Goal: Task Accomplishment & Management: Manage account settings

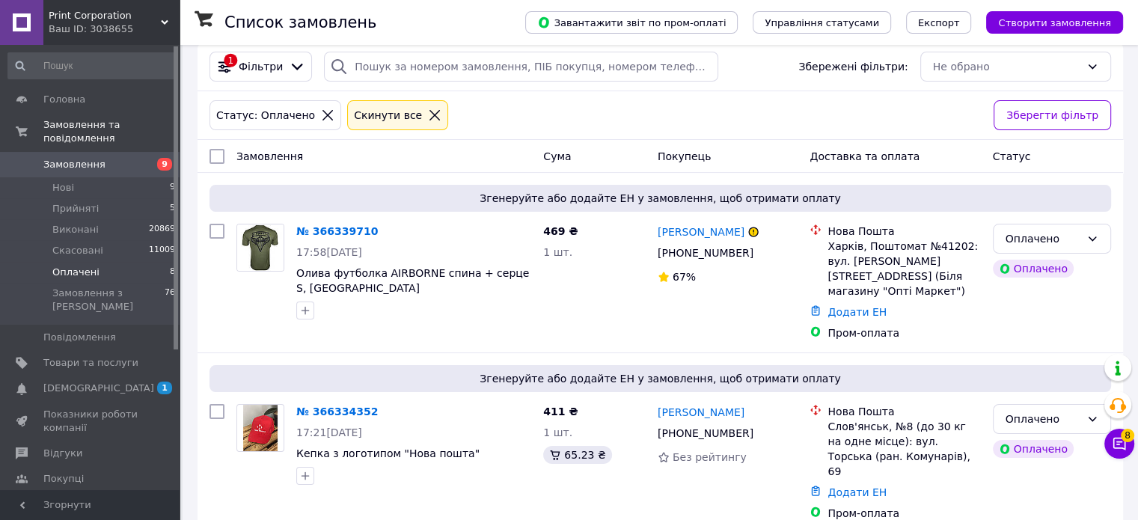
scroll to position [299, 0]
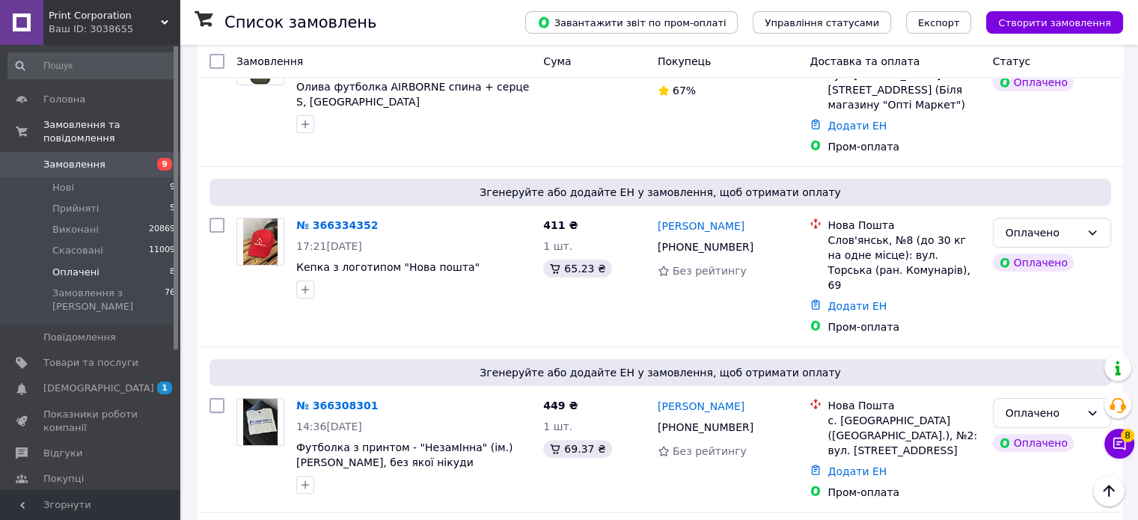
click at [139, 262] on li "Оплачені 8" at bounding box center [92, 272] width 184 height 21
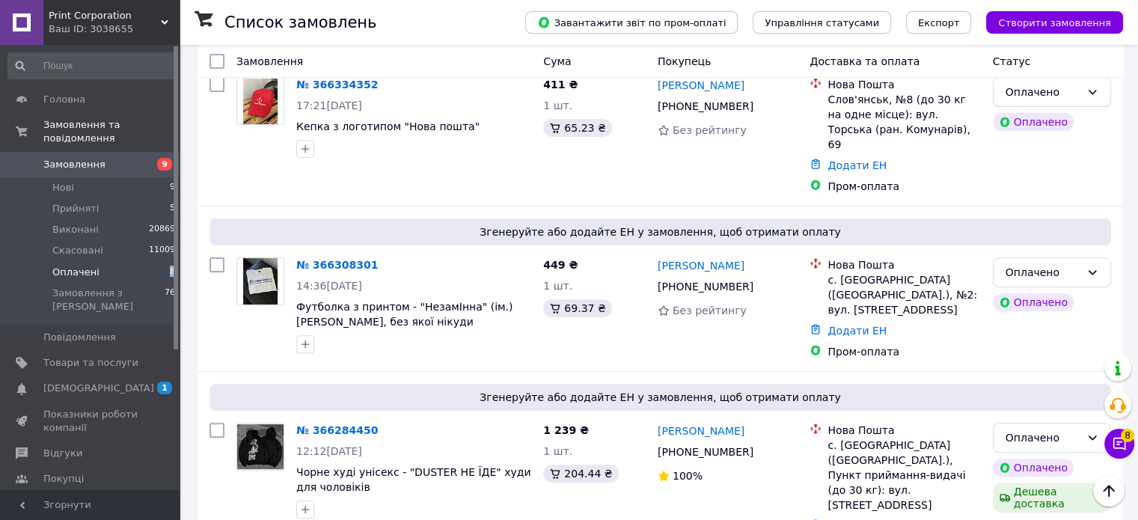
scroll to position [0, 0]
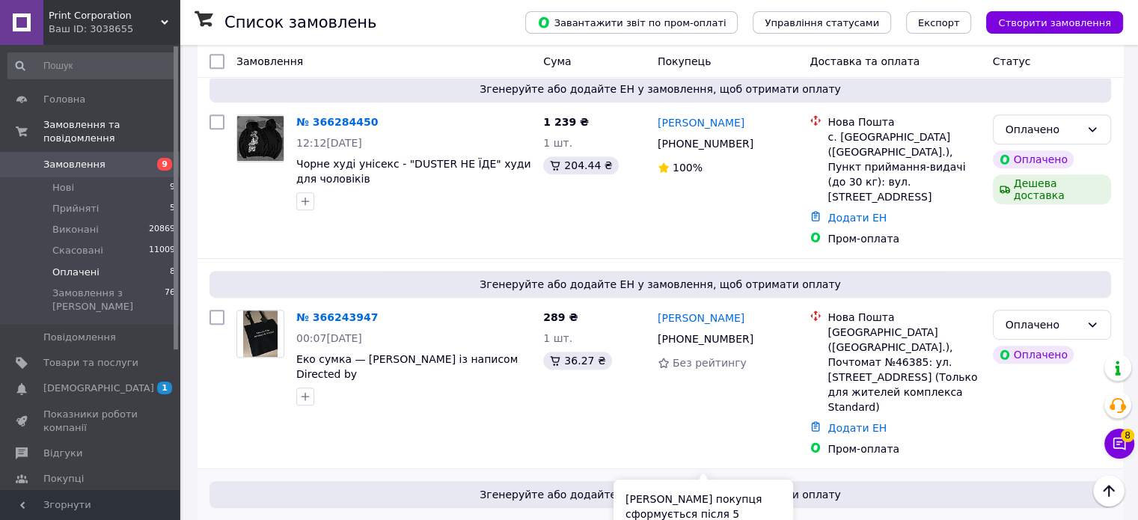
scroll to position [1113, 0]
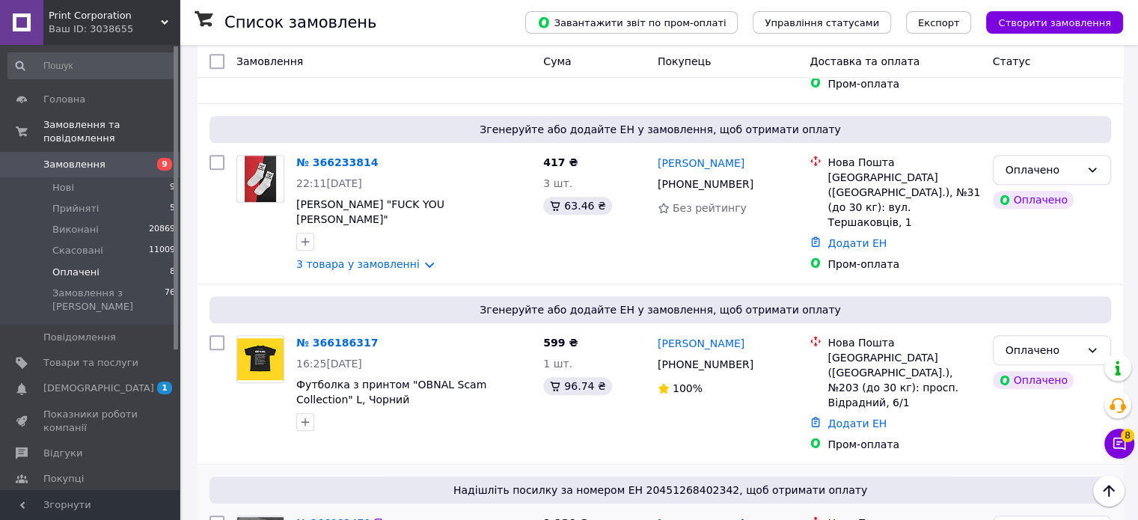
click at [309, 517] on link "№ 366082470" at bounding box center [333, 523] width 74 height 12
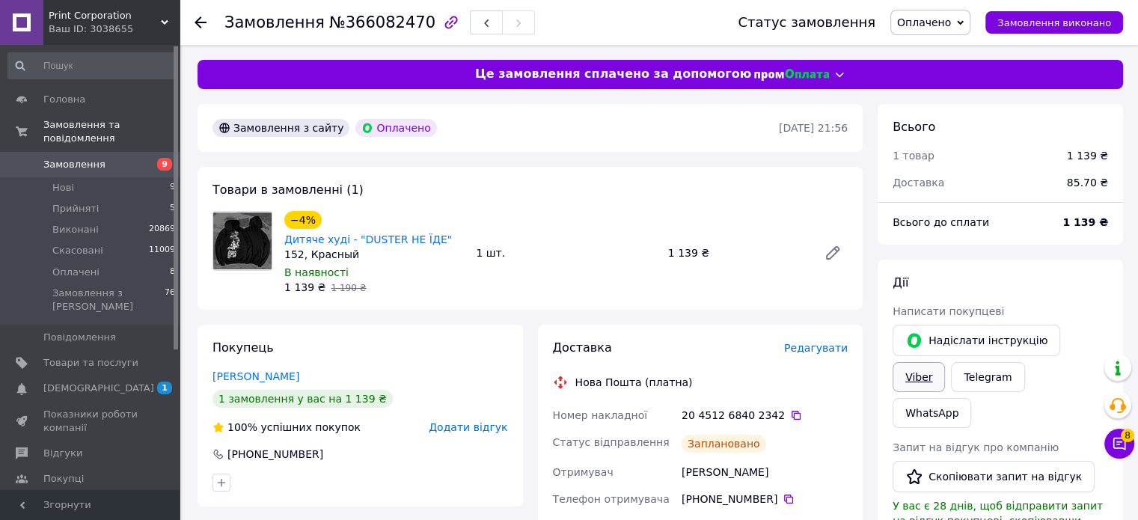
click at [945, 362] on link "Viber" at bounding box center [918, 377] width 52 height 30
drag, startPoint x: 1071, startPoint y: 337, endPoint x: 1031, endPoint y: 340, distance: 40.5
click at [945, 362] on link "Viber" at bounding box center [918, 377] width 52 height 30
click at [790, 413] on icon at bounding box center [796, 415] width 12 height 12
click at [929, 19] on span "Оплачено" at bounding box center [924, 22] width 54 height 12
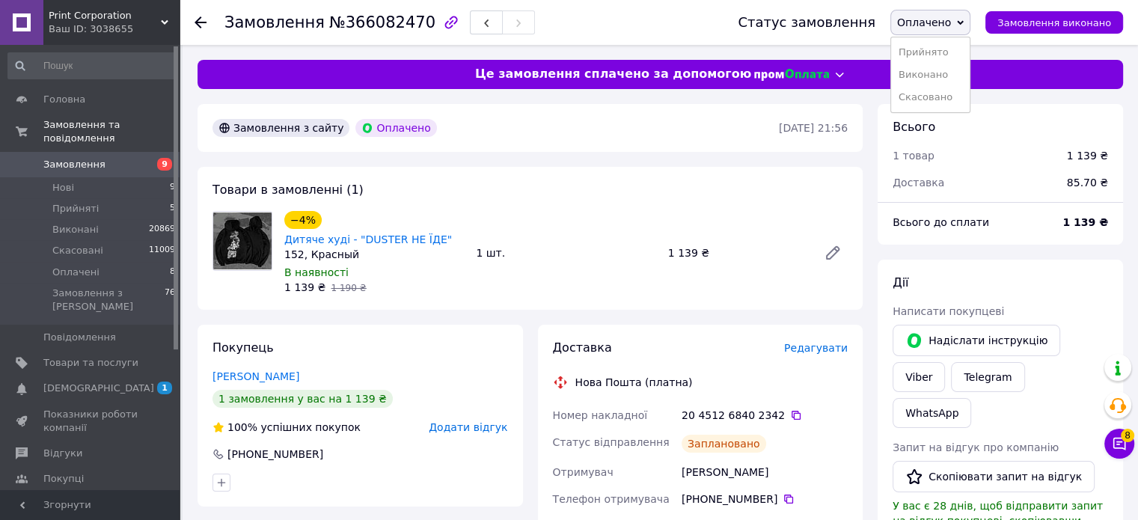
click at [952, 73] on li "Виконано" at bounding box center [930, 75] width 79 height 22
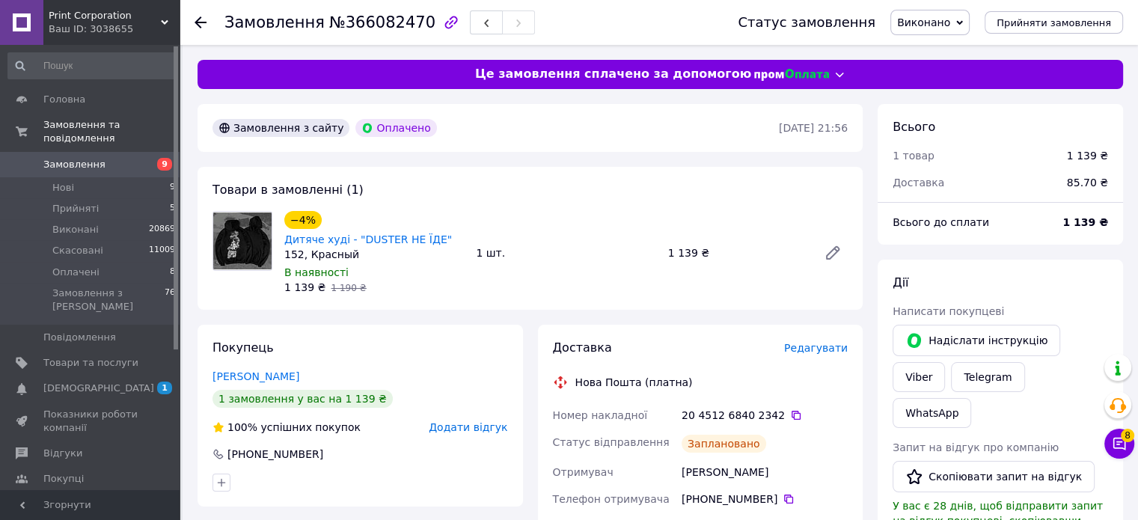
click at [202, 17] on icon at bounding box center [200, 22] width 12 height 12
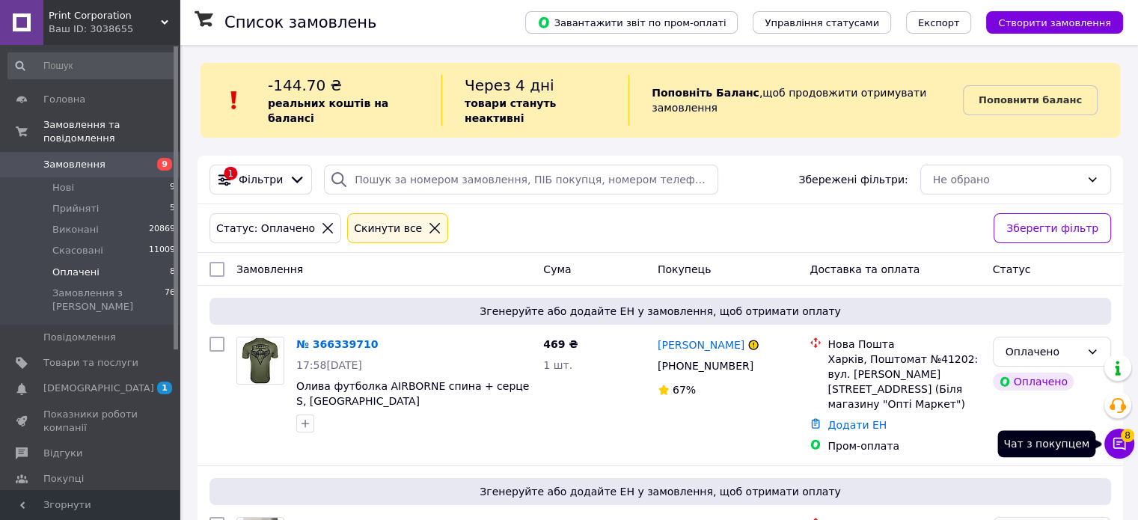
click at [1119, 446] on icon at bounding box center [1119, 443] width 15 height 15
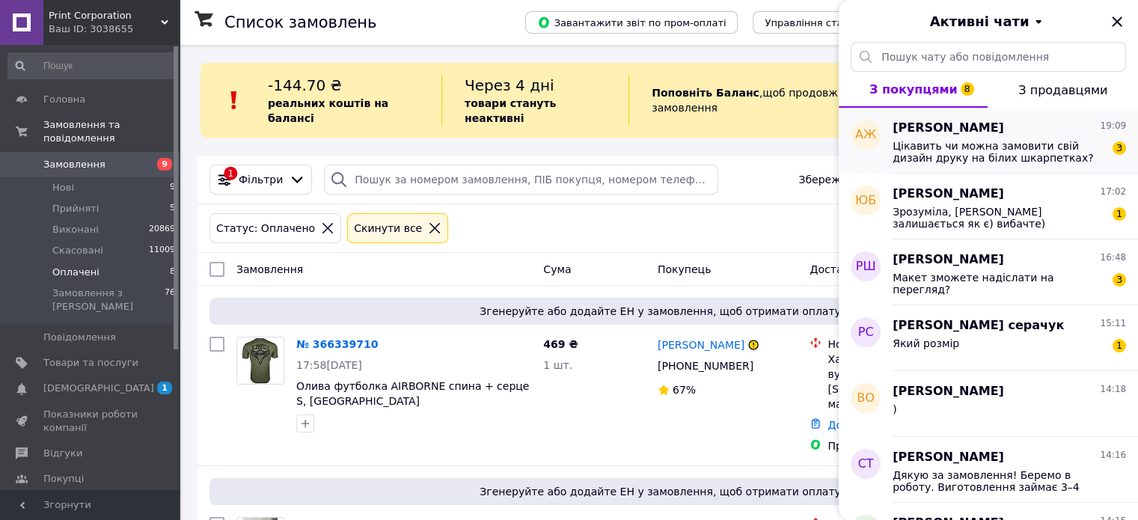
click at [958, 159] on span "Цікавить чи можна замовити свій дизайн друку на білих шкарпетках?" at bounding box center [998, 152] width 212 height 24
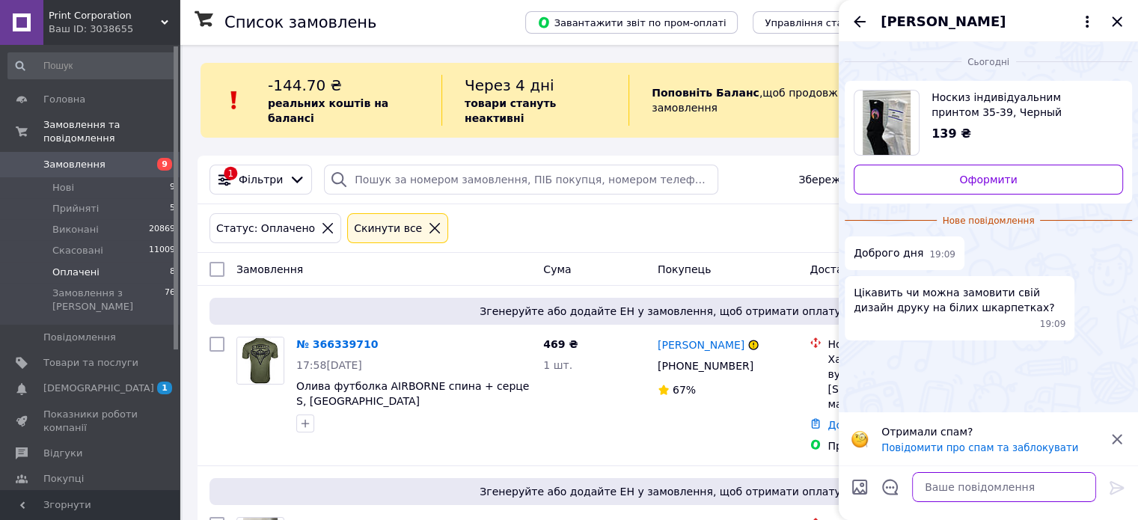
click at [957, 481] on textarea at bounding box center [1004, 487] width 184 height 30
type textarea "Добрий вечір! Так, звісно)"
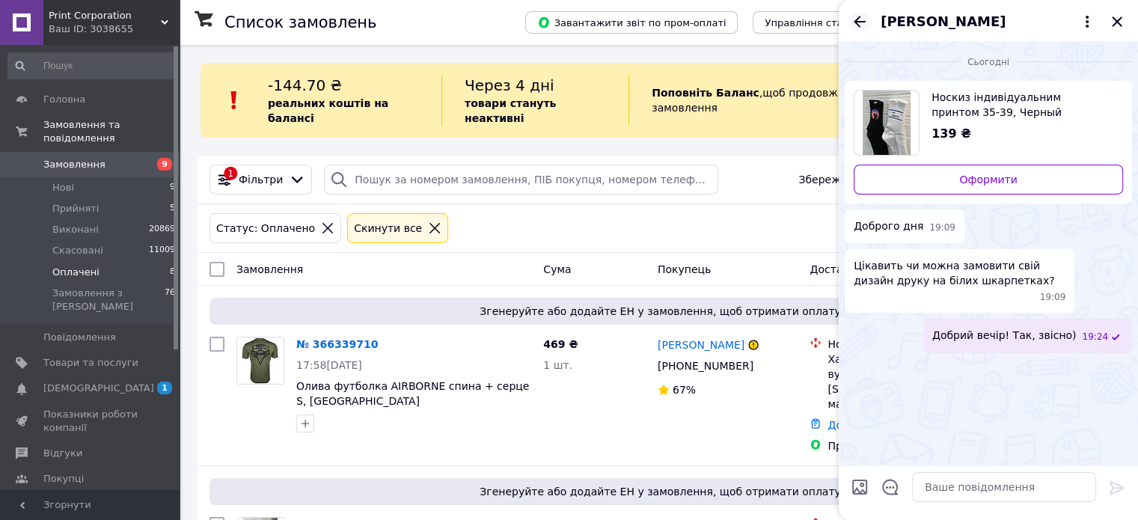
click at [861, 17] on icon "Назад" at bounding box center [859, 22] width 18 height 18
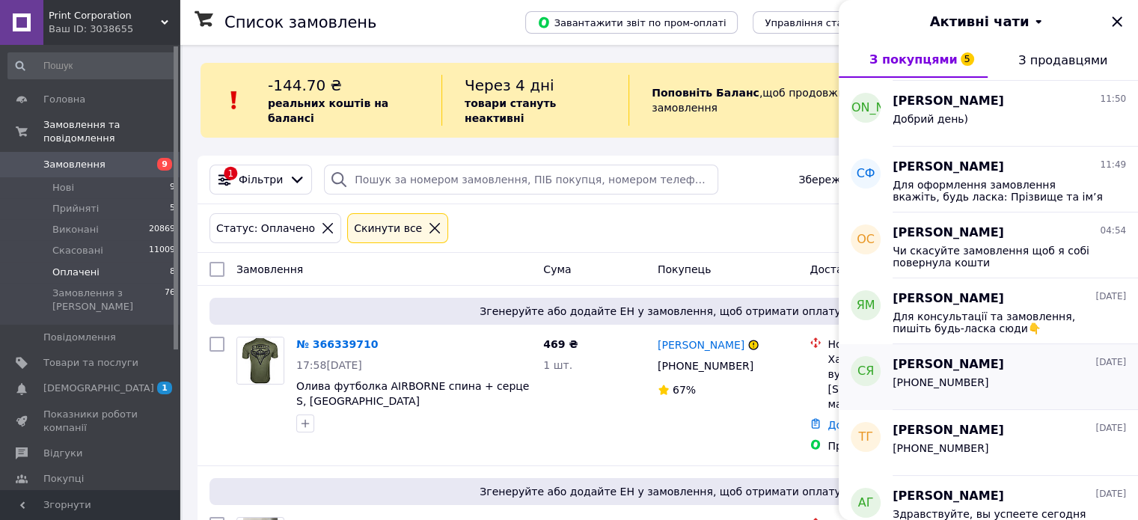
scroll to position [673, 0]
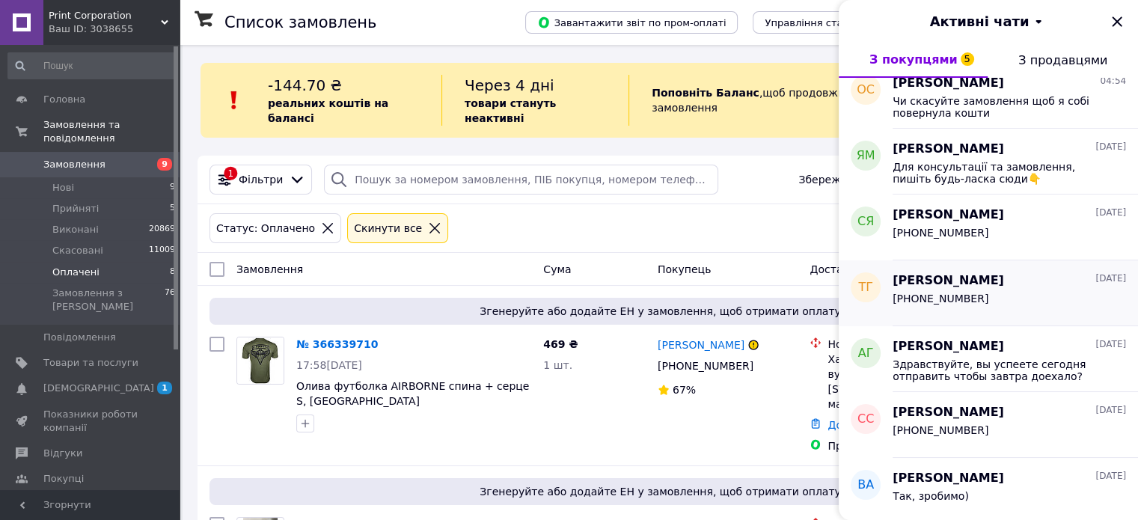
click at [970, 298] on div "[PHONE_NUMBER]" at bounding box center [1008, 301] width 233 height 24
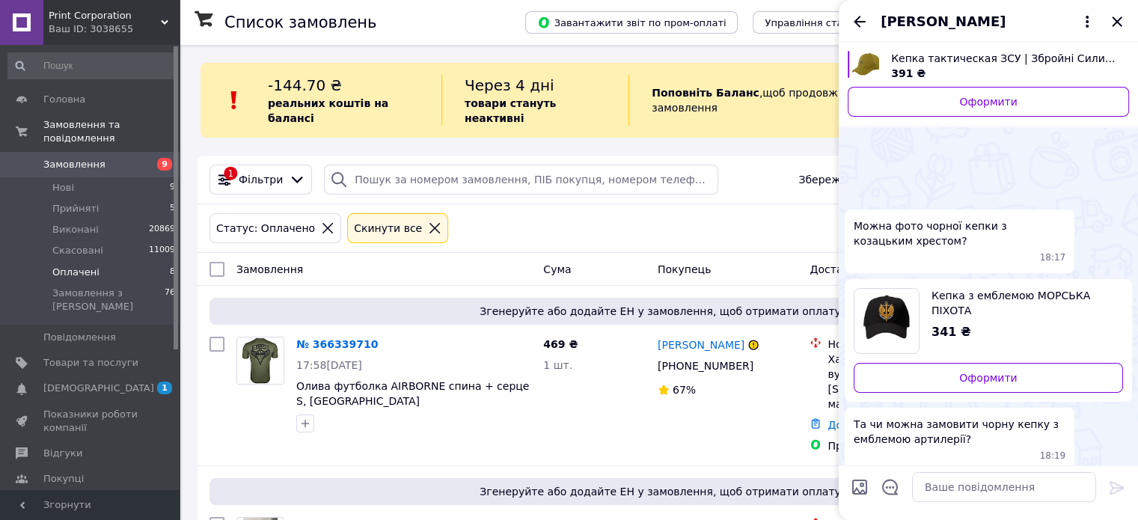
scroll to position [180, 0]
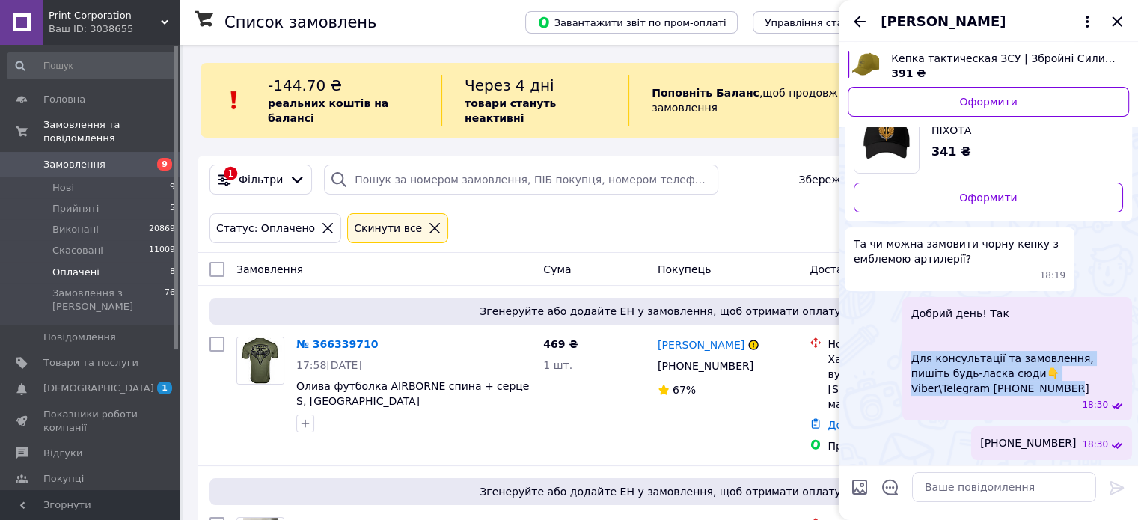
copy span "Для консультації та замовлення, пишіть будь-ласка сюди👇 Viber\Telegram +3806899…"
drag, startPoint x: 1064, startPoint y: 393, endPoint x: 892, endPoint y: 353, distance: 177.4
click at [892, 353] on div "Добрий день! Так Для консультації та замовлення, пишіть будь-ласка сюди👇 Viber\…" at bounding box center [987, 358] width 287 height 123
click at [859, 20] on icon "Назад" at bounding box center [859, 22] width 18 height 18
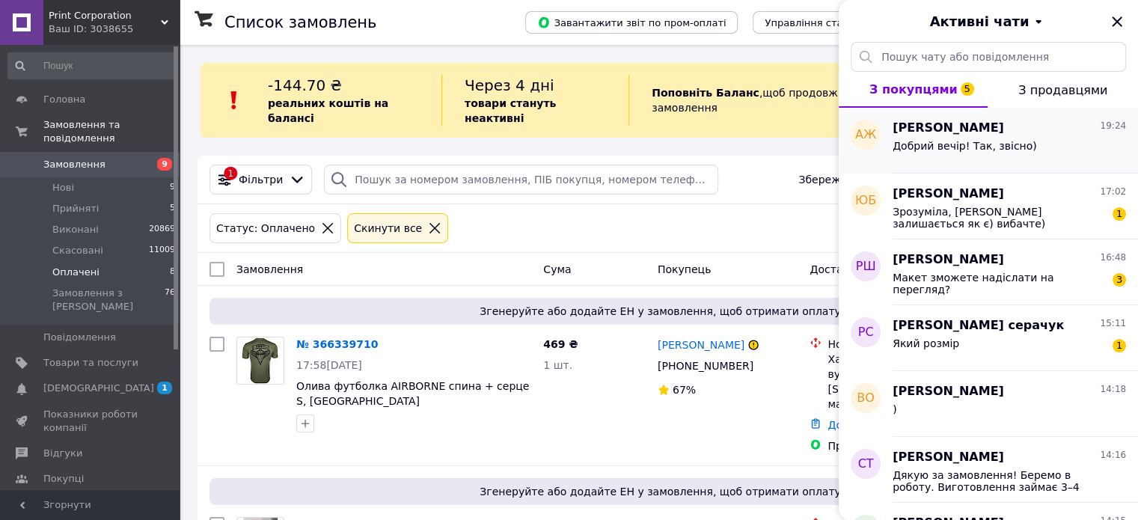
click at [960, 158] on div "Добрий вечір! Так, звісно)" at bounding box center [964, 150] width 144 height 21
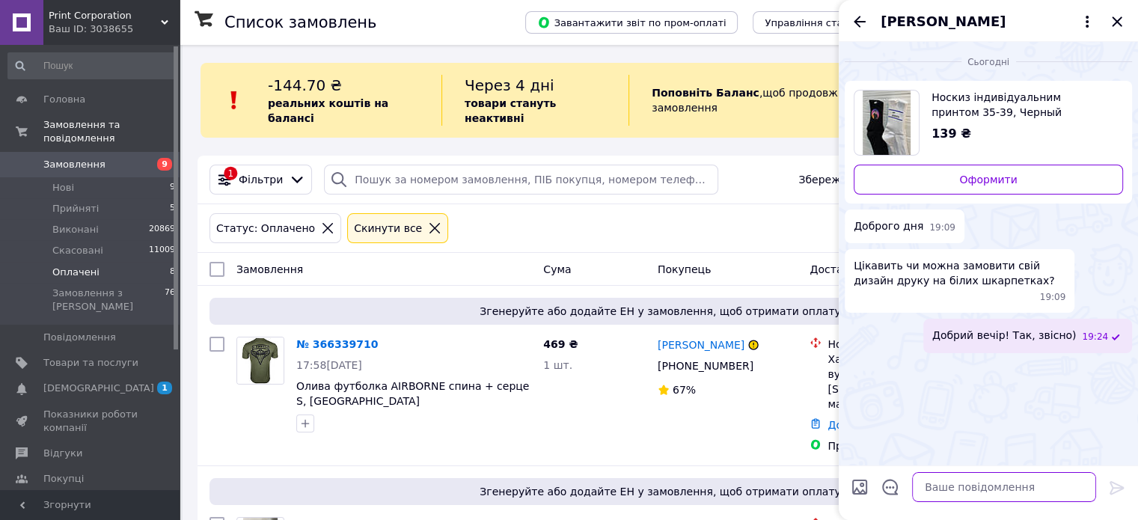
click at [999, 484] on textarea at bounding box center [1004, 487] width 184 height 30
paste textarea "Для консультації та замовлення, пишіть будь-ласка сюди👇 Viber\Telegram [PHONE_N…"
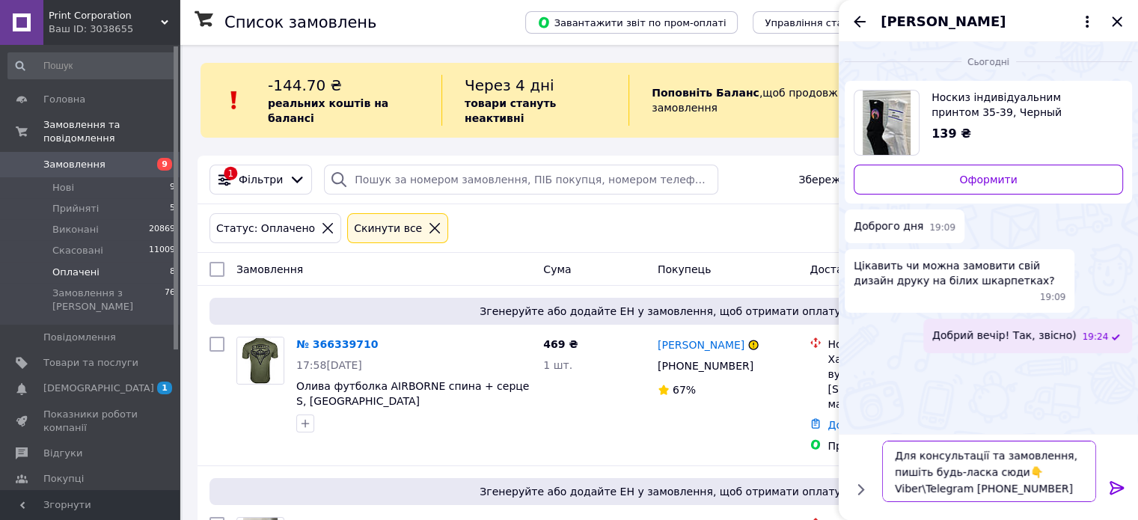
scroll to position [1, 0]
drag, startPoint x: 966, startPoint y: 488, endPoint x: 1107, endPoint y: 485, distance: 140.7
click at [1058, 480] on textarea "Для консультації та замовлення, пишіть будь-ласка сюди👇 Viber\Telegram [PHONE_N…" at bounding box center [989, 471] width 214 height 61
type textarea "Для консультації та замовлення, пишіть будь-ласка сюди👇 Viber\Telegram [PHONE_N…"
click at [1120, 485] on icon at bounding box center [1116, 487] width 14 height 13
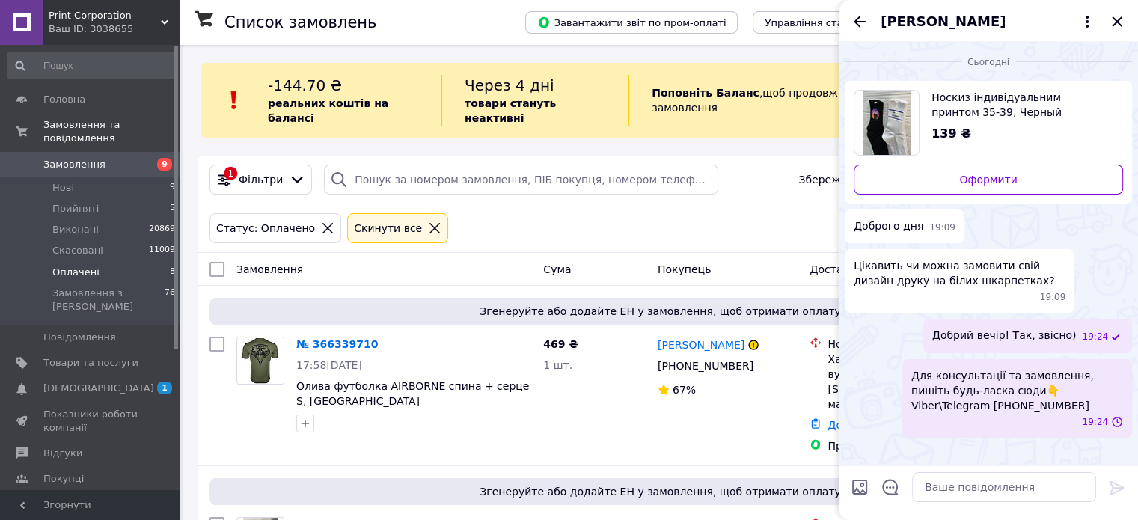
scroll to position [0, 0]
click at [1031, 490] on textarea at bounding box center [1004, 487] width 184 height 30
paste textarea "[PHONE_NUMBER]"
type textarea "[PHONE_NUMBER]"
click at [1107, 481] on div at bounding box center [1117, 490] width 30 height 35
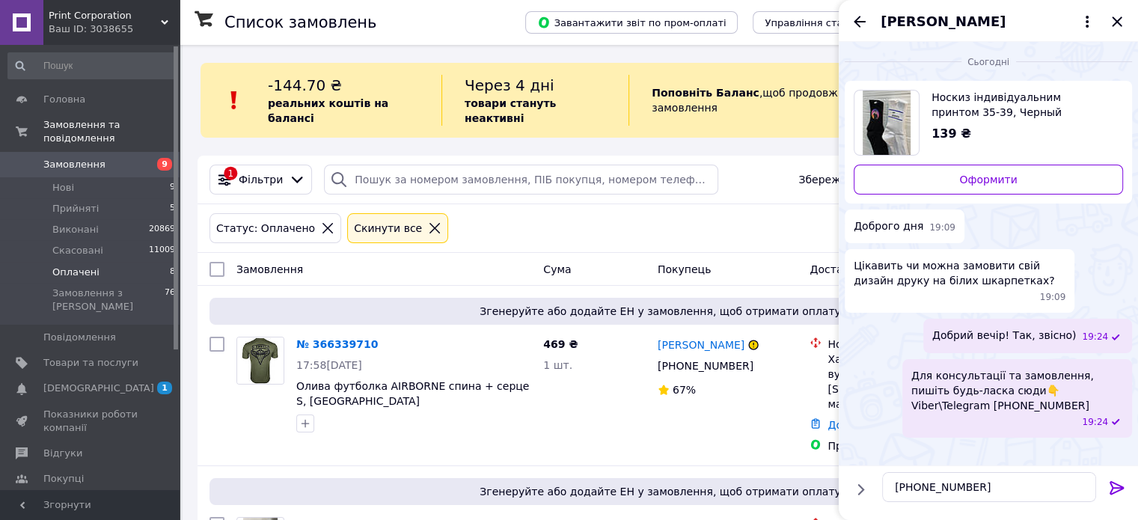
click at [1116, 481] on icon at bounding box center [1117, 488] width 18 height 18
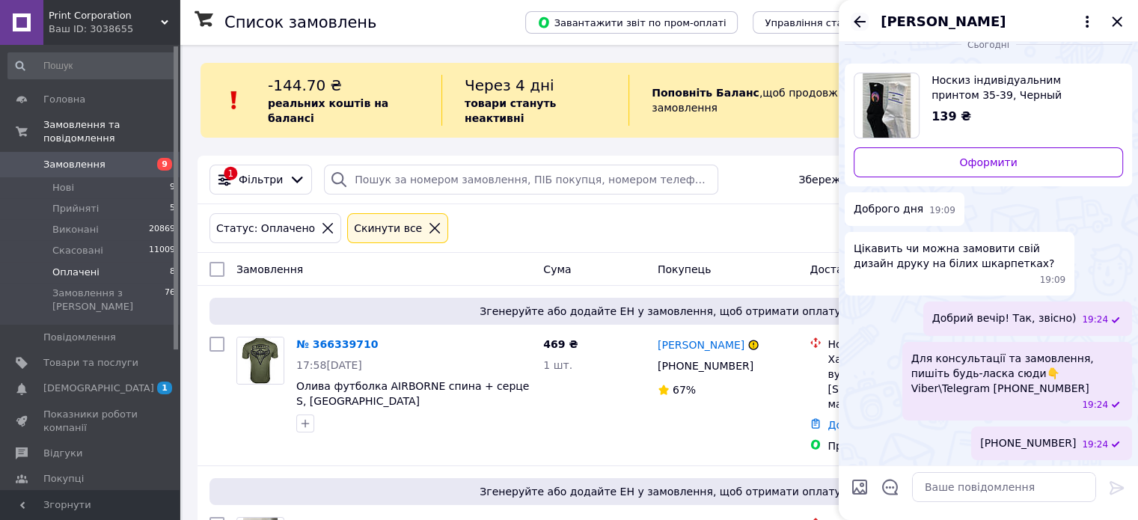
click at [861, 26] on icon "Назад" at bounding box center [859, 22] width 18 height 18
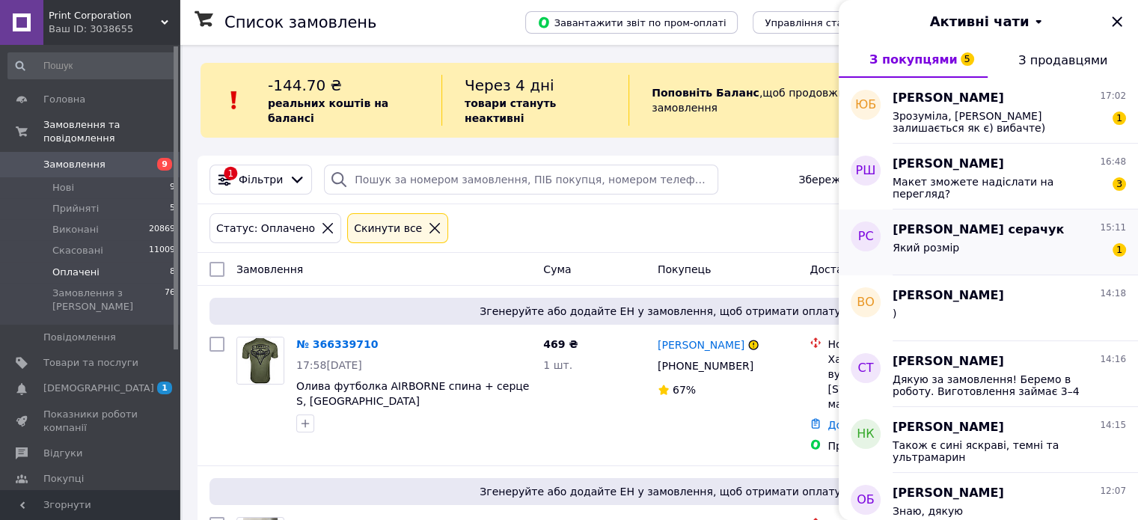
scroll to position [75, 0]
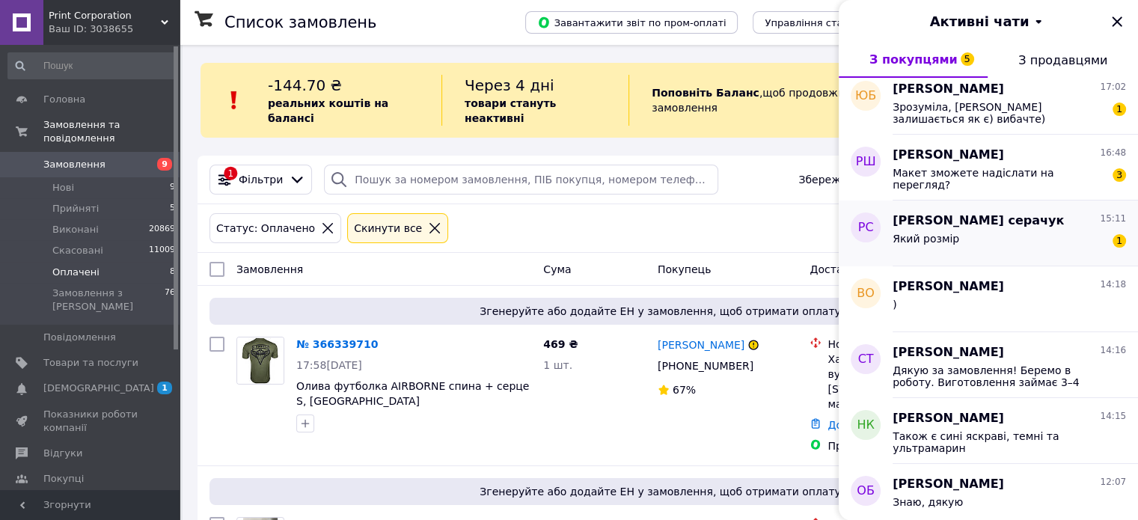
click at [946, 240] on span "Який розмір" at bounding box center [925, 239] width 67 height 12
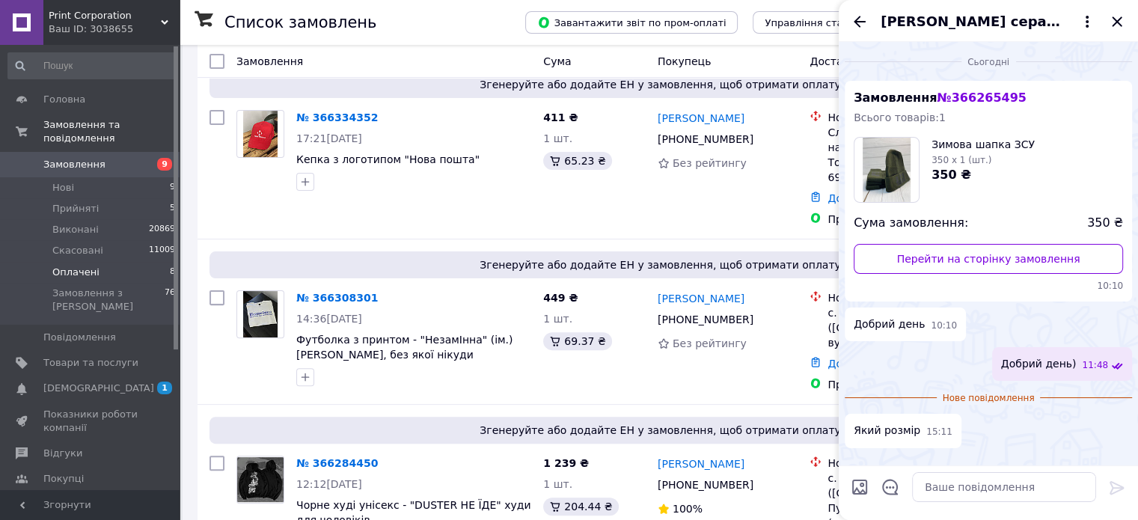
scroll to position [374, 0]
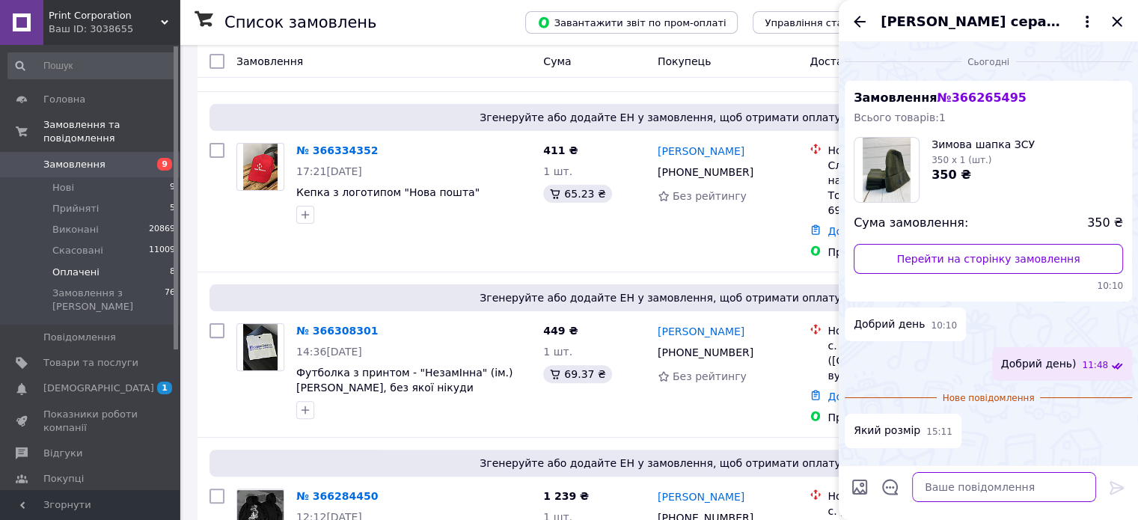
click at [958, 490] on textarea at bounding box center [1004, 487] width 184 height 30
drag, startPoint x: 853, startPoint y: 19, endPoint x: 865, endPoint y: 32, distance: 18.5
click at [854, 17] on icon "Назад" at bounding box center [859, 22] width 18 height 18
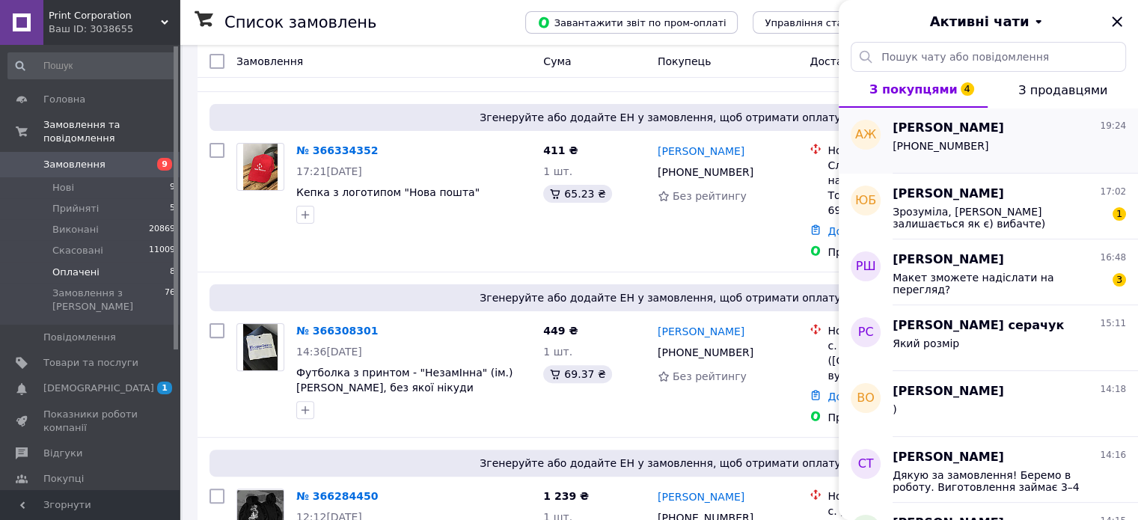
click at [981, 148] on div "[PHONE_NUMBER]" at bounding box center [1008, 149] width 233 height 24
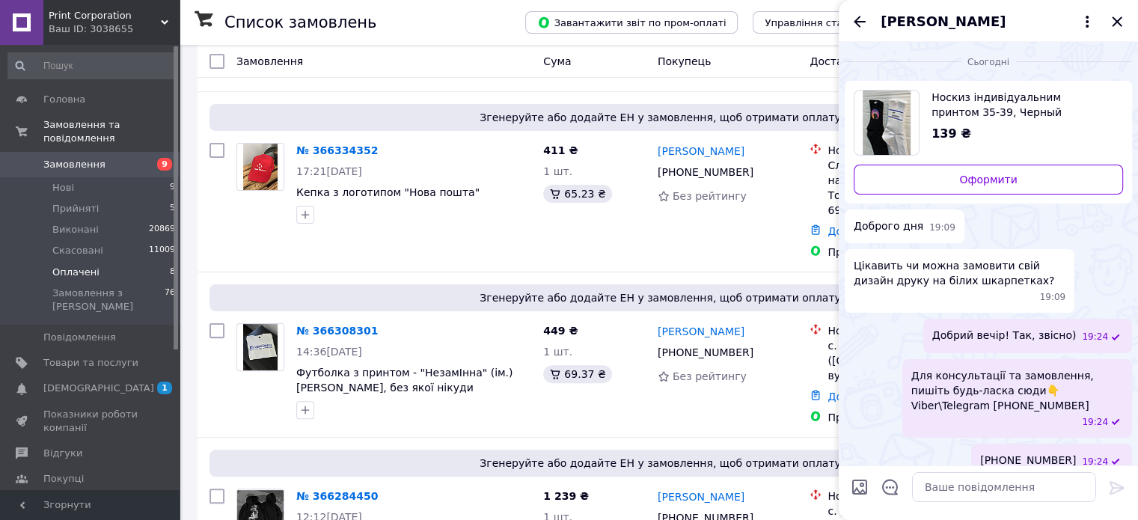
scroll to position [17, 0]
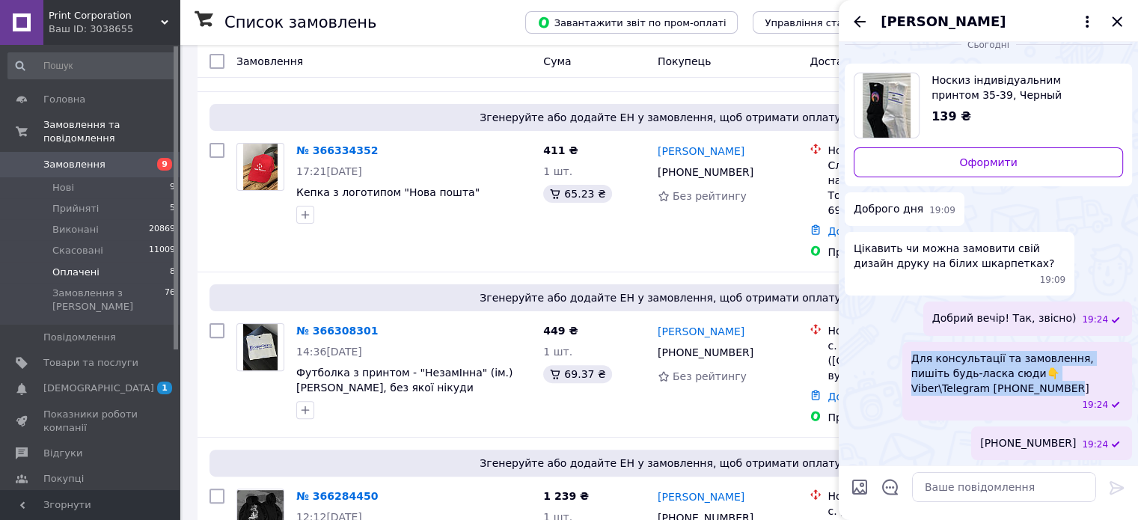
copy span "Для консультації та замовлення, пишіть будь-ласка сюди👇 Viber\Telegram +3806899…"
drag, startPoint x: 1052, startPoint y: 382, endPoint x: 903, endPoint y: 345, distance: 154.2
click at [910, 359] on div "Для консультації та замовлення, пишіть будь-ласка сюди👇 Viber\Telegram +3806899…" at bounding box center [1017, 381] width 230 height 79
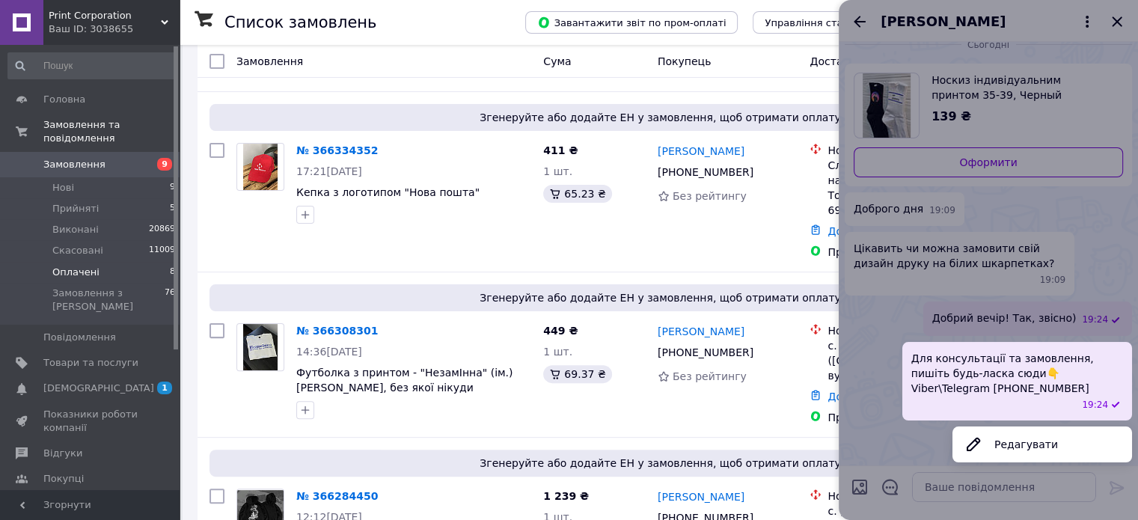
click at [852, 17] on div at bounding box center [987, 260] width 299 height 520
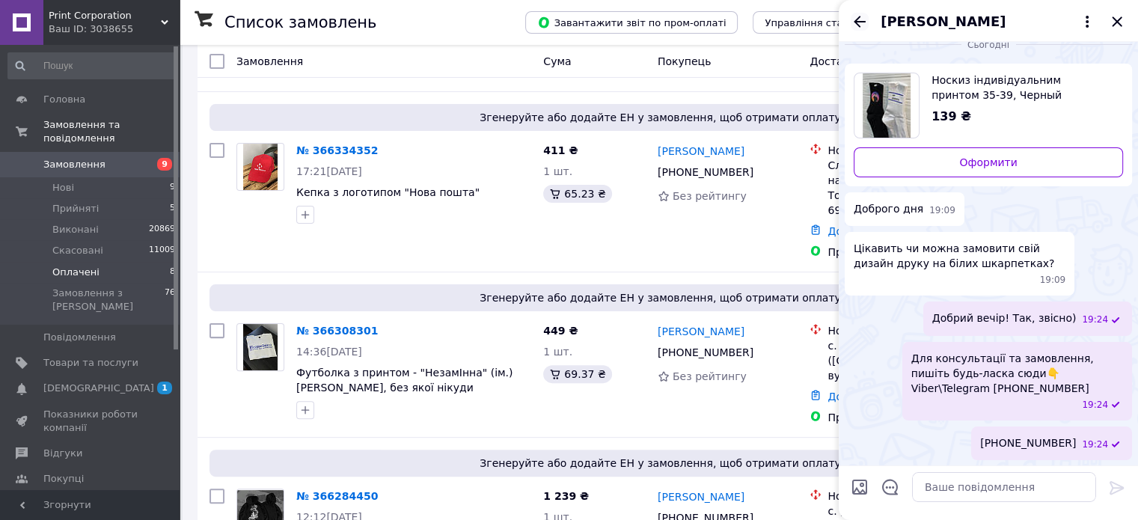
click at [859, 17] on icon "Назад" at bounding box center [859, 21] width 12 height 11
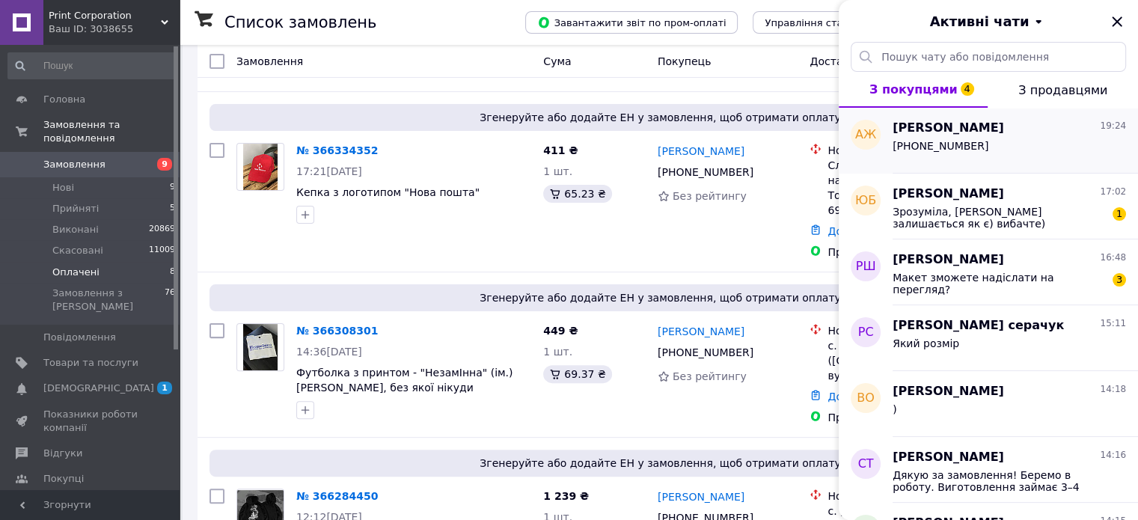
click at [981, 146] on div "[PHONE_NUMBER]" at bounding box center [1008, 149] width 233 height 24
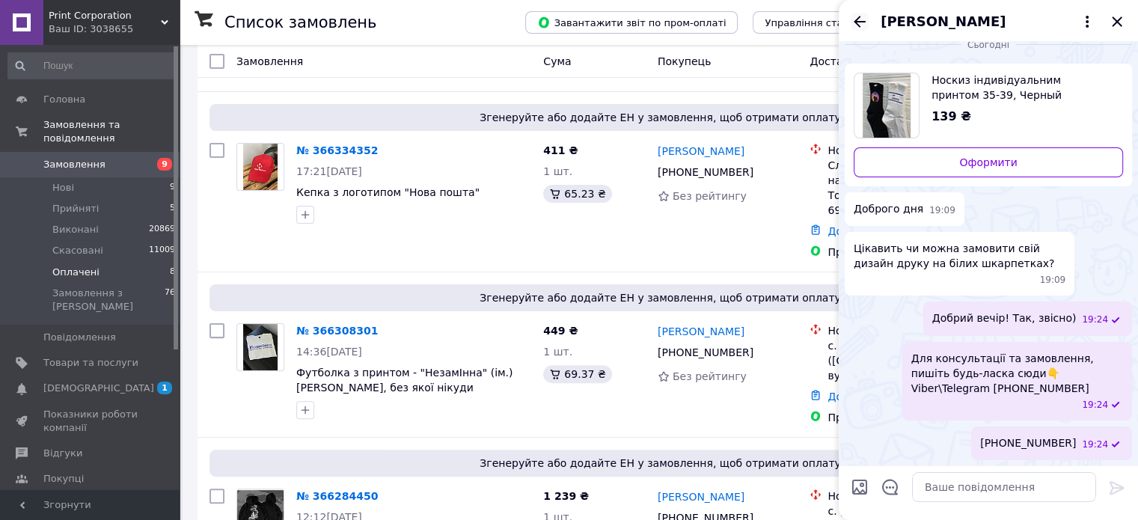
click at [861, 28] on icon "Назад" at bounding box center [859, 22] width 18 height 18
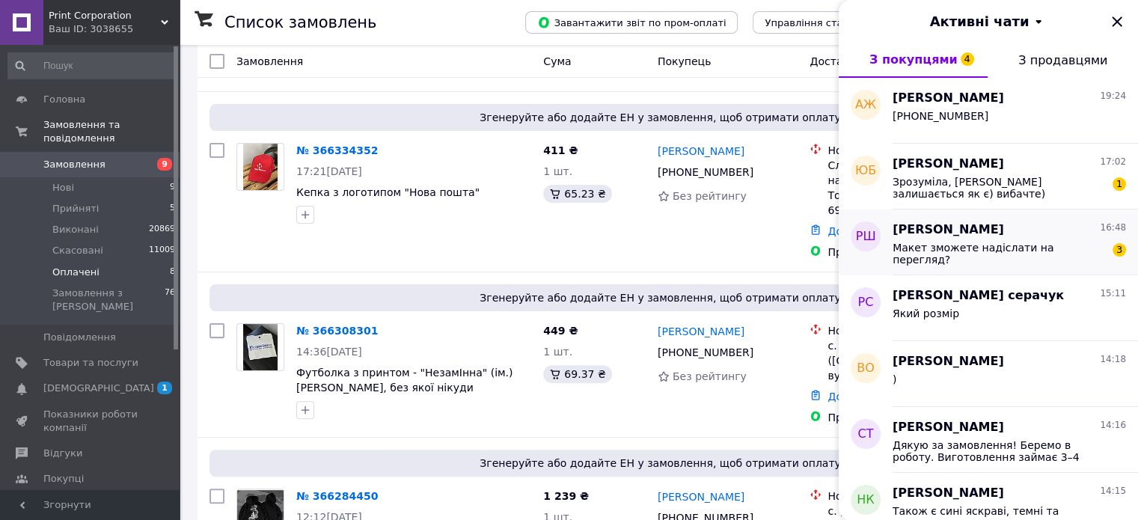
scroll to position [75, 0]
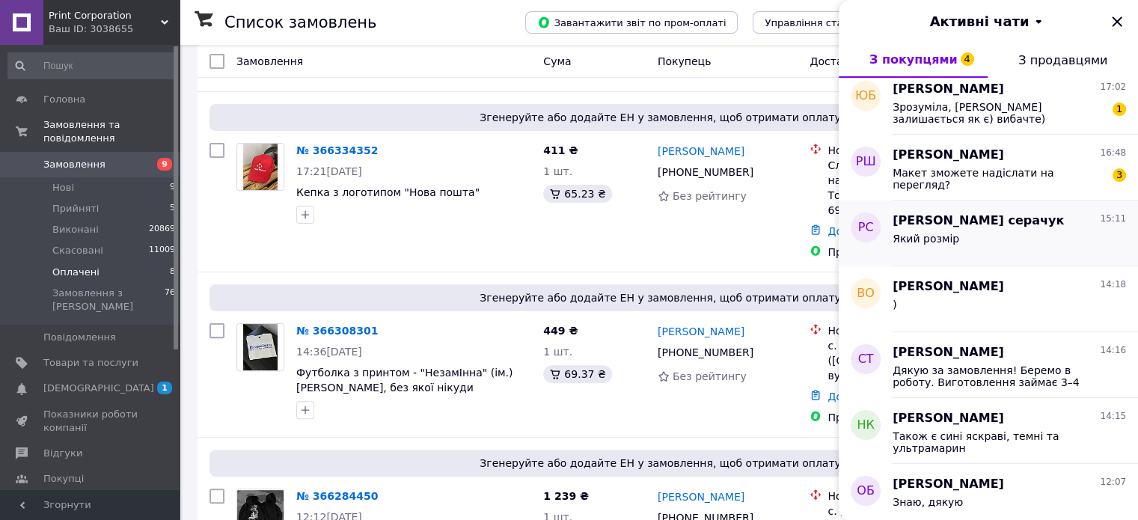
click at [952, 228] on div "Руслан серачук 15:11 Який розмір" at bounding box center [1014, 233] width 245 height 66
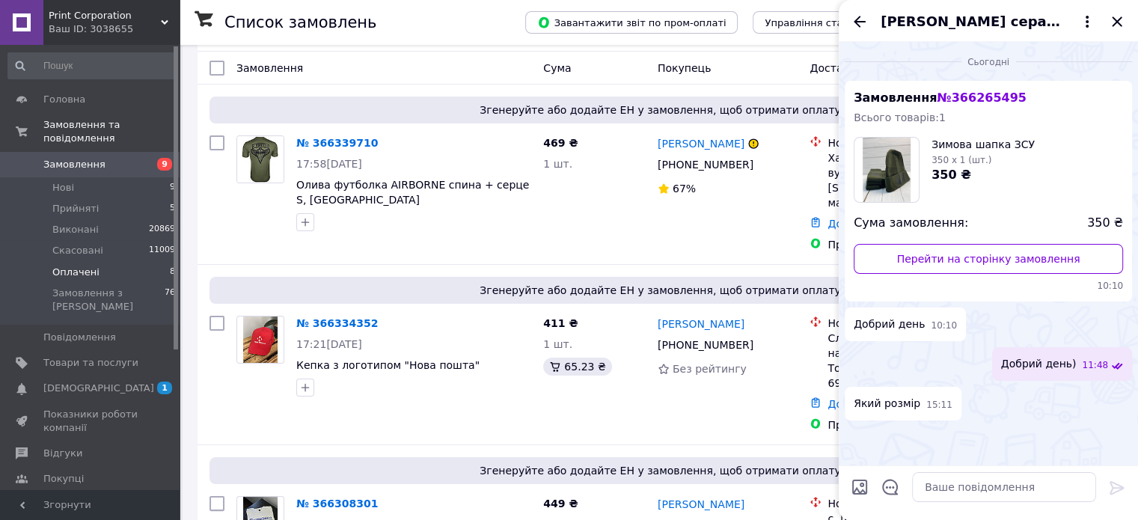
scroll to position [150, 0]
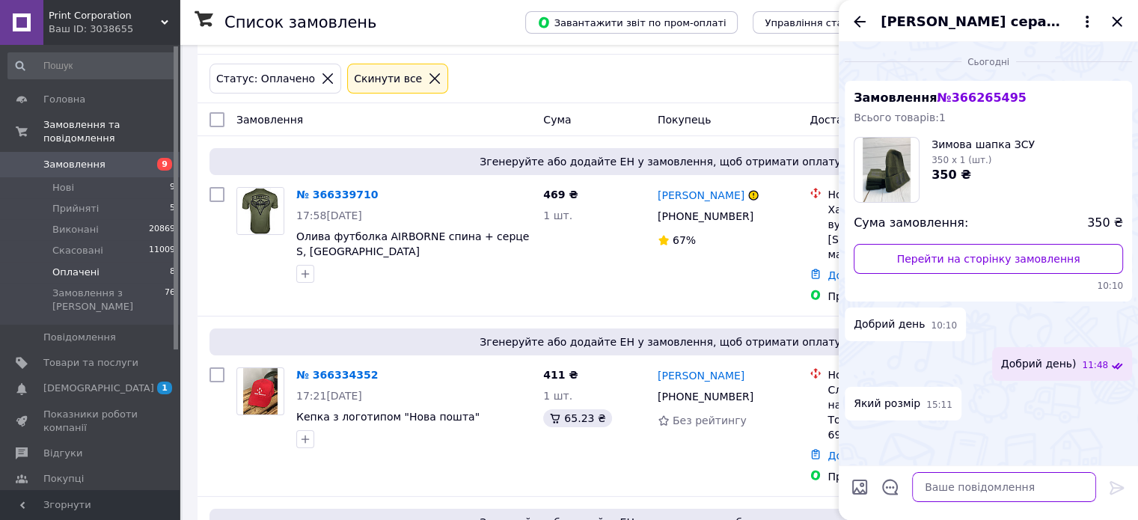
click at [961, 481] on textarea at bounding box center [1004, 487] width 184 height 30
paste textarea "Для консультації та замовлення, пишіть будь-ласка сюди👇 Viber\Telegram [PHONE_N…"
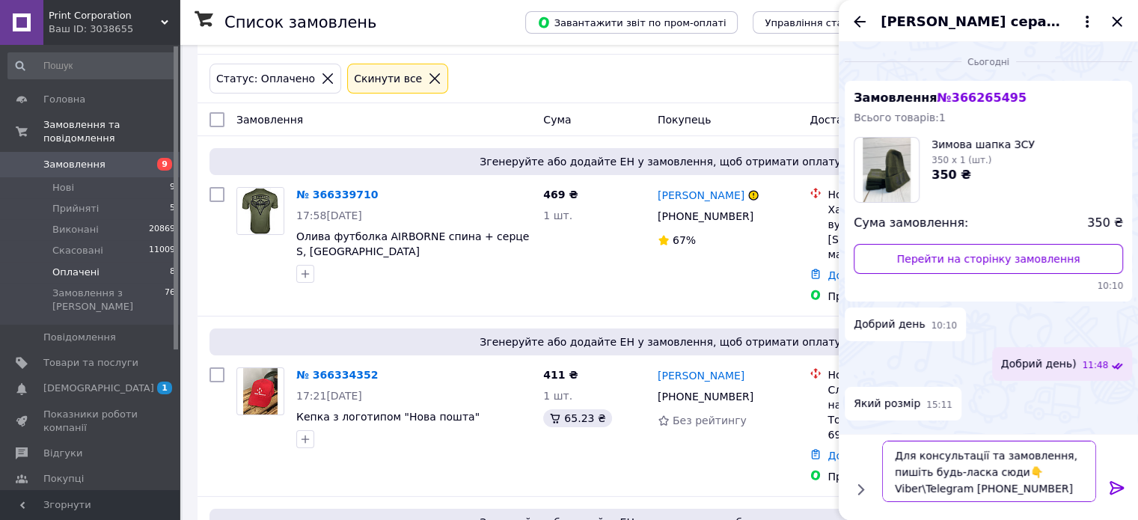
drag, startPoint x: 966, startPoint y: 488, endPoint x: 1069, endPoint y: 481, distance: 102.7
click at [1069, 481] on textarea "Для консультації та замовлення, пишіть будь-ласка сюди👇 Viber\Telegram [PHONE_N…" at bounding box center [989, 471] width 214 height 61
type textarea "Для консультації та замовлення, пишіть будь-ласка сюди👇 Viber\Telegram [PHONE_N…"
click at [1123, 486] on icon at bounding box center [1117, 488] width 18 height 18
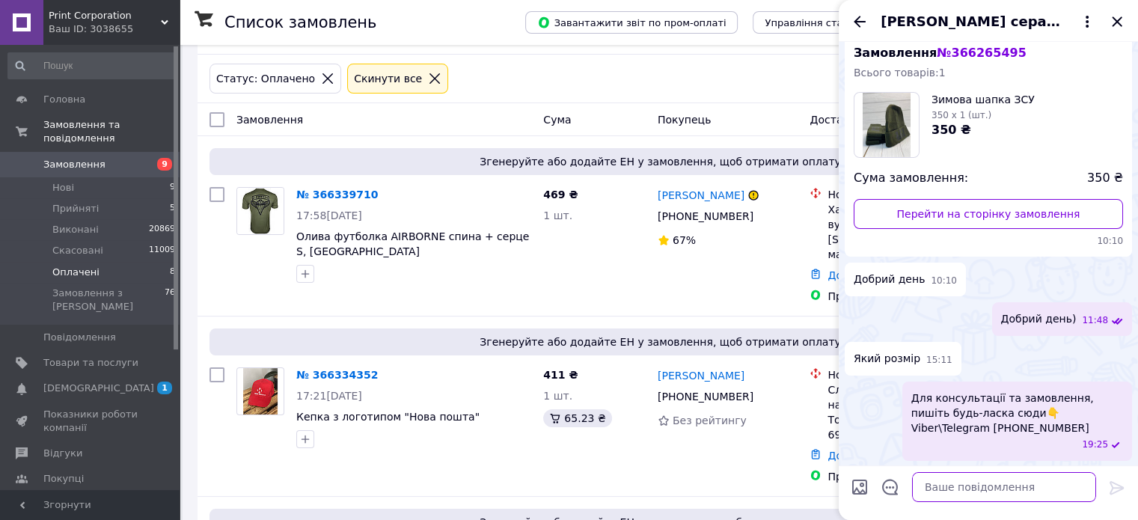
click at [1037, 494] on textarea at bounding box center [1004, 487] width 184 height 30
paste textarea "[PHONE_NUMBER]"
type textarea "[PHONE_NUMBER]"
click at [1122, 482] on icon at bounding box center [1117, 488] width 18 height 18
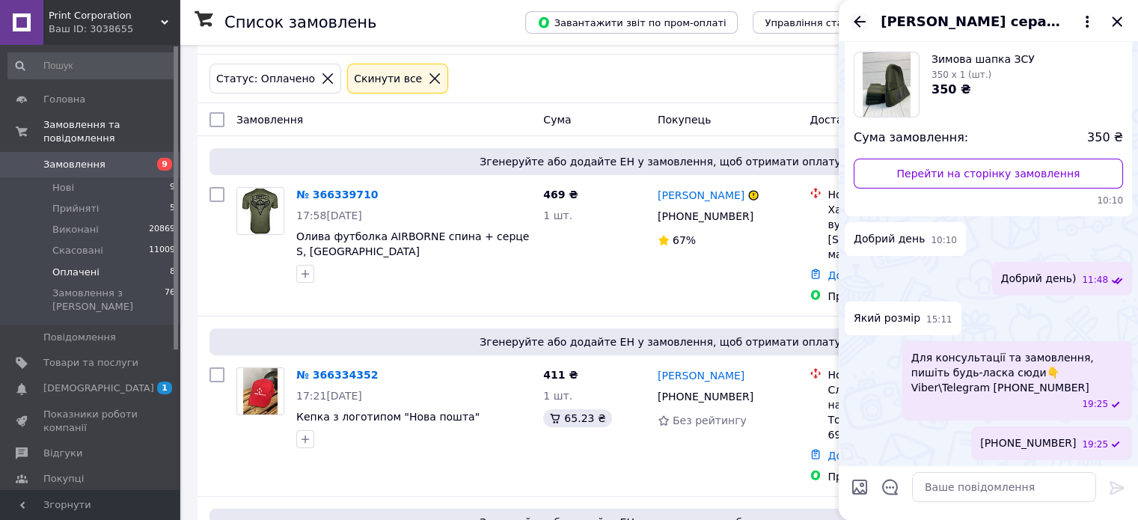
click at [859, 26] on icon "Назад" at bounding box center [859, 21] width 12 height 11
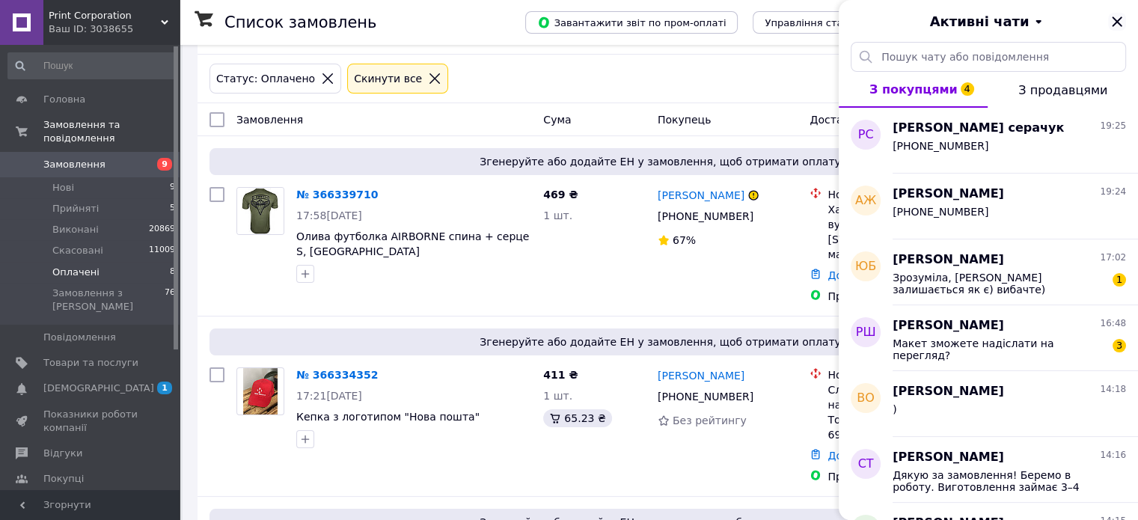
click at [1112, 25] on icon "Закрити" at bounding box center [1117, 21] width 10 height 10
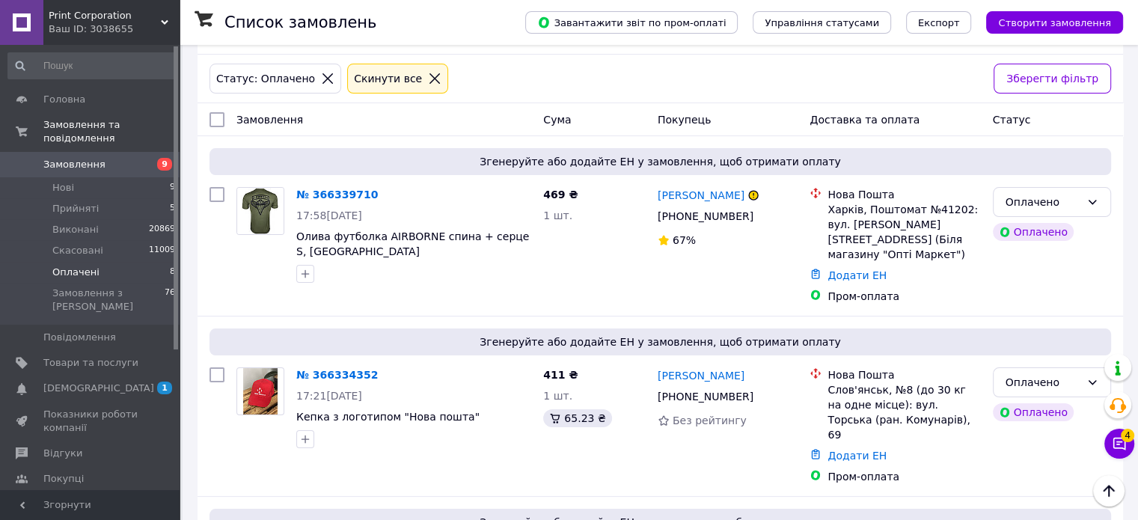
click at [137, 262] on li "Оплачені 8" at bounding box center [92, 272] width 184 height 21
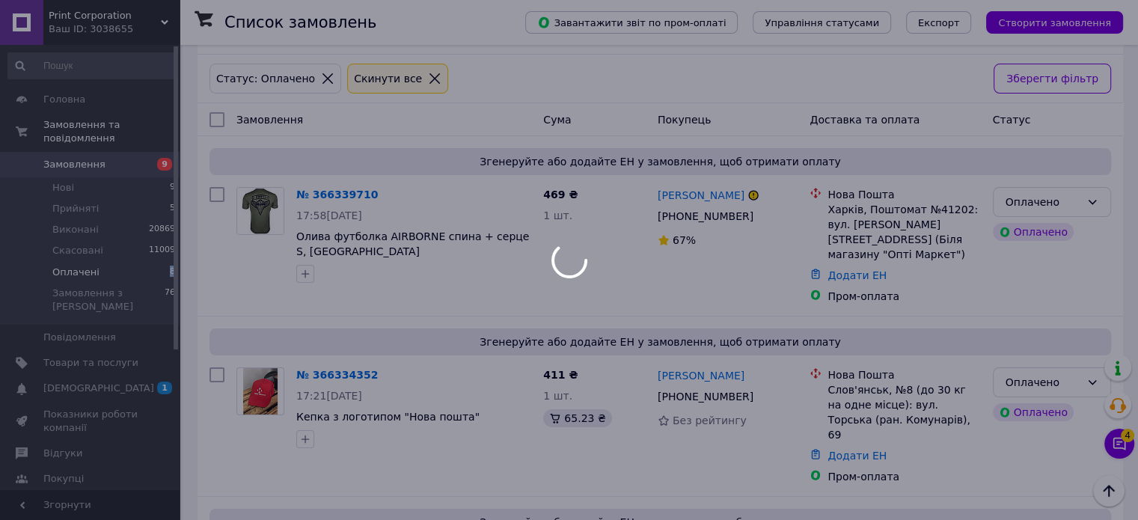
click at [137, 262] on li "Оплачені 8" at bounding box center [92, 272] width 184 height 21
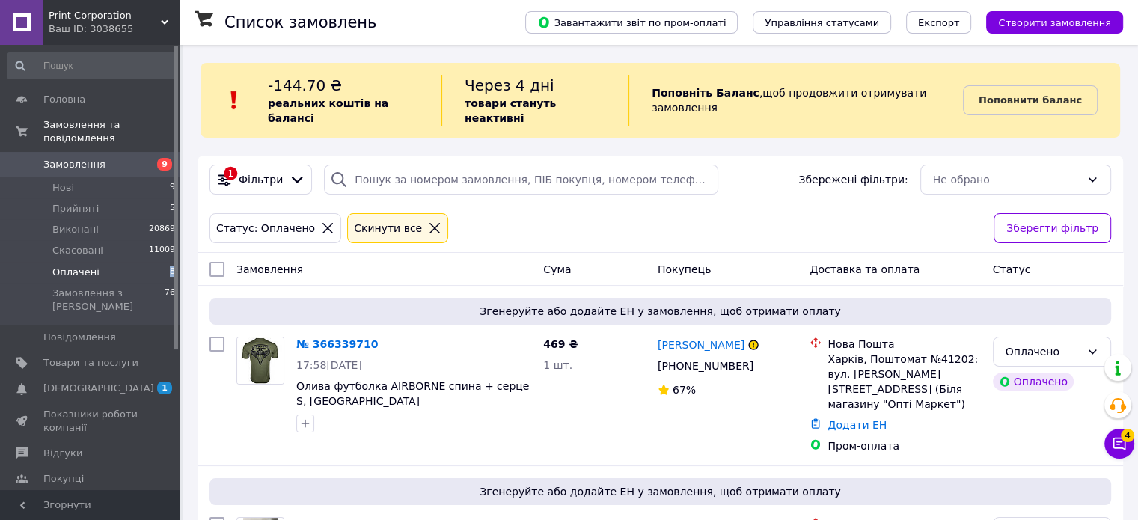
scroll to position [927, 0]
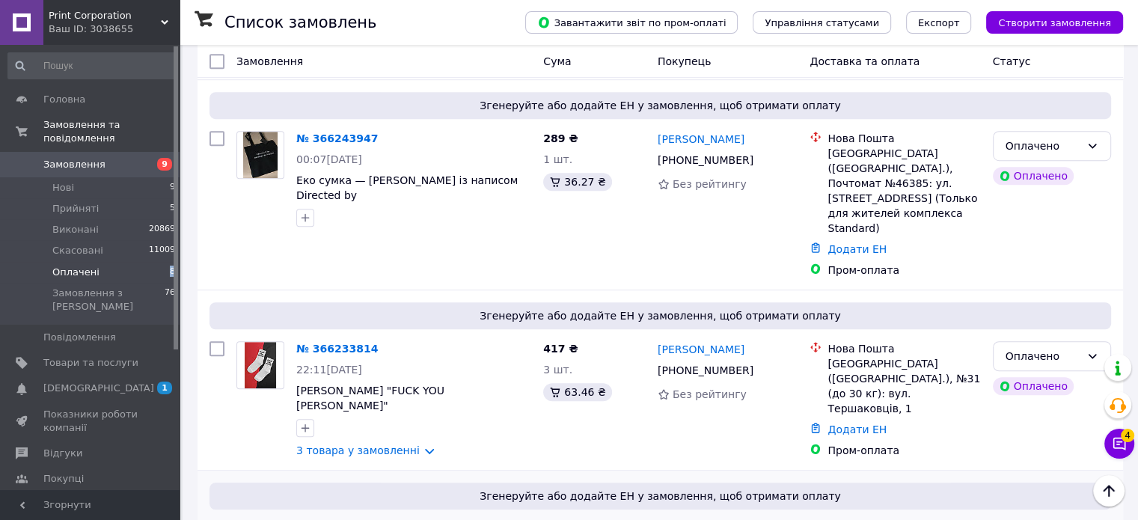
click at [320, 519] on link "№ 366186317" at bounding box center [337, 529] width 82 height 12
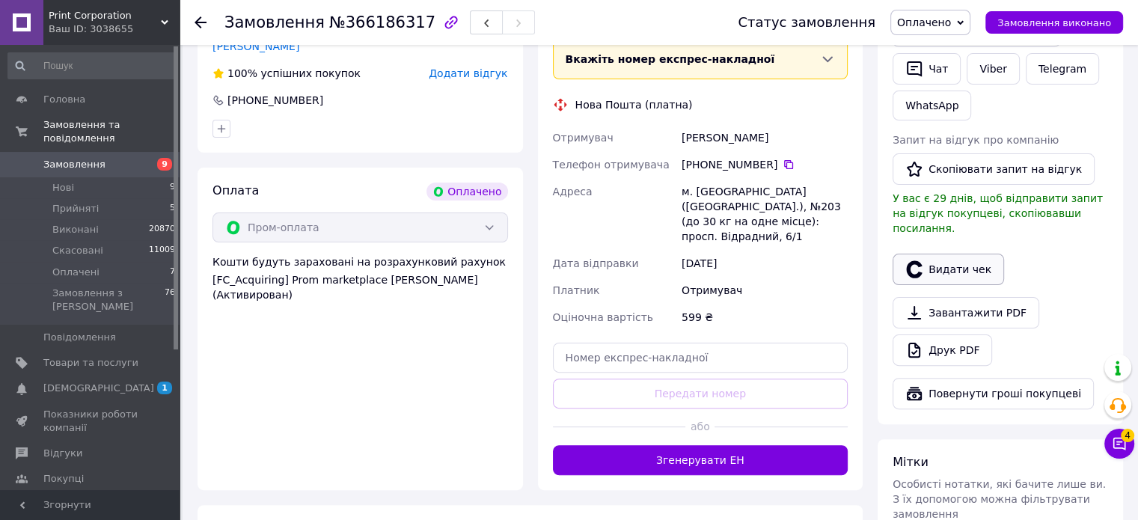
scroll to position [228, 0]
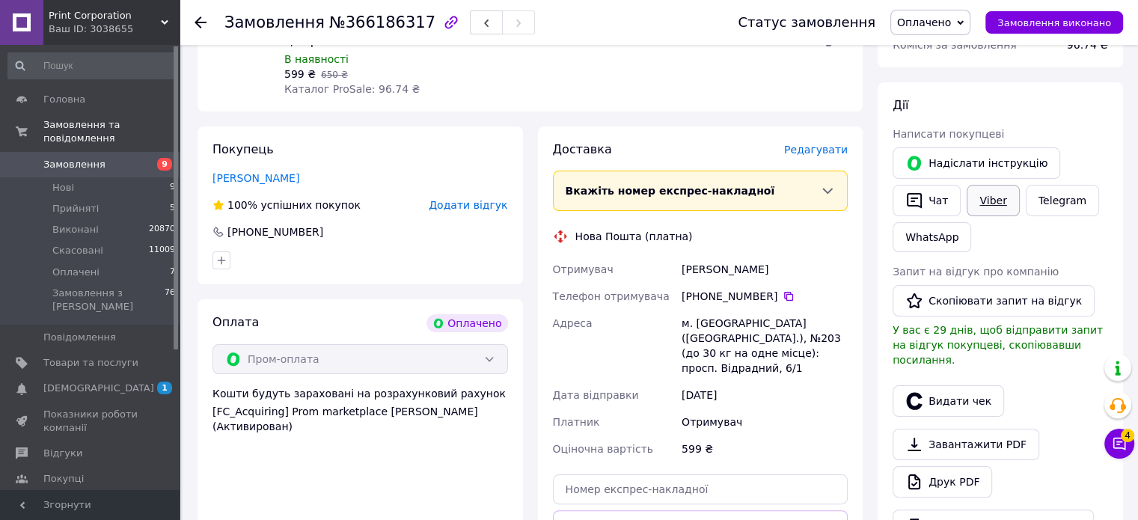
click at [987, 209] on link "Viber" at bounding box center [992, 200] width 52 height 31
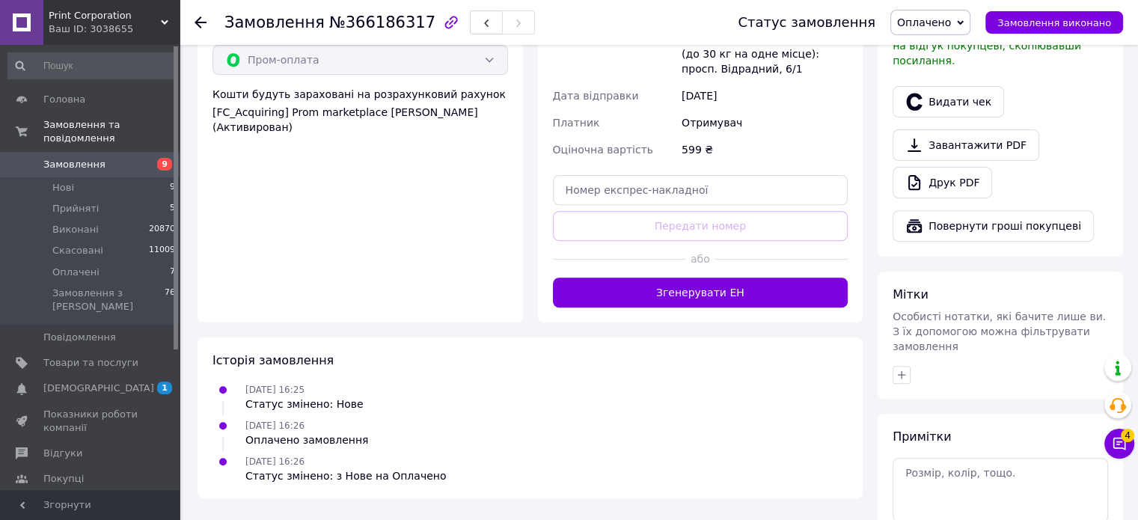
scroll to position [303, 0]
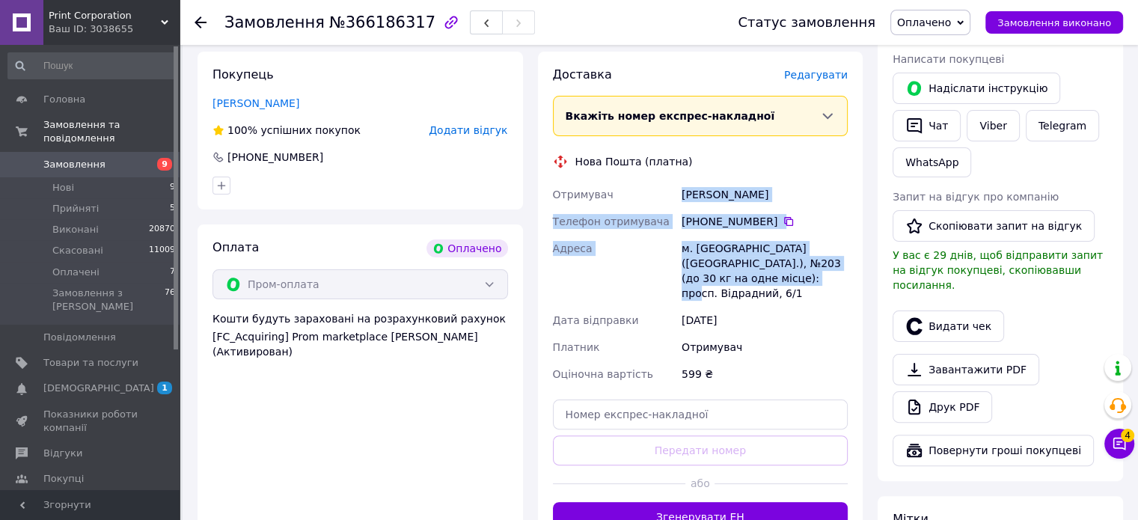
copy div "Отримувач Ярыныч Саша Телефон отримувача +380 68 139 46 40   Адреса м. Київ (Ки…"
drag, startPoint x: 760, startPoint y: 269, endPoint x: 673, endPoint y: 191, distance: 117.0
click at [673, 191] on div "Отримувач Ярыныч Саша Телефон отримувача +380 68 139 46 40   Адреса м. Київ (Ки…" at bounding box center [700, 284] width 301 height 206
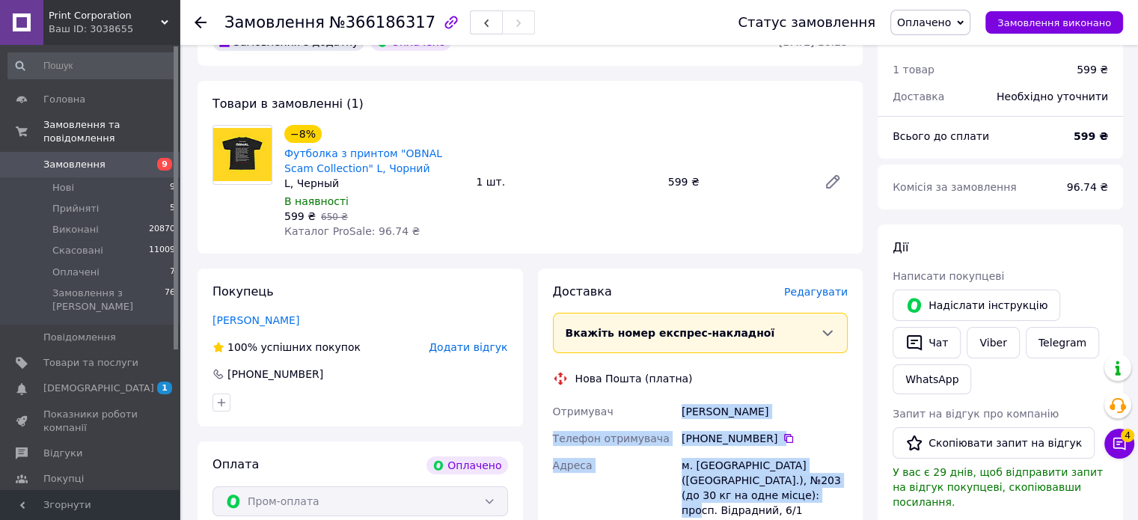
scroll to position [0, 0]
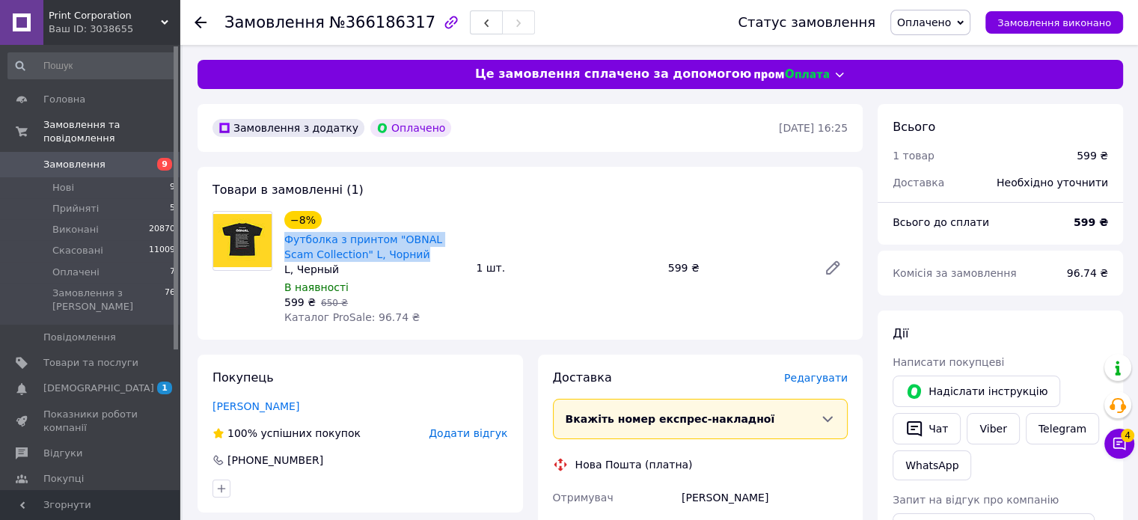
copy link "Футболка з принтом "OBNAL Scam Collection" L, Чорний"
drag, startPoint x: 359, startPoint y: 249, endPoint x: 282, endPoint y: 240, distance: 77.6
click at [283, 240] on div "Футболка з принтом "OBNAL Scam Collection" L, Чорний" at bounding box center [374, 246] width 183 height 33
click at [356, 233] on link "Футболка з принтом "OBNAL Scam Collection" L, Чорний" at bounding box center [363, 246] width 158 height 27
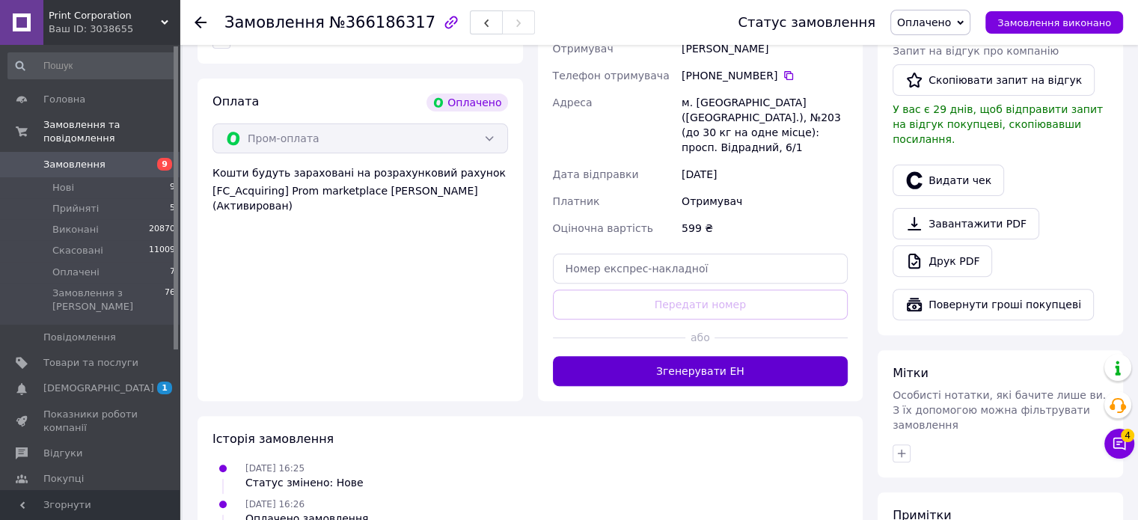
click at [712, 361] on button "Згенерувати ЕН" at bounding box center [700, 371] width 295 height 30
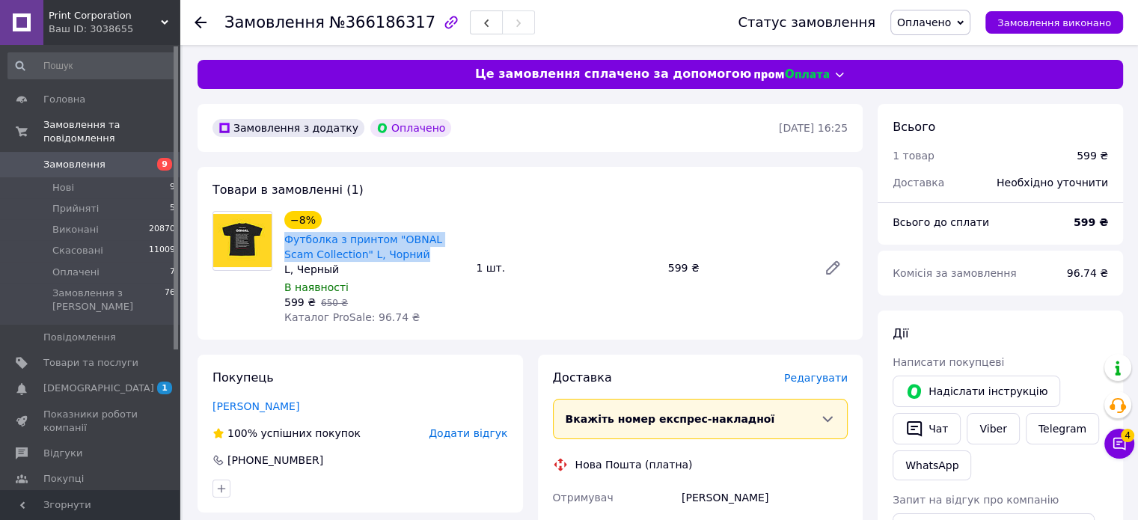
click at [201, 20] on icon at bounding box center [200, 22] width 12 height 12
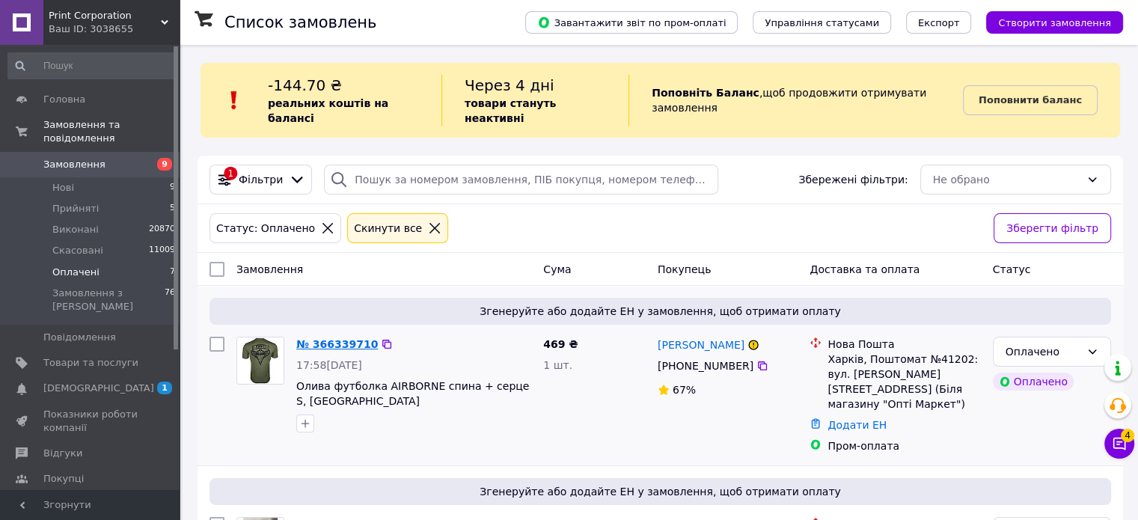
click at [341, 338] on link "№ 366339710" at bounding box center [337, 344] width 82 height 12
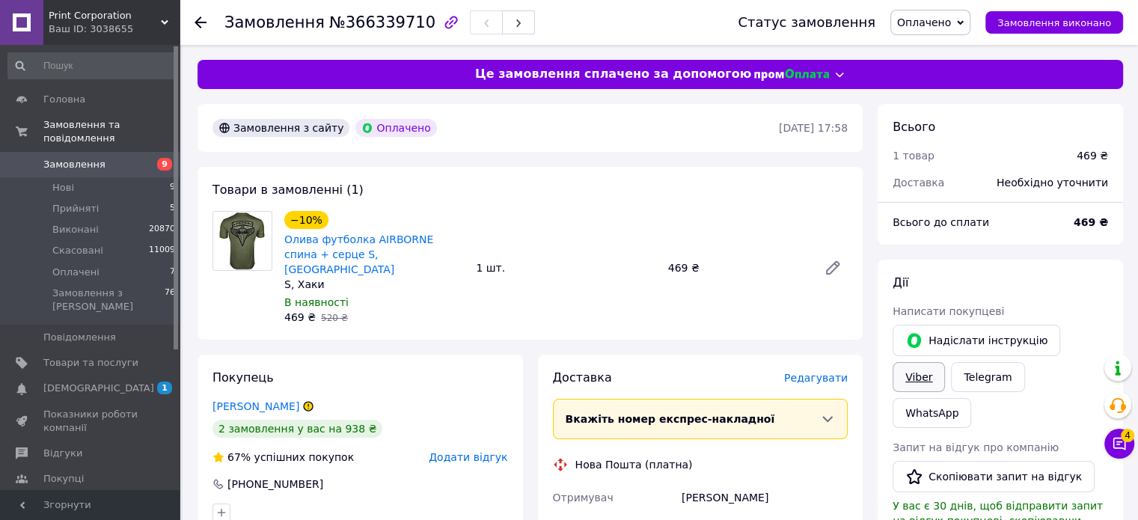
click at [945, 362] on link "Viber" at bounding box center [918, 377] width 52 height 30
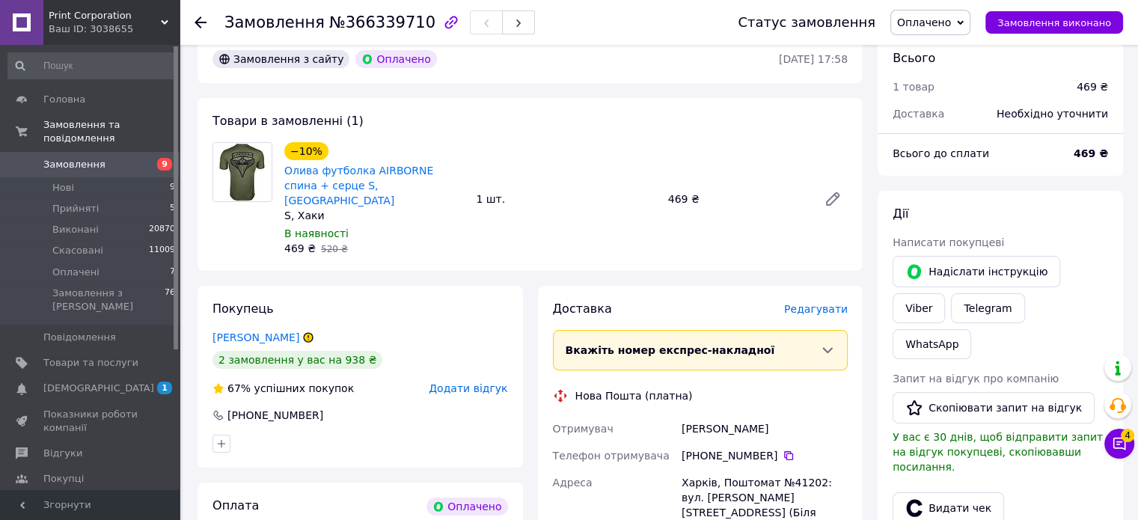
scroll to position [150, 0]
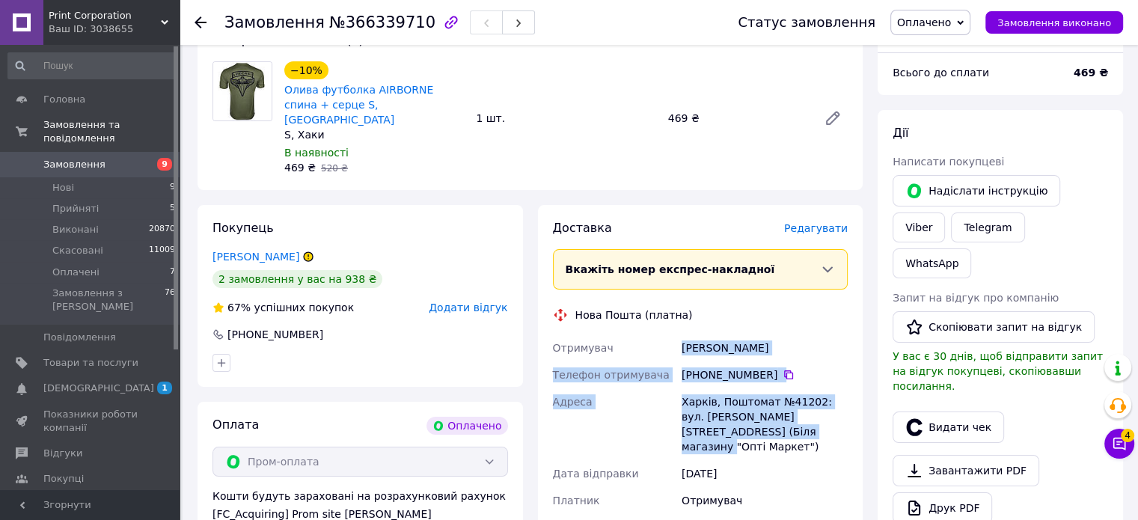
copy div "Отримувач Сушинский Вячеслав Телефон отримувача +380 97 667 72 06   Адреса Харк…"
drag, startPoint x: 676, startPoint y: 326, endPoint x: 758, endPoint y: 426, distance: 129.2
click at [758, 426] on div "Отримувач Сушинский Вячеслав Телефон отримувача +380 97 667 72 06   Адреса Харк…" at bounding box center [700, 437] width 301 height 206
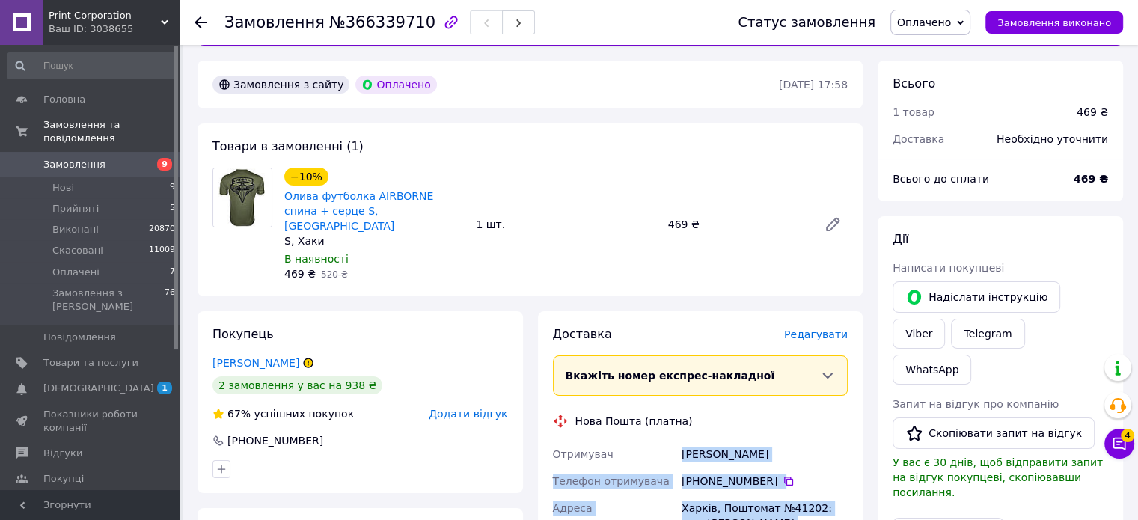
scroll to position [0, 0]
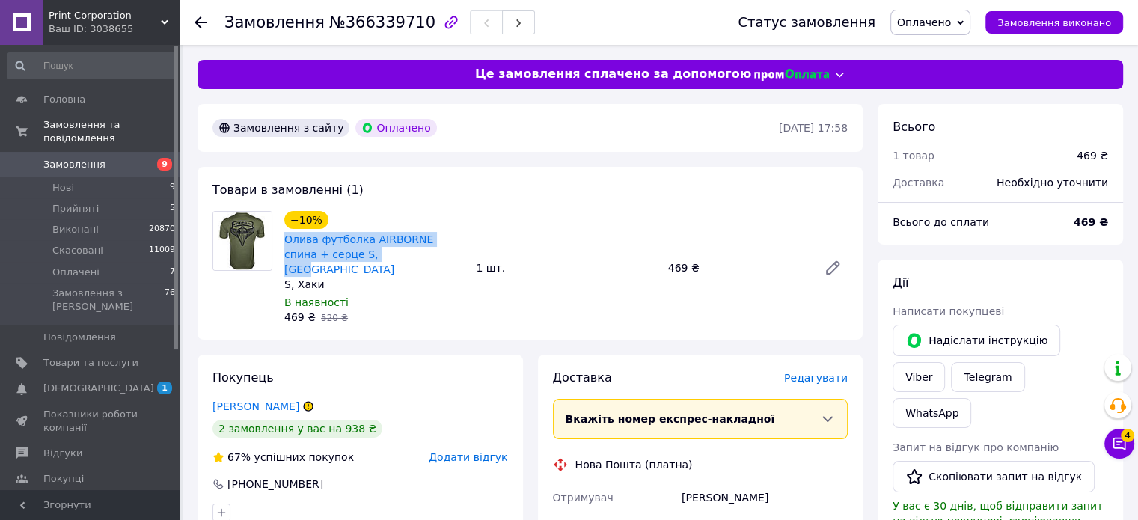
copy link "Олива футболка AIRBORNE спина + серце S, [GEOGRAPHIC_DATA]"
drag, startPoint x: 350, startPoint y: 254, endPoint x: 279, endPoint y: 242, distance: 71.9
click at [279, 242] on div "−10% Олива футболка AIRBORNE спина + серце S, Хакі S, Хаки В наявності 469 ₴   …" at bounding box center [373, 268] width 191 height 120
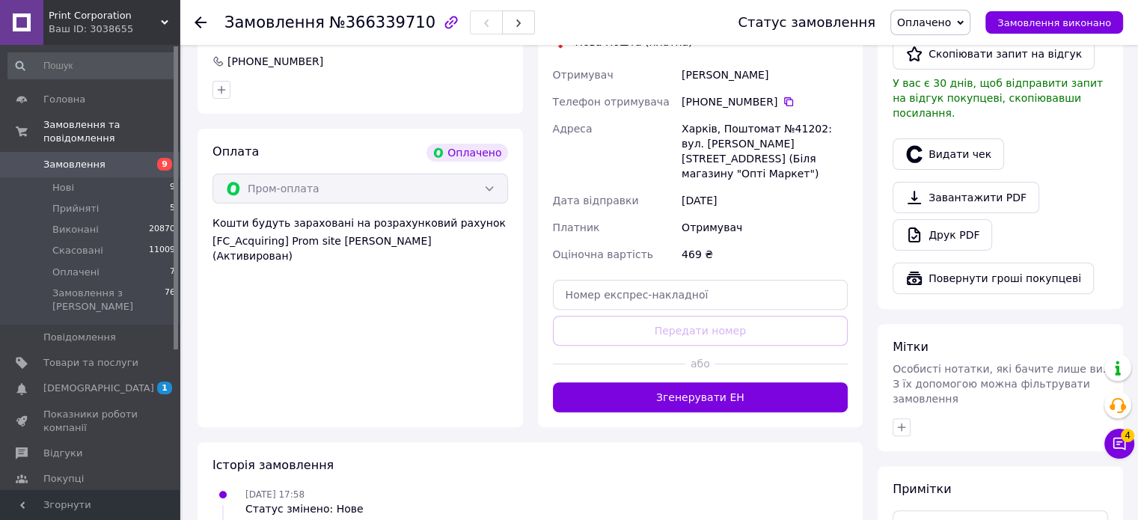
scroll to position [449, 0]
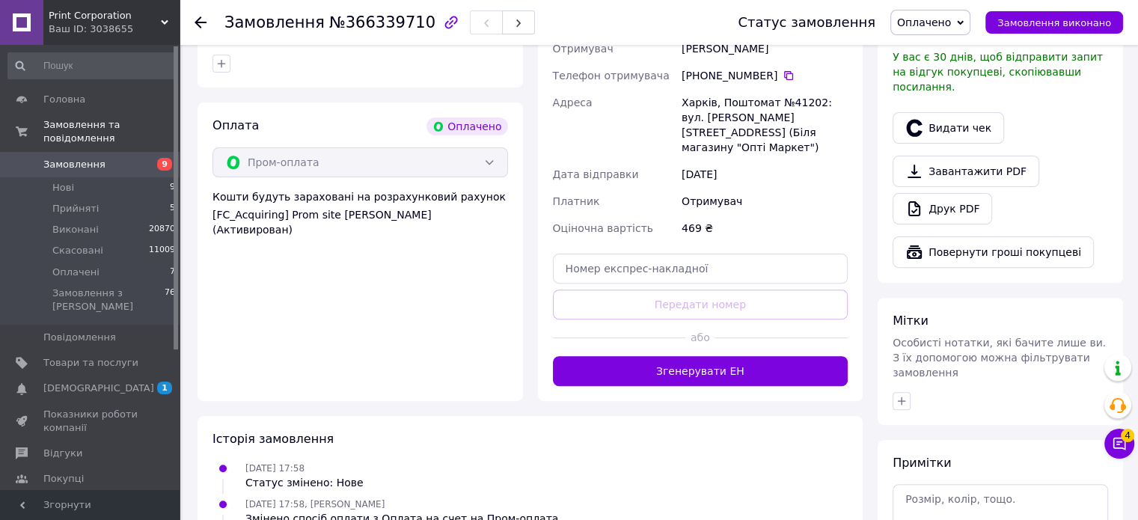
click at [706, 356] on button "Згенерувати ЕН" at bounding box center [700, 371] width 295 height 30
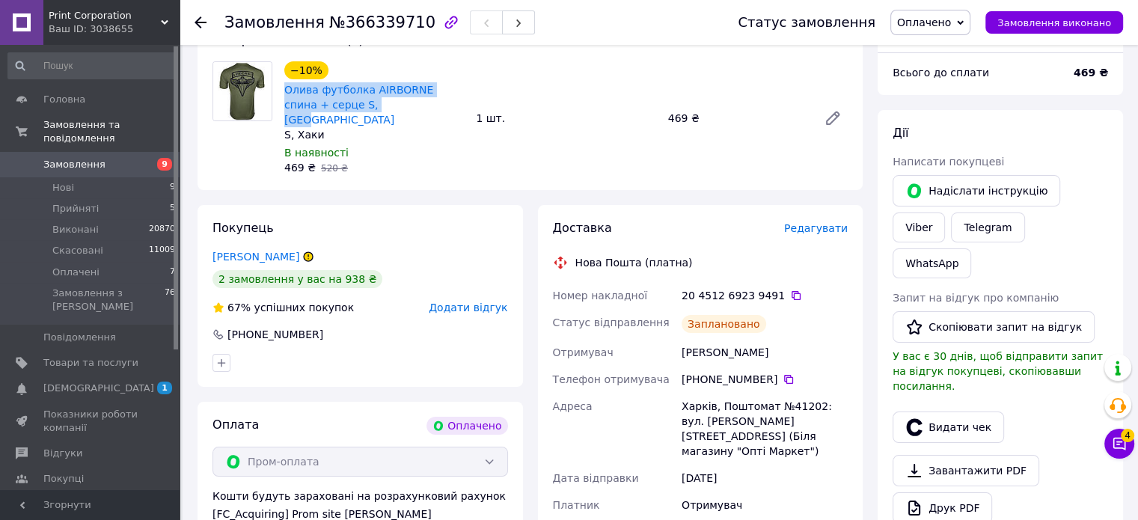
scroll to position [0, 0]
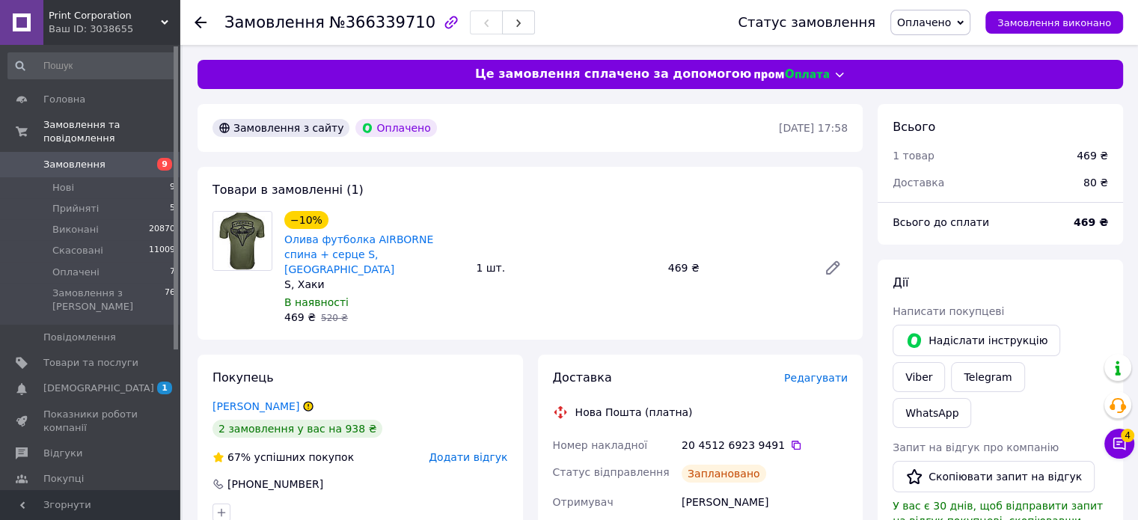
drag, startPoint x: 203, startPoint y: 19, endPoint x: 211, endPoint y: 15, distance: 8.7
click at [203, 19] on icon at bounding box center [200, 22] width 12 height 12
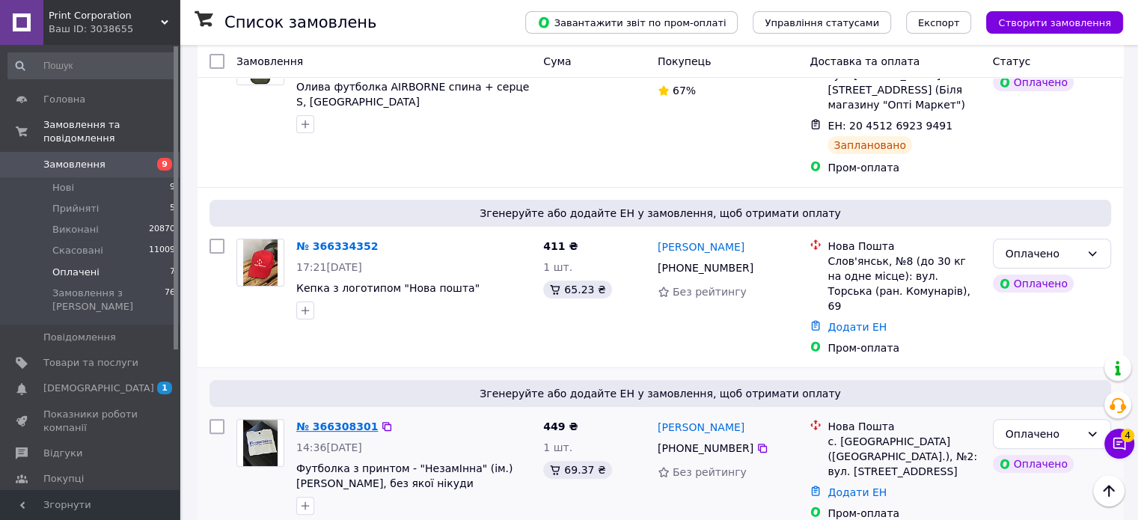
click at [326, 420] on link "№ 366308301" at bounding box center [337, 426] width 82 height 12
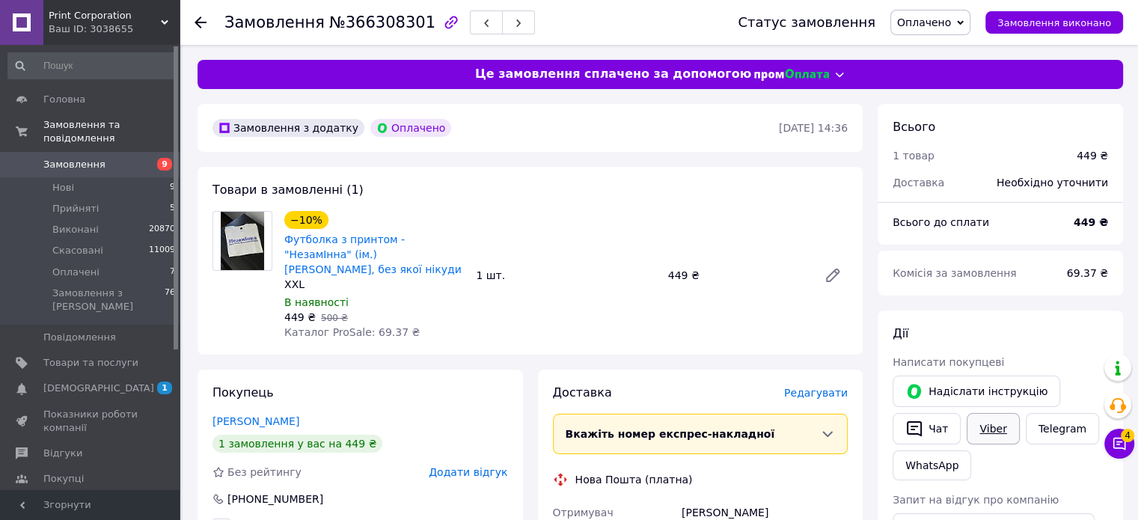
click at [981, 416] on link "Viber" at bounding box center [992, 428] width 52 height 31
click at [981, 417] on link "Viber" at bounding box center [992, 428] width 52 height 31
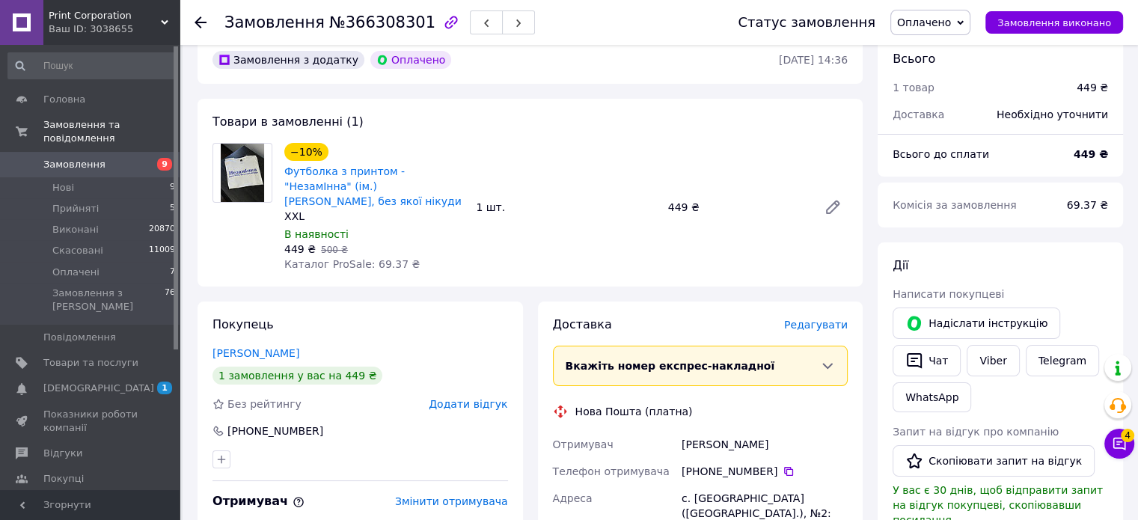
scroll to position [150, 0]
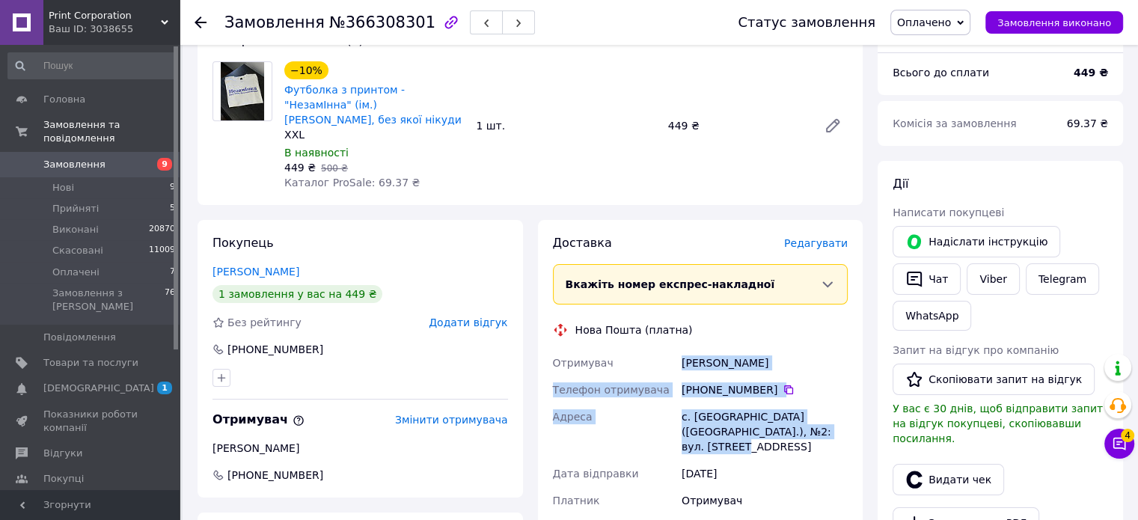
copy div "Отримувач Попович Інна Телефон отримувача +380 66 044 36 07   Адреса с. Угринів…"
drag, startPoint x: 672, startPoint y: 347, endPoint x: 828, endPoint y: 420, distance: 172.0
click at [828, 420] on div "Отримувач Попович Інна Телефон отримувача +380 66 044 36 07   Адреса с. Угринів…" at bounding box center [700, 444] width 301 height 191
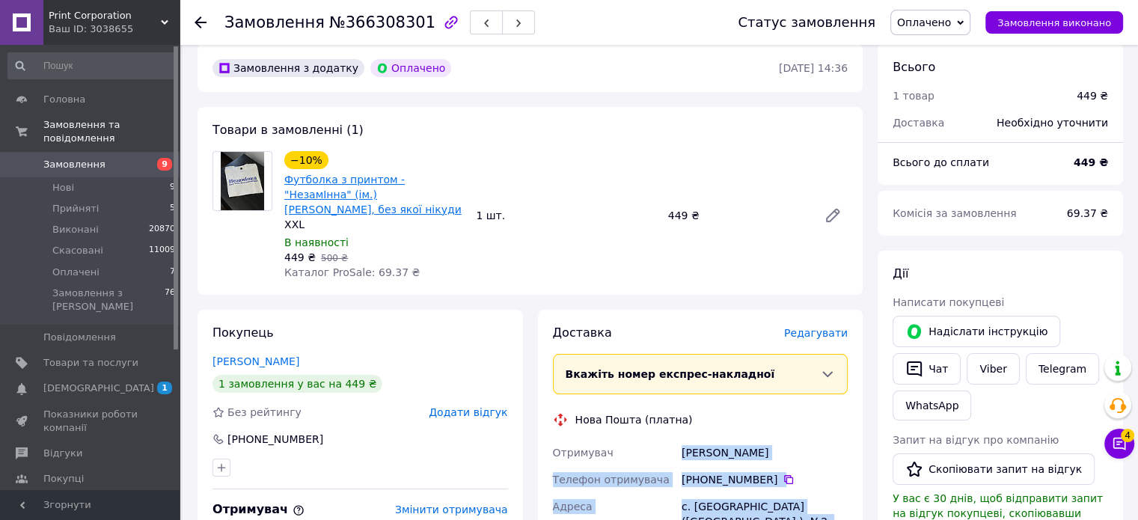
scroll to position [0, 0]
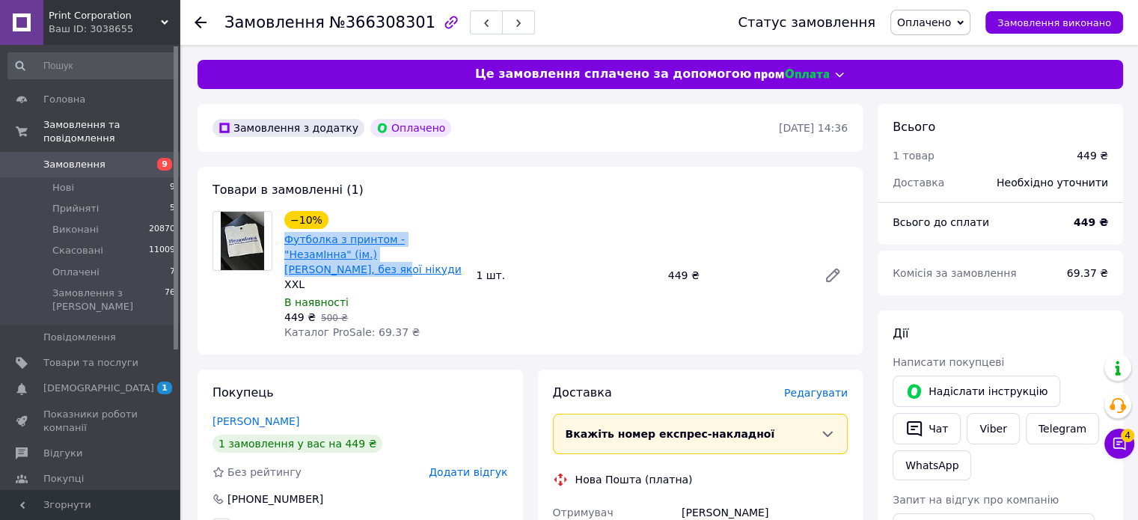
copy link "Футболка з принтом - "НезамІнна" (ім.) [PERSON_NAME], без якої нікуди"
drag, startPoint x: 434, startPoint y: 251, endPoint x: 284, endPoint y: 239, distance: 150.1
click at [284, 239] on span "Футболка з принтом - "НезамІнна" (ім.) [PERSON_NAME], без якої нікуди" at bounding box center [374, 254] width 180 height 45
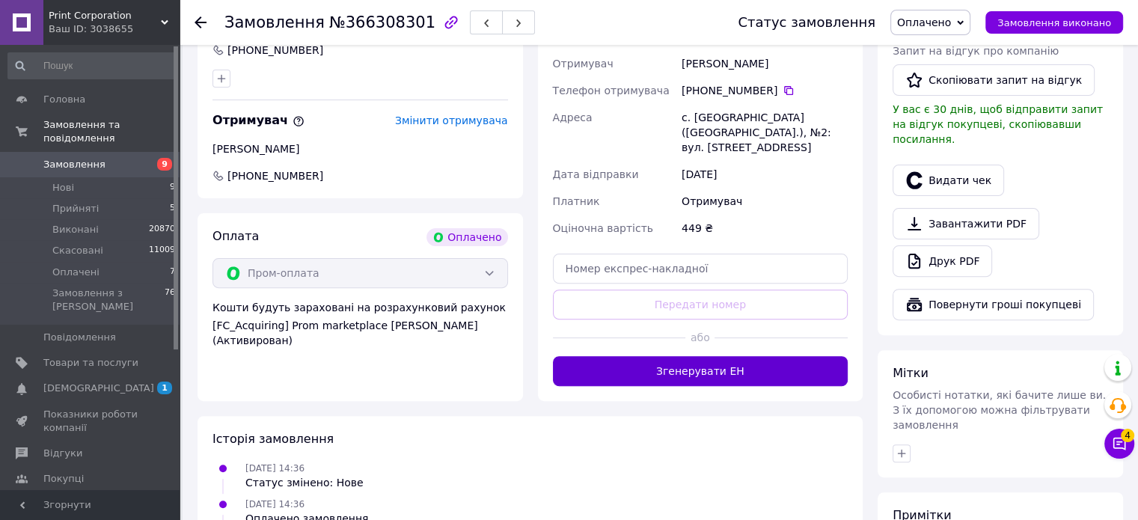
click at [679, 356] on button "Згенерувати ЕН" at bounding box center [700, 371] width 295 height 30
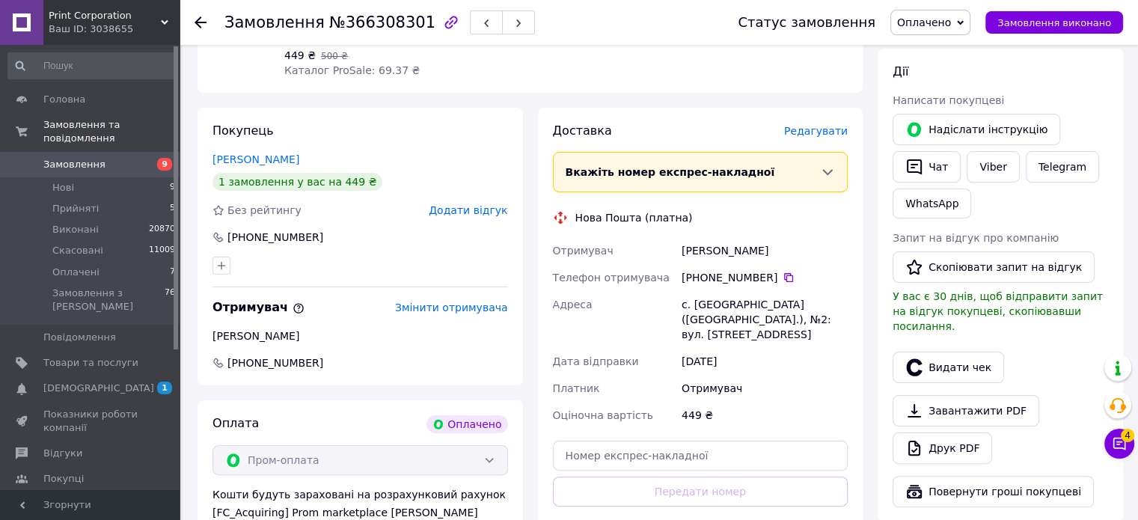
scroll to position [150, 0]
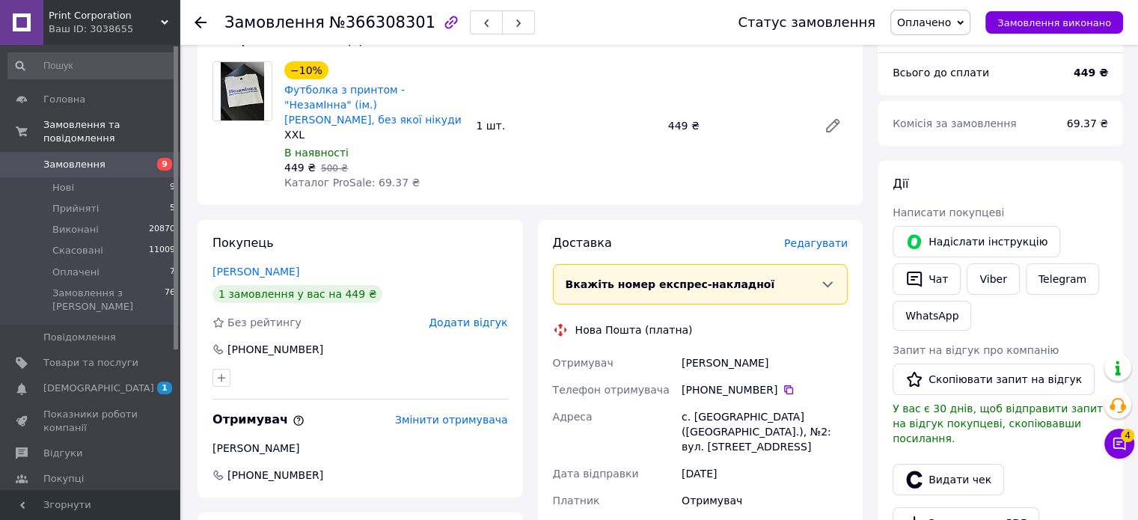
click at [209, 23] on div at bounding box center [209, 22] width 30 height 45
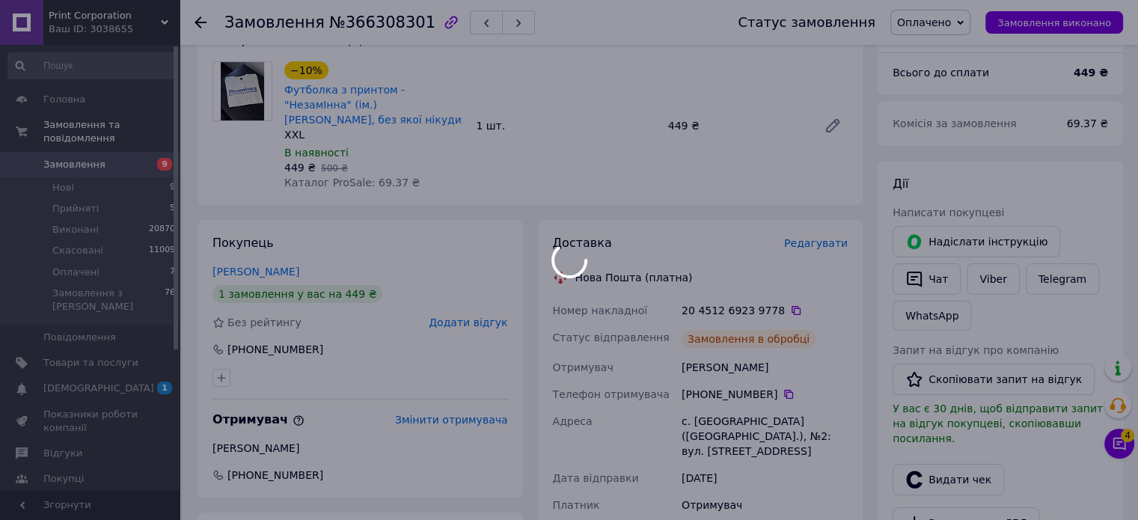
drag, startPoint x: 204, startPoint y: 23, endPoint x: 214, endPoint y: 23, distance: 9.7
click at [204, 22] on div at bounding box center [569, 260] width 1138 height 520
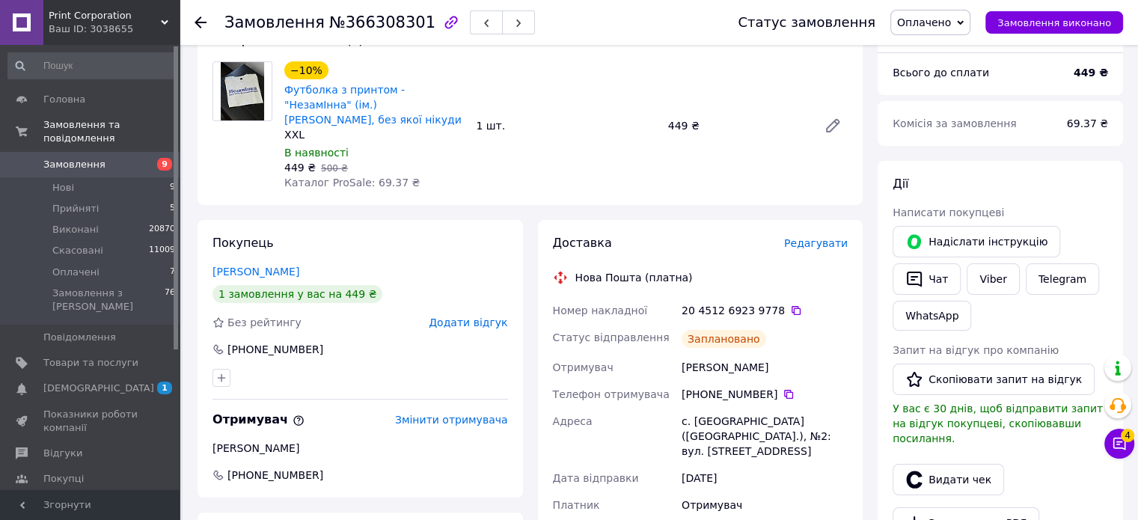
click at [198, 20] on icon at bounding box center [200, 22] width 12 height 12
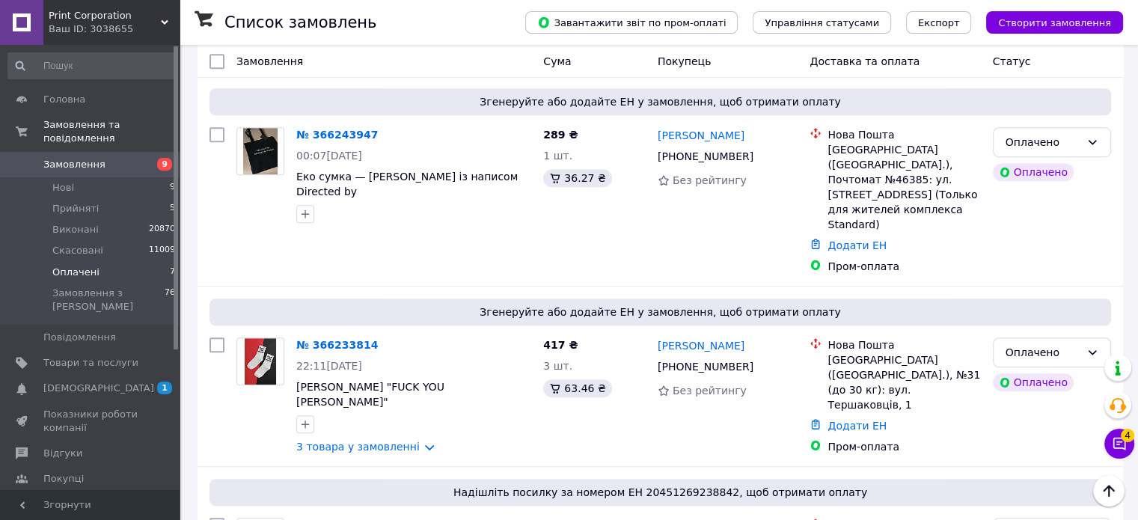
scroll to position [987, 0]
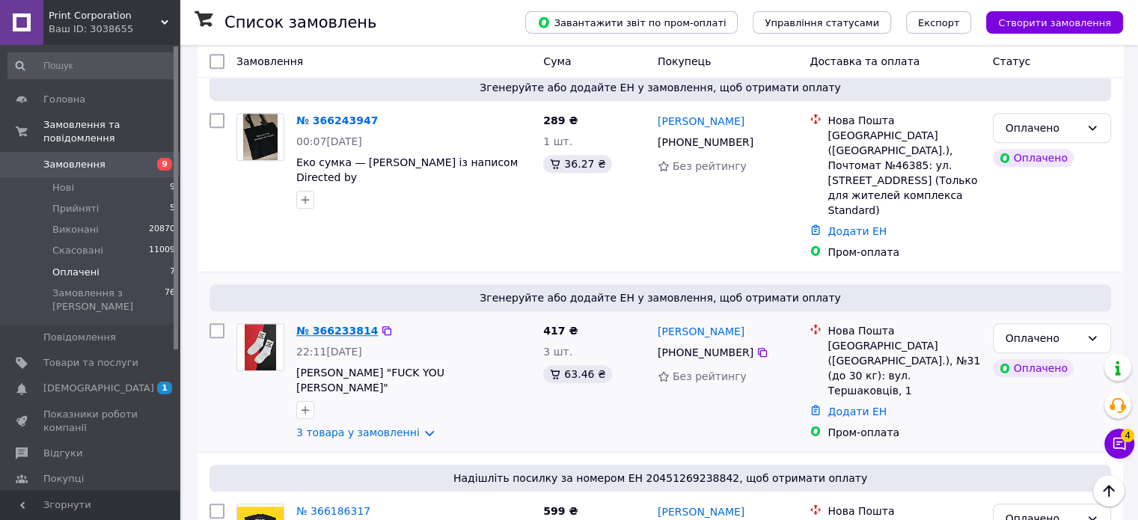
click at [317, 325] on link "№ 366233814" at bounding box center [337, 331] width 82 height 12
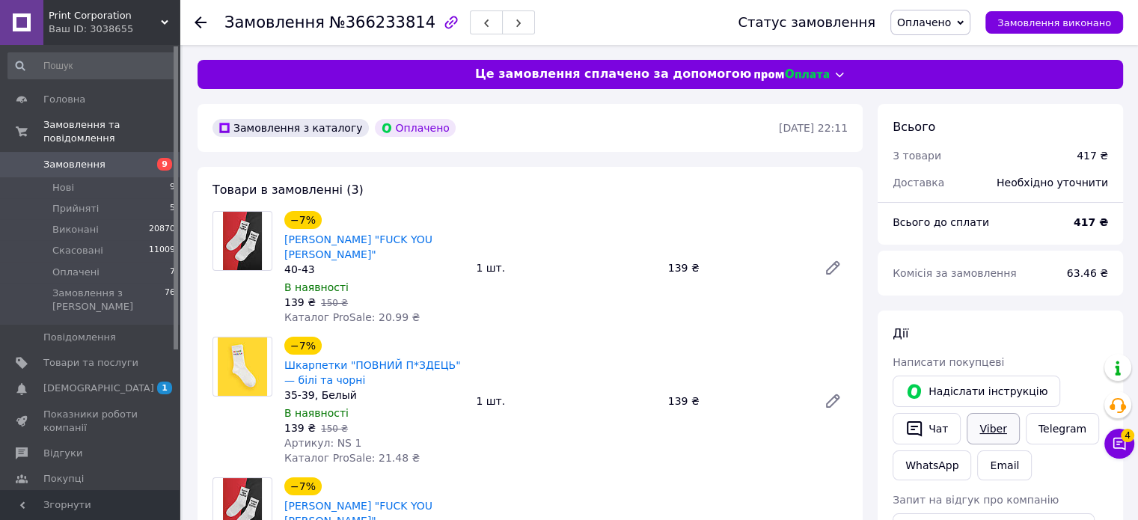
click at [989, 422] on link "Viber" at bounding box center [992, 428] width 52 height 31
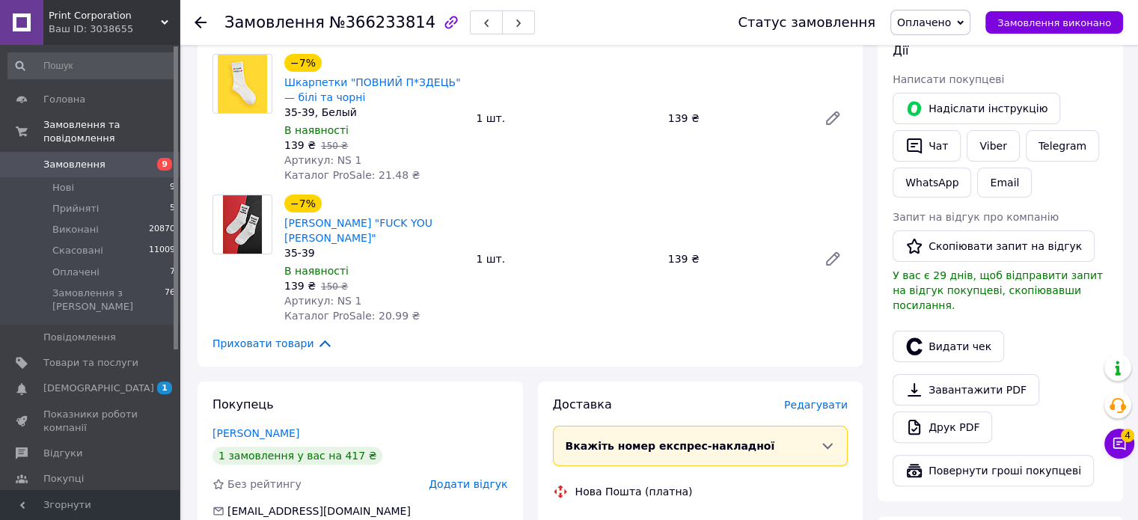
scroll to position [449, 0]
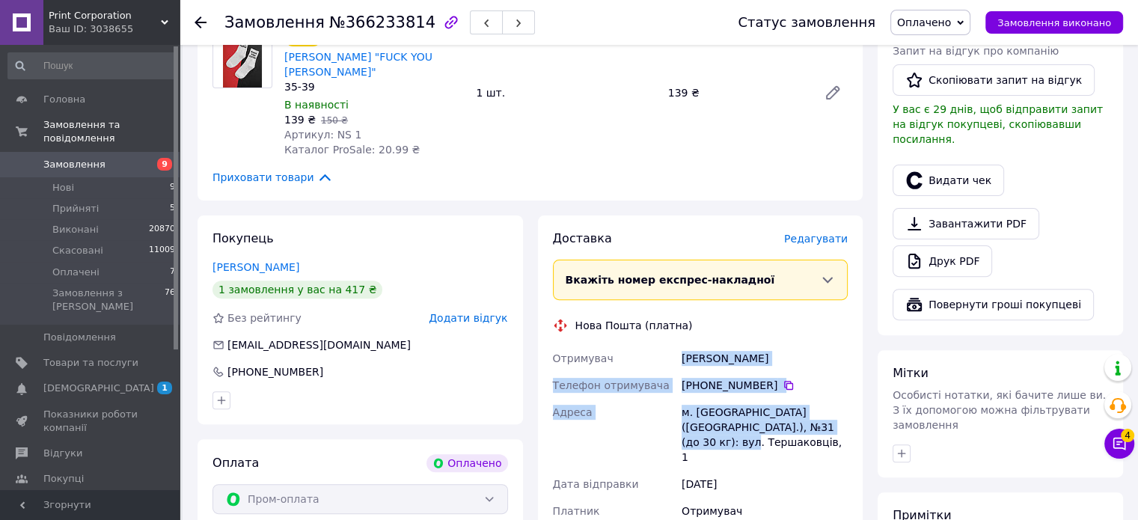
copy div "Отримувач Полухіна Світлана Телефон отримувача +380 97 510 63 88   Адреса м. Ль…"
drag, startPoint x: 678, startPoint y: 314, endPoint x: 816, endPoint y: 399, distance: 162.1
click at [816, 399] on div "Доставка Редагувати Вкажіть номер експрес-накладної Обов'язково введіть номер е…" at bounding box center [700, 462] width 295 height 465
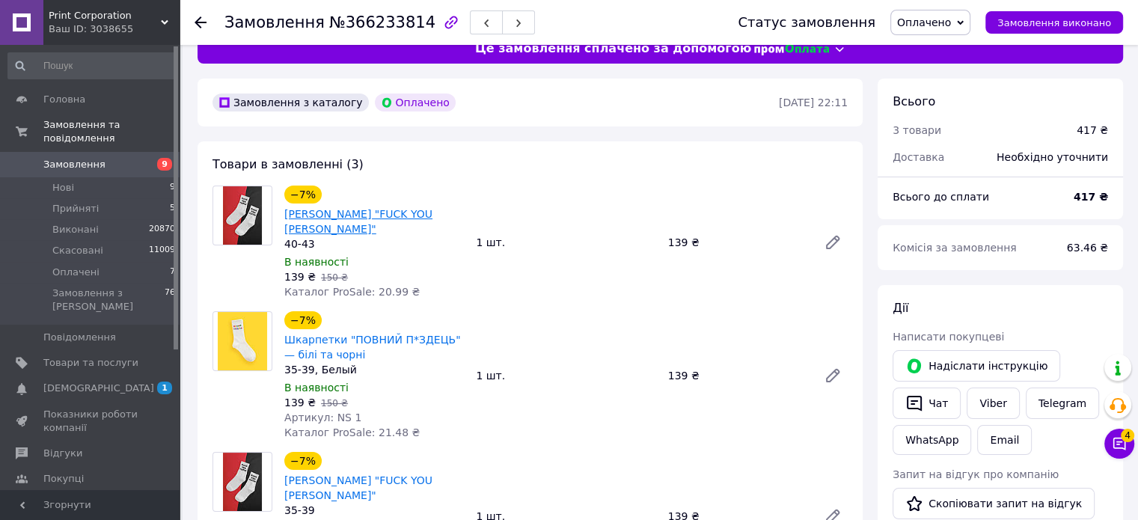
scroll to position [0, 0]
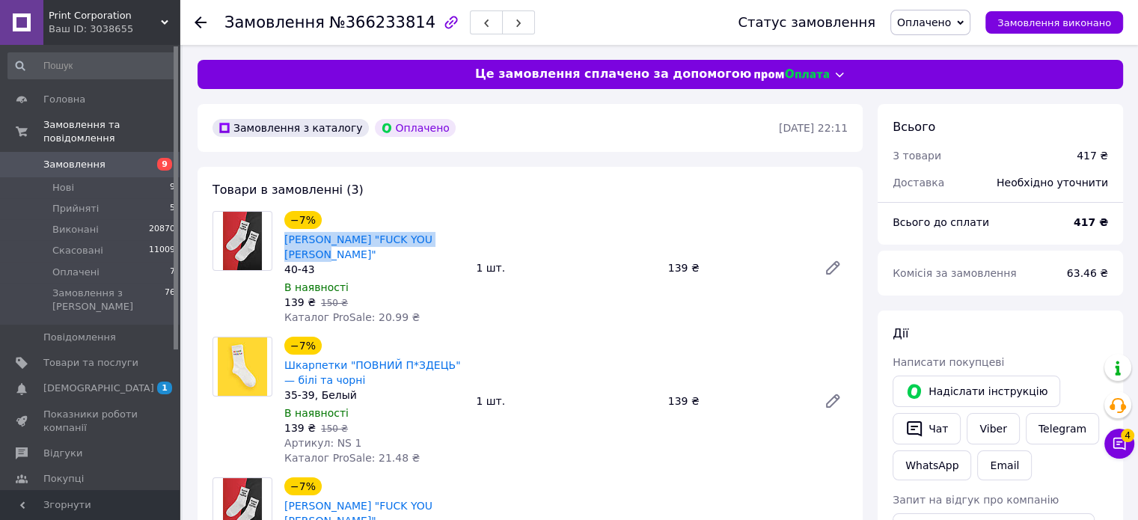
copy link "[PERSON_NAME] "FUCK YOU [PERSON_NAME]""
drag, startPoint x: 455, startPoint y: 238, endPoint x: 283, endPoint y: 238, distance: 172.0
click at [283, 238] on div "−7% Білі шкарпетки "FUCK YOU PUTIN"" at bounding box center [374, 236] width 183 height 54
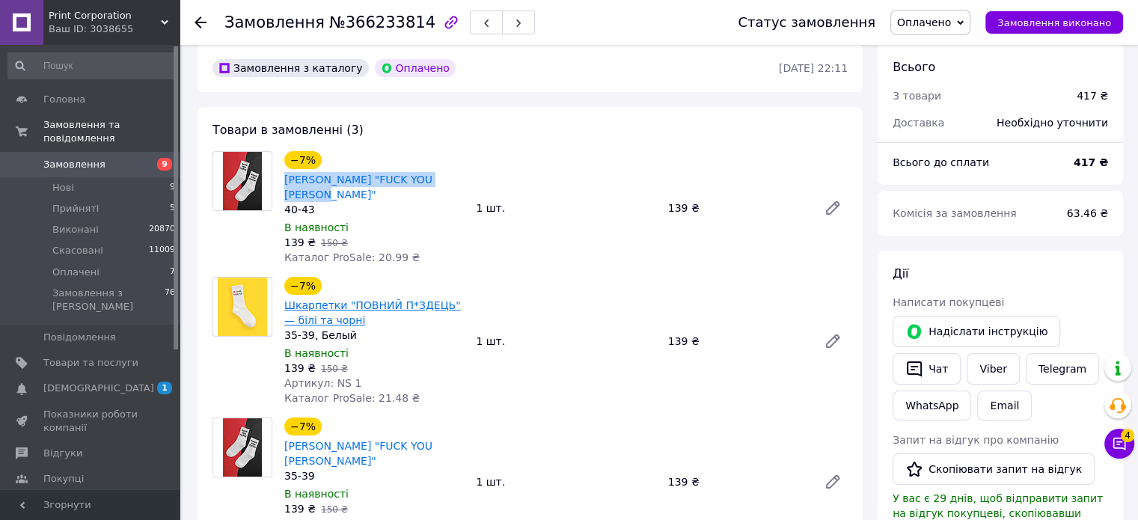
scroll to position [150, 0]
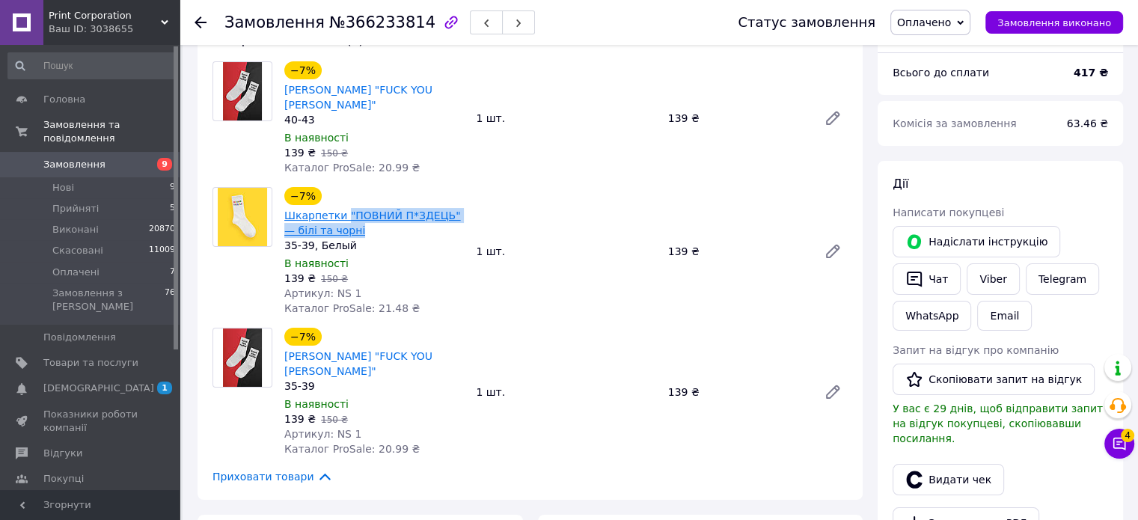
drag, startPoint x: 359, startPoint y: 219, endPoint x: 340, endPoint y: 203, distance: 24.9
click at [340, 206] on div "Шкарпетки "ПОВНИЙ П*ЗДЕЦЬ" — білі та чорні" at bounding box center [374, 222] width 183 height 33
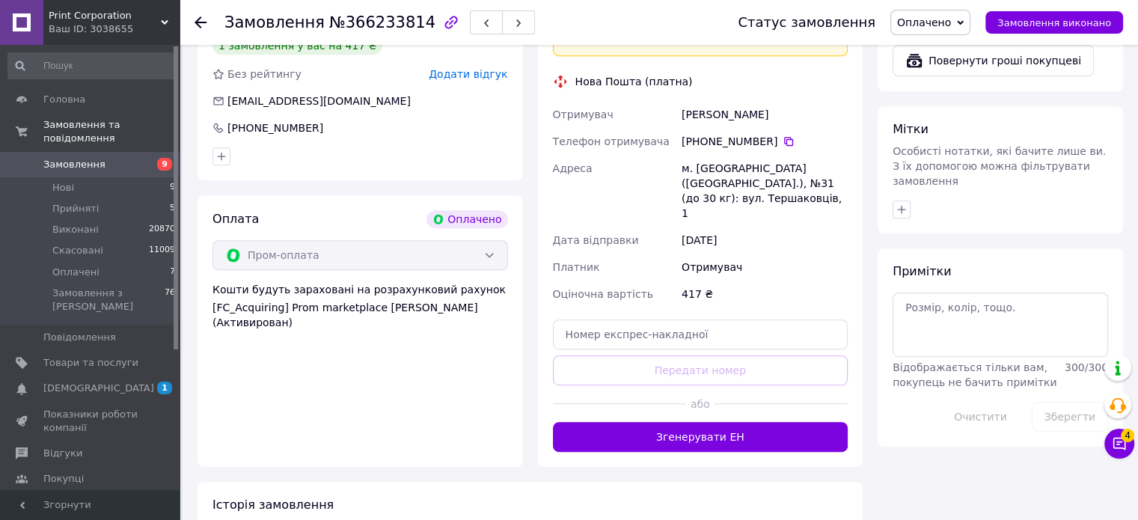
scroll to position [748, 0]
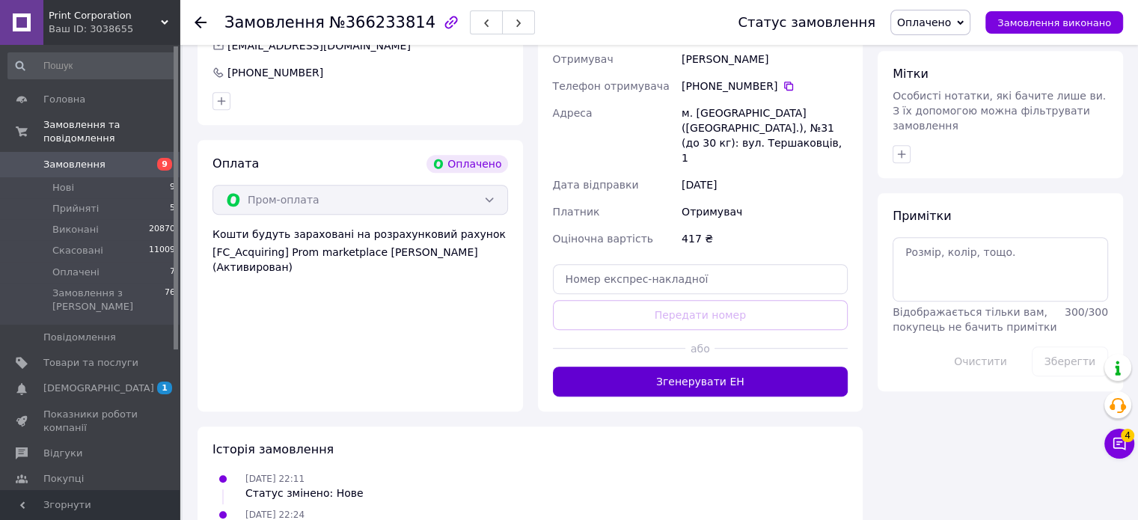
click at [688, 367] on button "Згенерувати ЕН" at bounding box center [700, 382] width 295 height 30
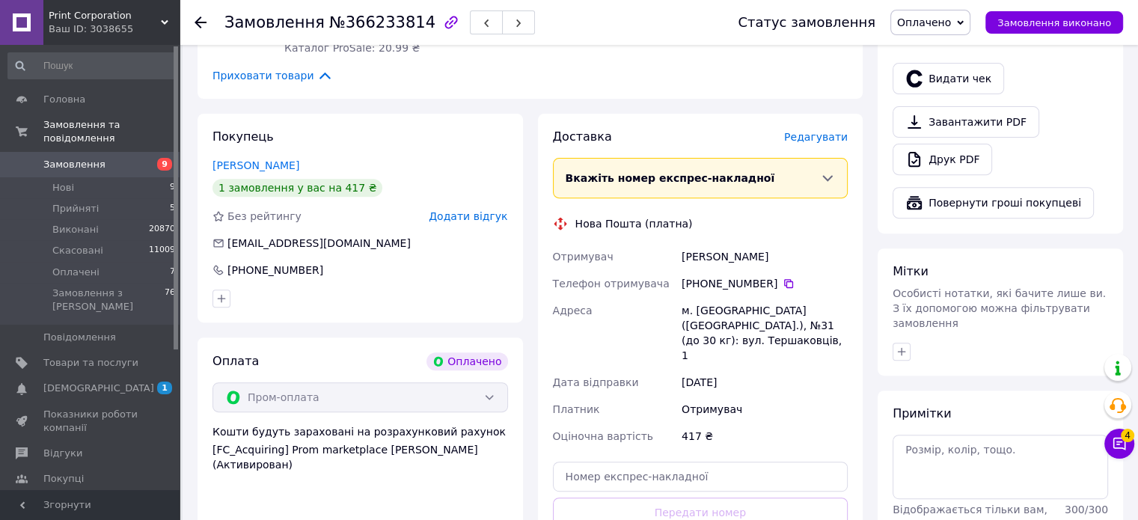
scroll to position [374, 0]
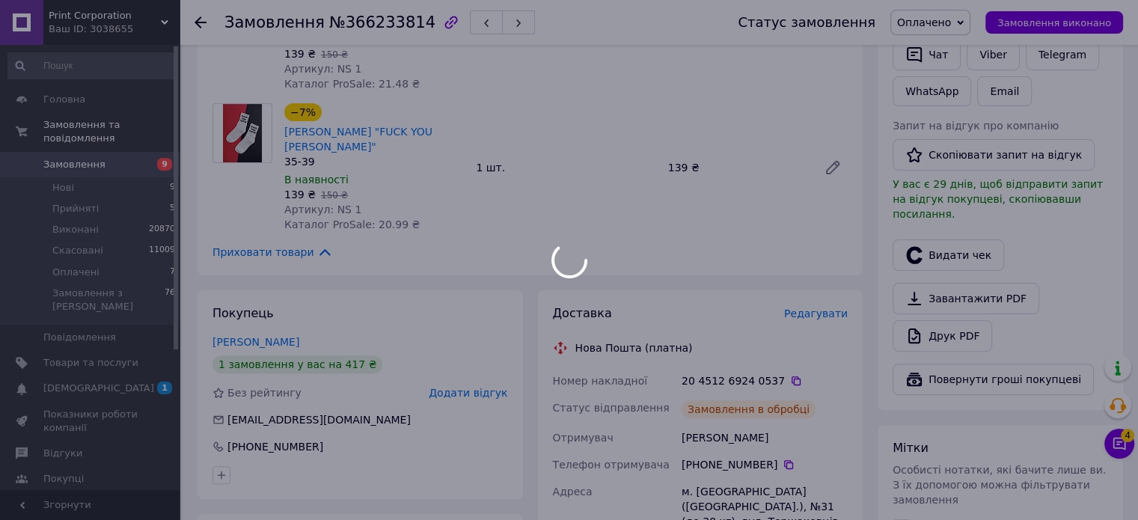
click at [206, 19] on div at bounding box center [209, 22] width 30 height 45
click at [203, 21] on div at bounding box center [569, 260] width 1138 height 520
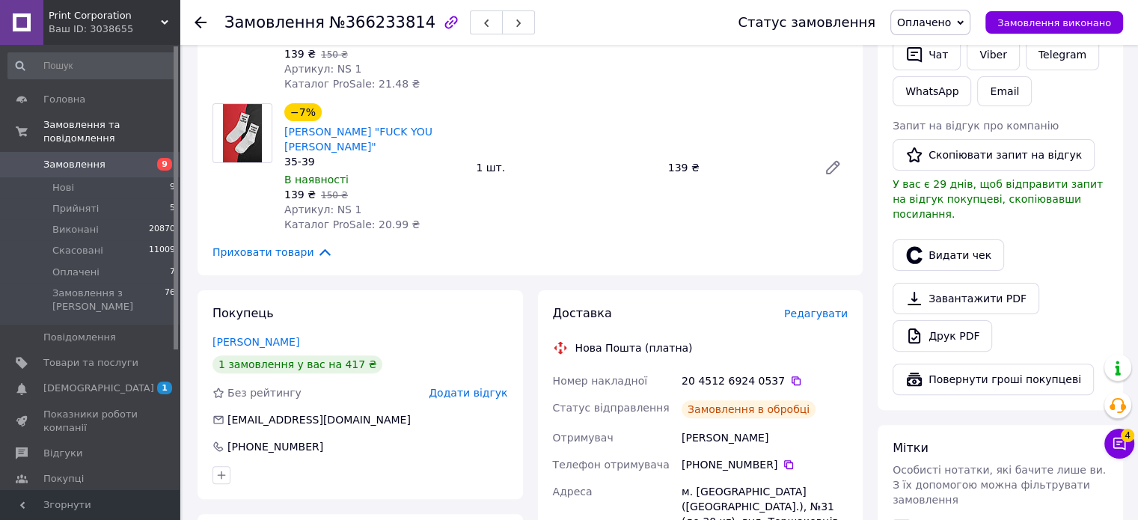
click at [203, 20] on icon at bounding box center [200, 22] width 12 height 12
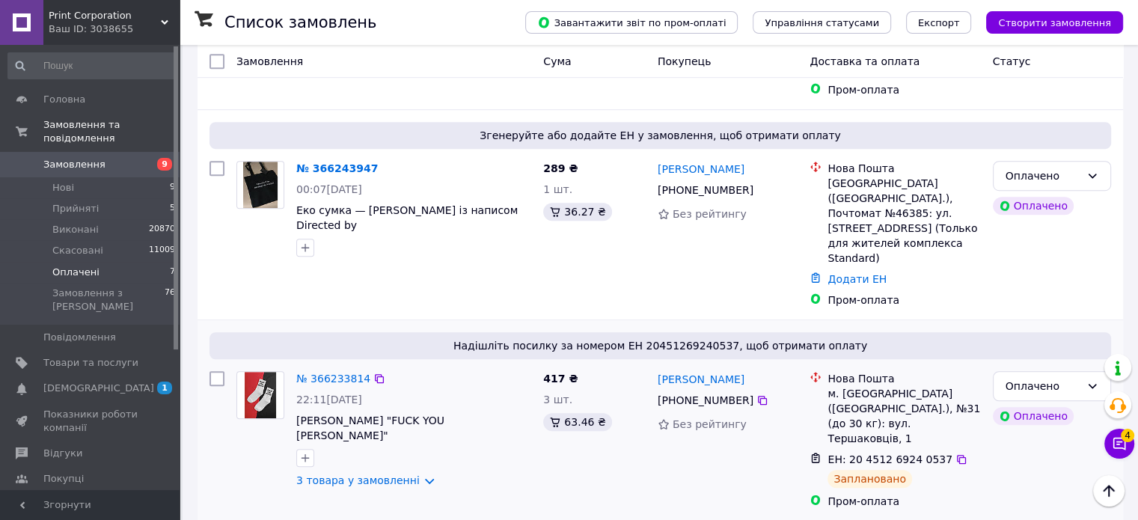
scroll to position [841, 0]
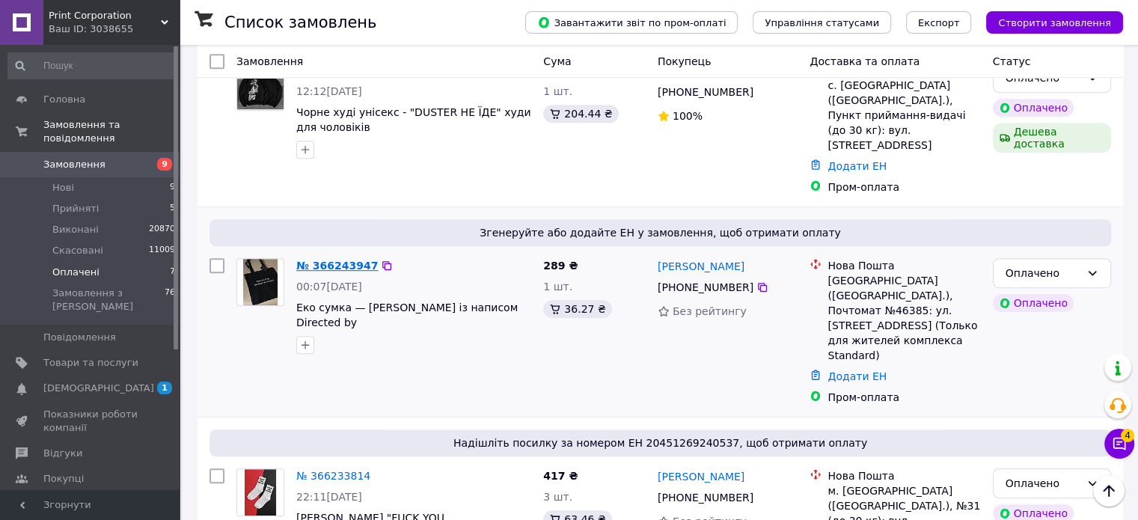
click at [341, 260] on link "№ 366243947" at bounding box center [337, 266] width 82 height 12
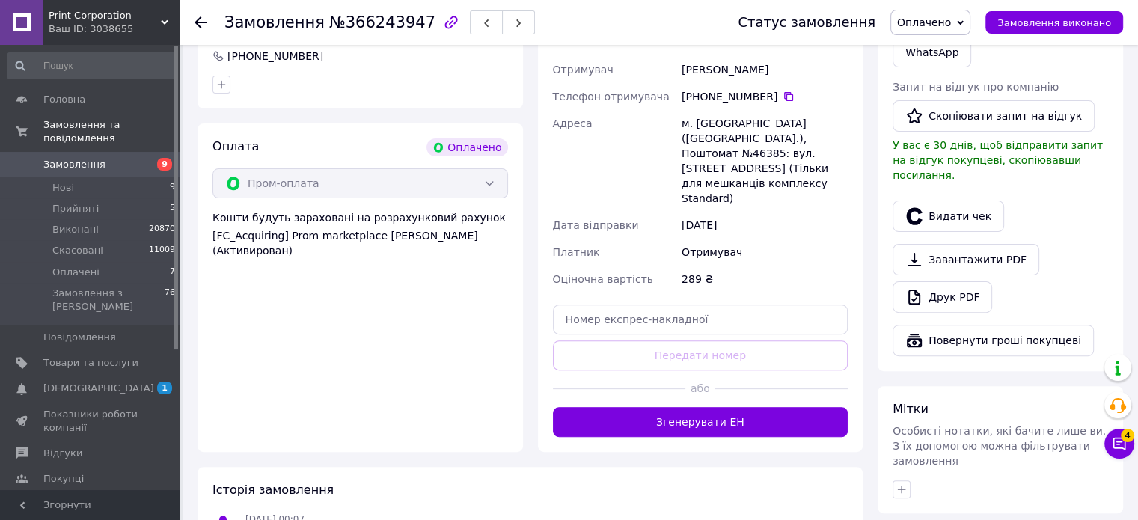
scroll to position [303, 0]
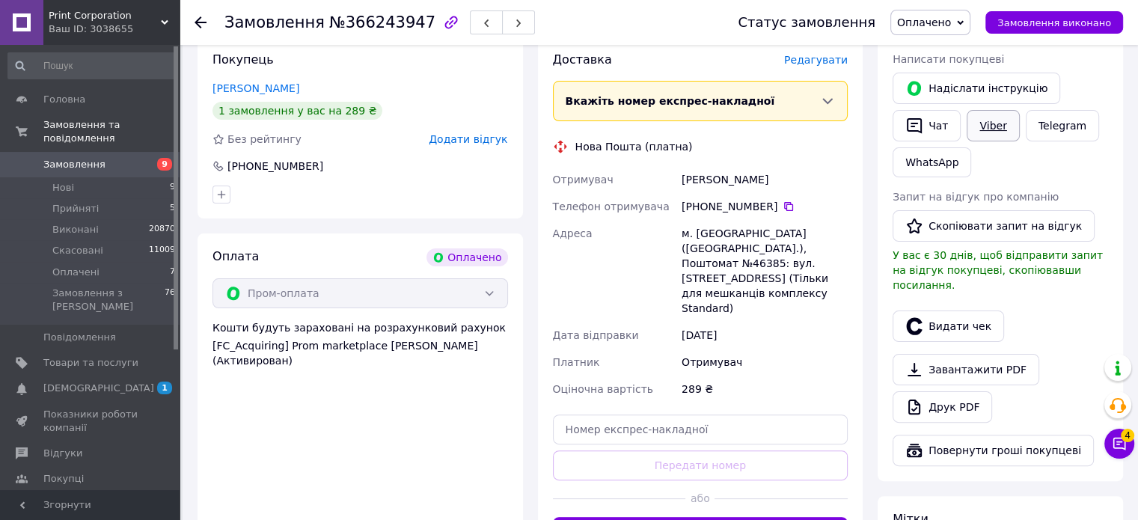
click at [983, 124] on link "Viber" at bounding box center [992, 125] width 52 height 31
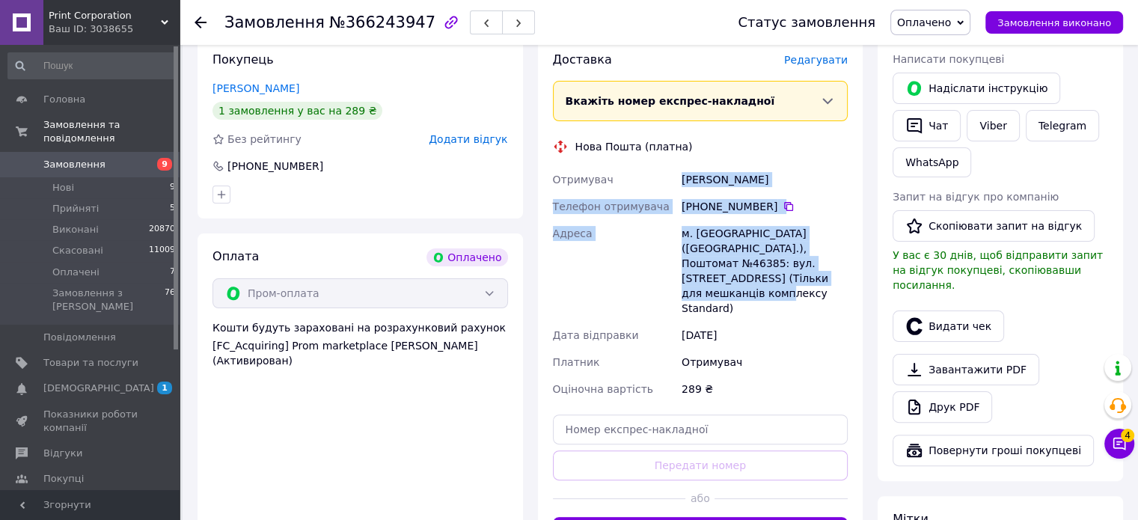
drag, startPoint x: 739, startPoint y: 271, endPoint x: 657, endPoint y: 178, distance: 124.0
click at [657, 178] on div "Отримувач Дорошенко Катерина Телефон отримувача +380 66 652 08 88   Адреса м. К…" at bounding box center [700, 284] width 301 height 236
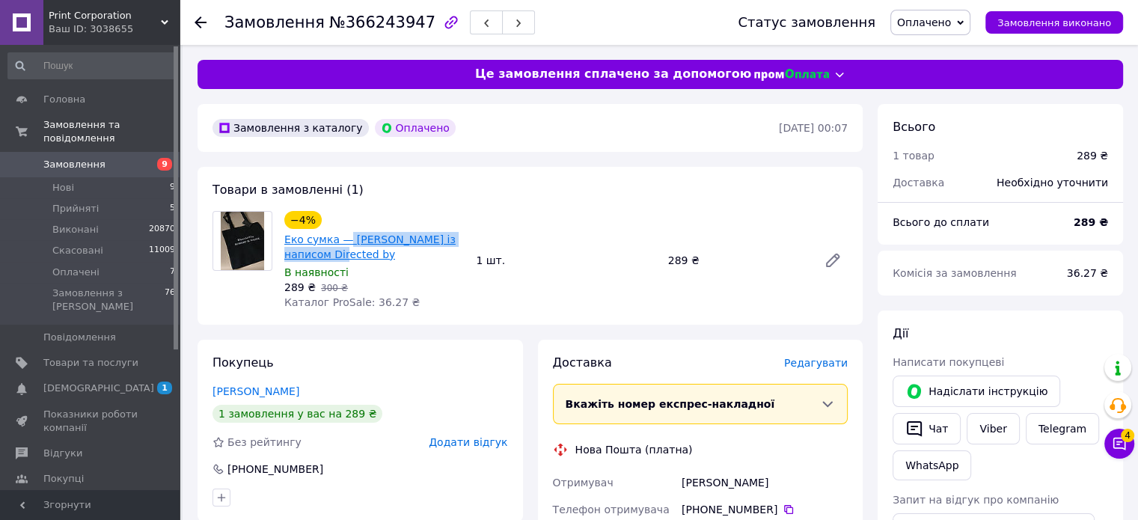
drag, startPoint x: 398, startPoint y: 249, endPoint x: 344, endPoint y: 239, distance: 54.7
click at [344, 239] on span "Еко сумка — [PERSON_NAME] із написом Directed by" at bounding box center [374, 247] width 180 height 30
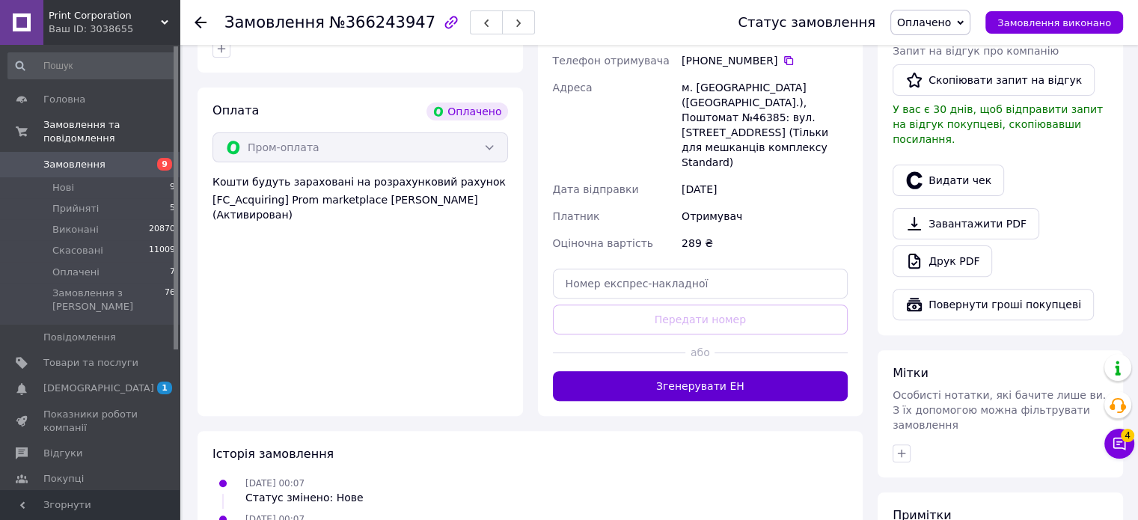
click at [729, 371] on button "Згенерувати ЕН" at bounding box center [700, 386] width 295 height 30
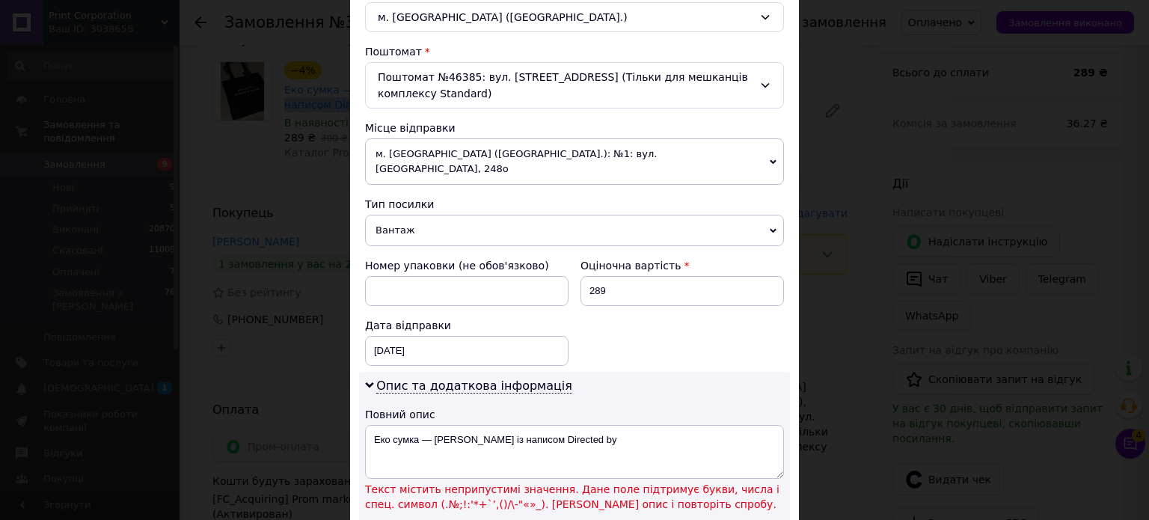
scroll to position [524, 0]
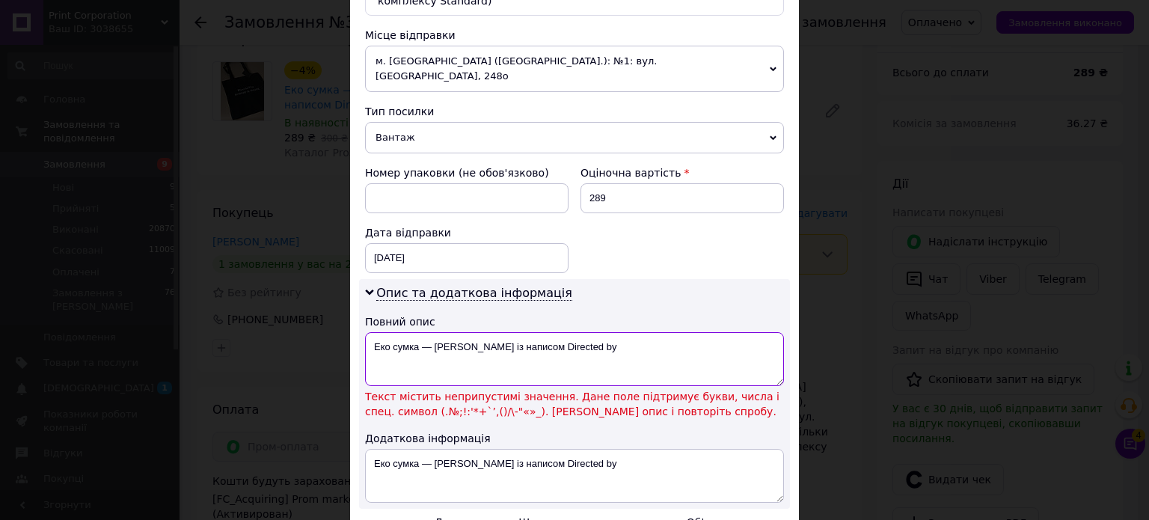
click at [429, 332] on textarea "Еко сумка — [PERSON_NAME] із написом Directed by" at bounding box center [574, 359] width 419 height 54
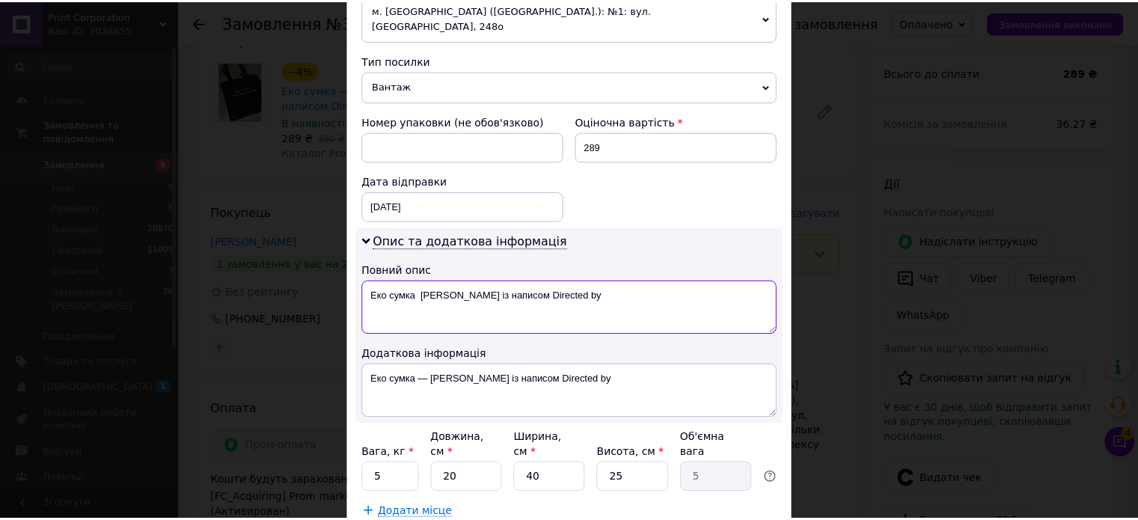
scroll to position [652, 0]
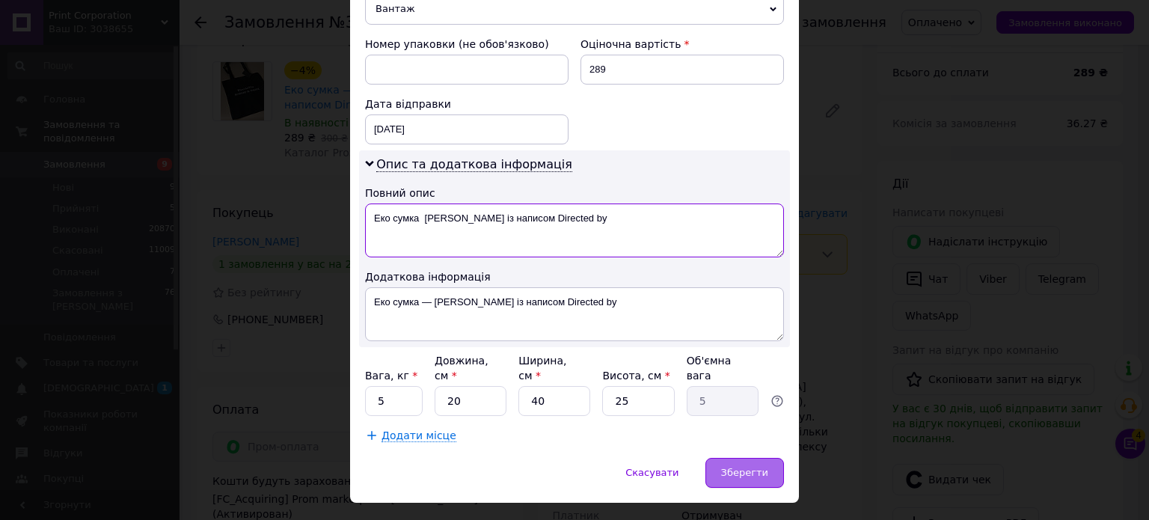
type textarea "Еко сумка ШОПЕР із написом Directed by"
click at [754, 467] on span "Зберегти" at bounding box center [744, 472] width 47 height 11
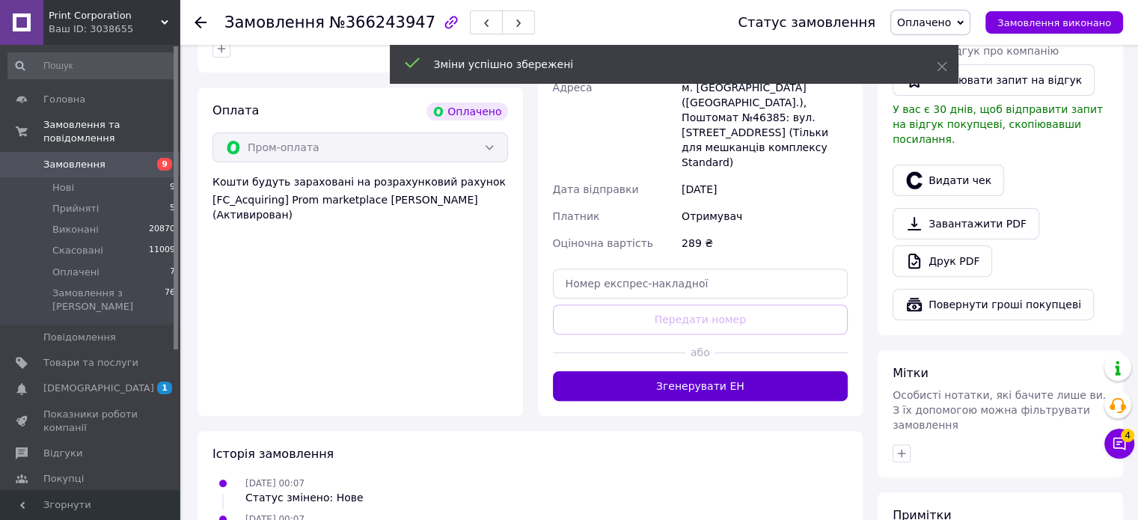
click at [655, 371] on button "Згенерувати ЕН" at bounding box center [700, 386] width 295 height 30
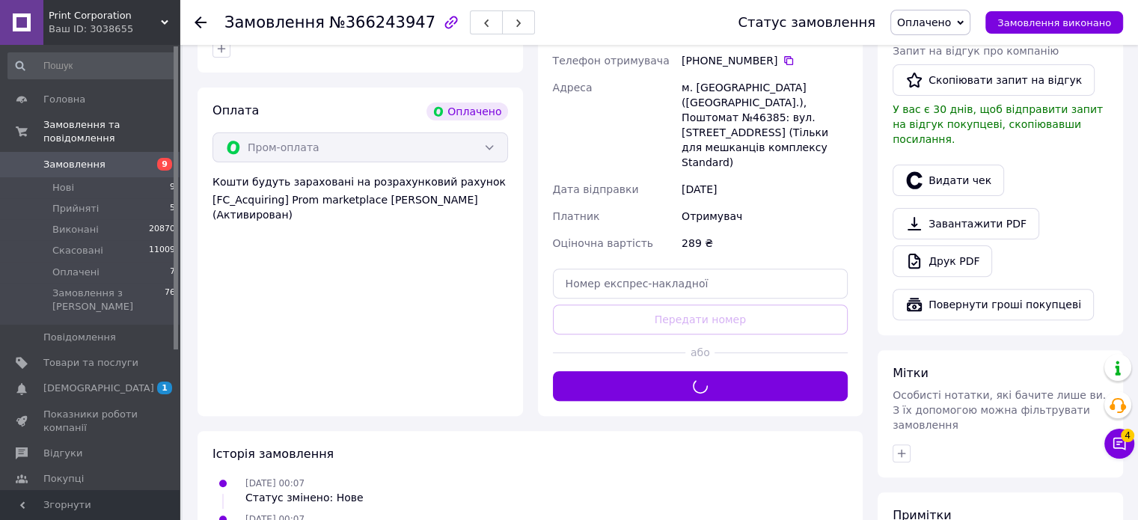
scroll to position [75, 0]
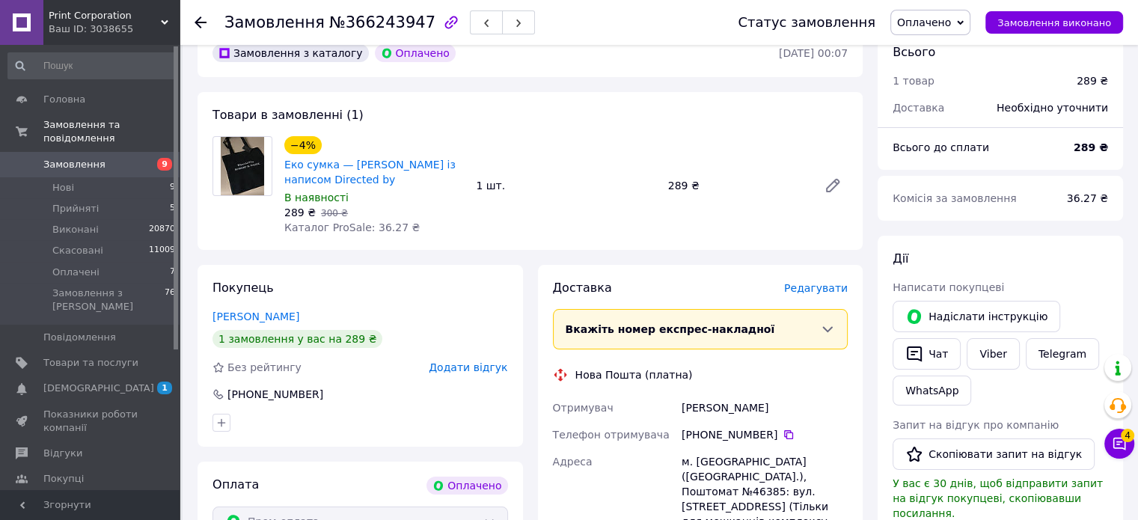
drag, startPoint x: 200, startPoint y: 25, endPoint x: 266, endPoint y: 77, distance: 84.7
click at [200, 23] on icon at bounding box center [200, 22] width 12 height 12
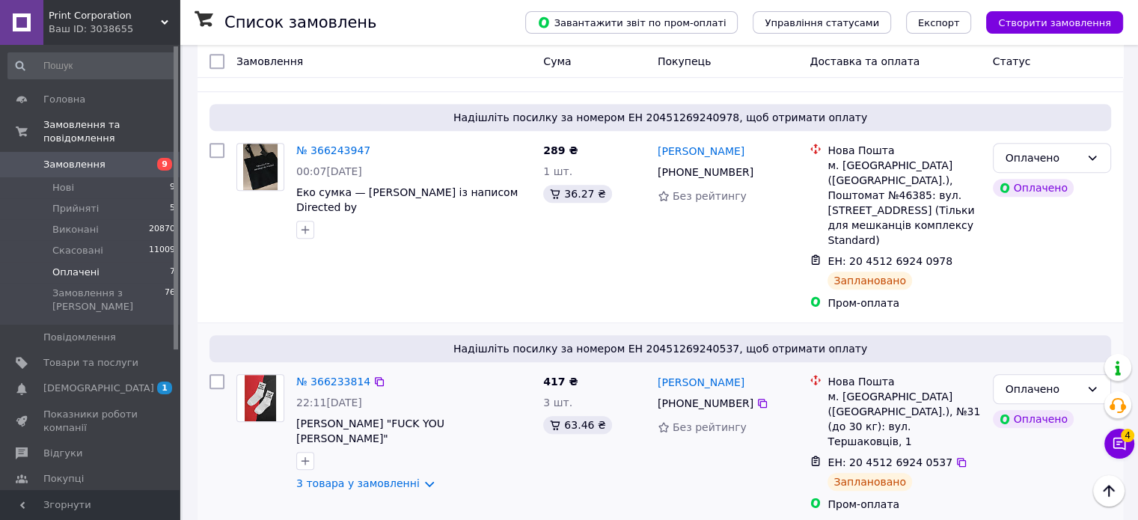
scroll to position [1028, 0]
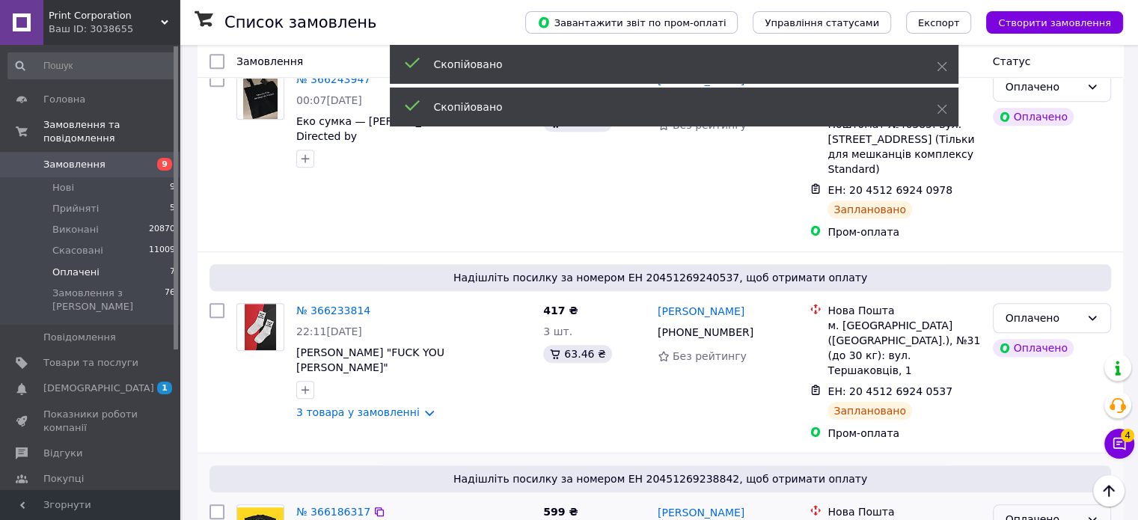
click at [1059, 511] on div "Оплачено" at bounding box center [1042, 519] width 75 height 16
click at [1049, 432] on li "Виконано" at bounding box center [1051, 443] width 117 height 27
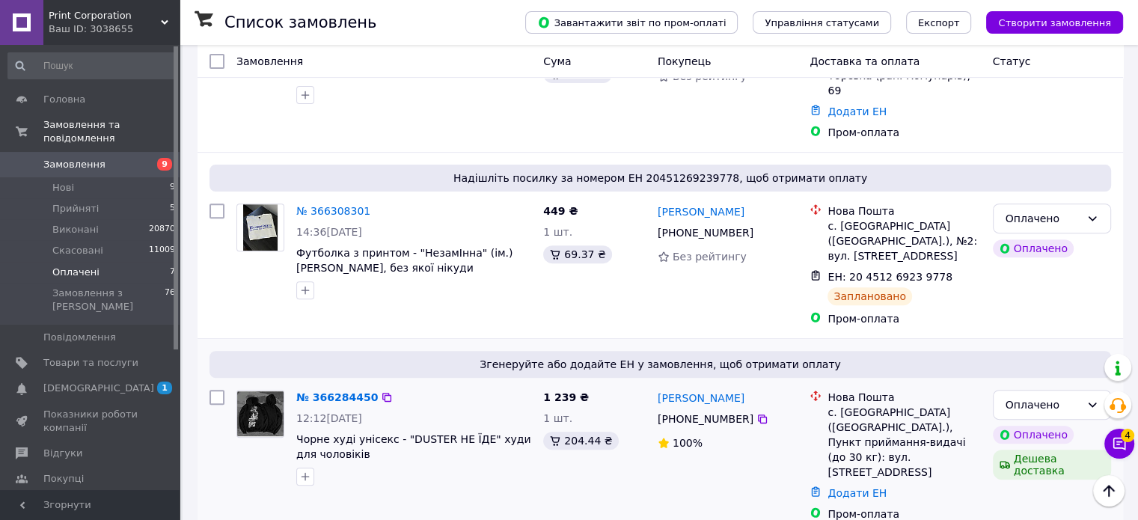
scroll to position [579, 0]
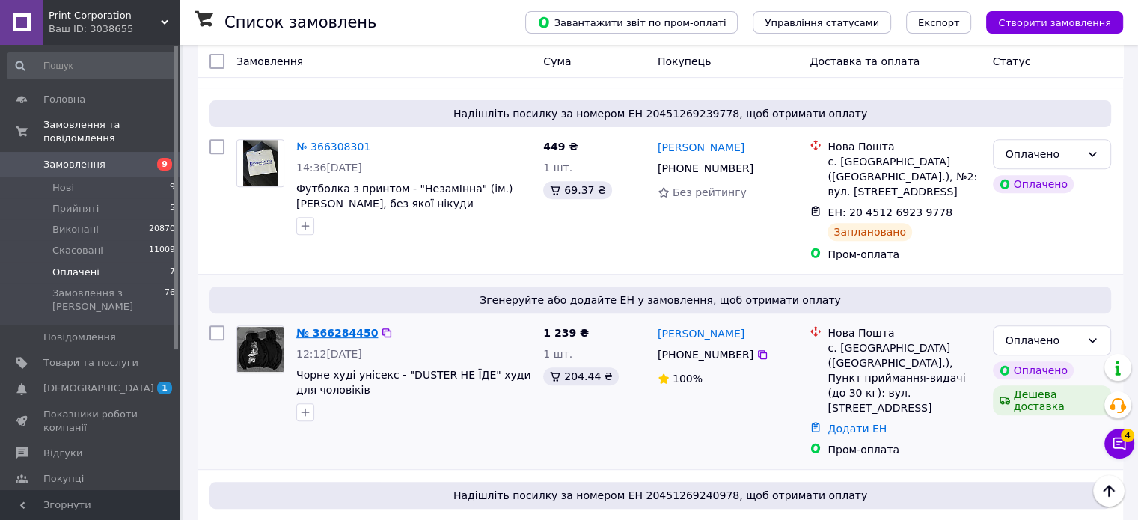
click at [331, 327] on link "№ 366284450" at bounding box center [337, 333] width 82 height 12
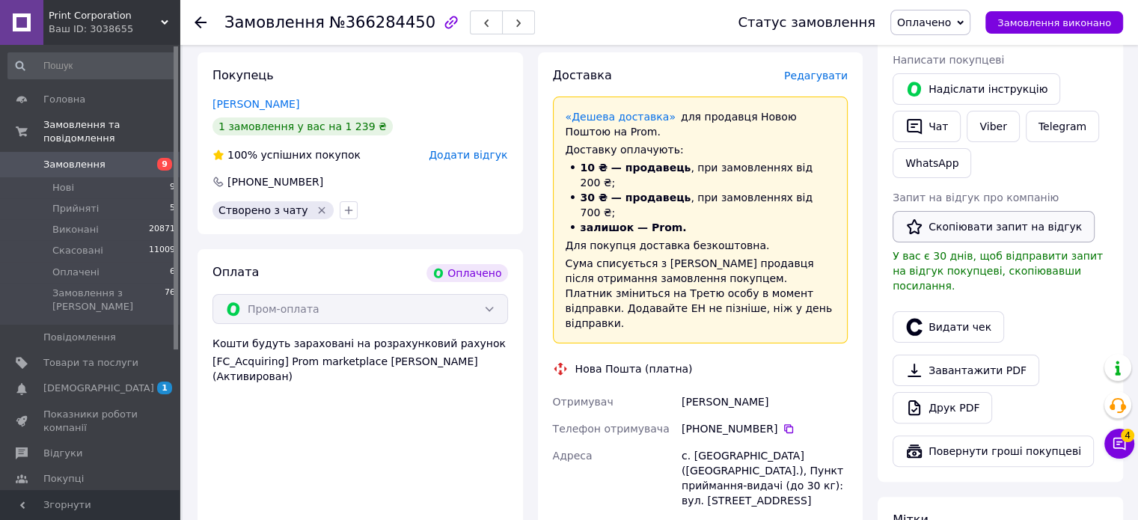
scroll to position [205, 0]
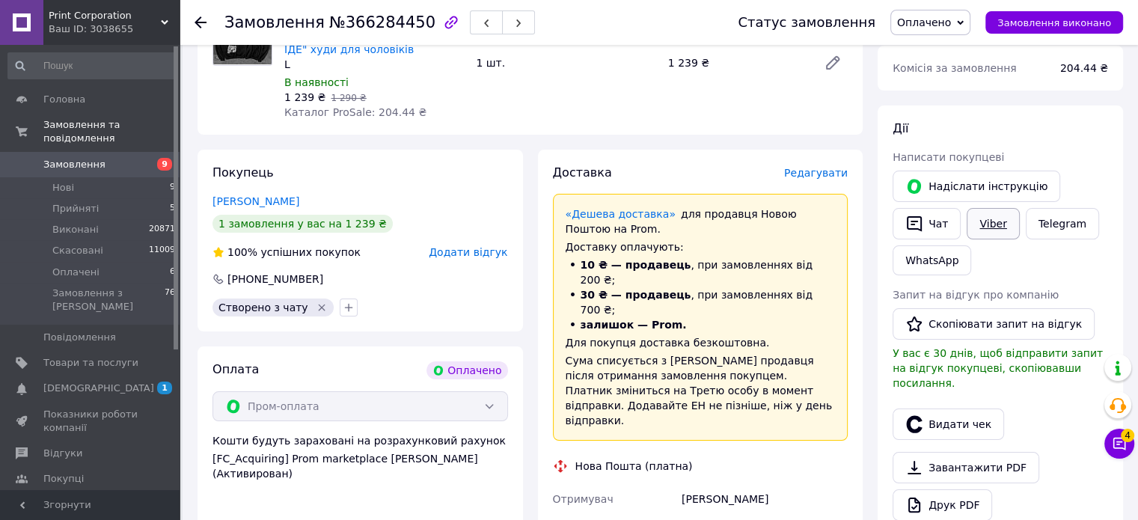
click at [987, 223] on link "Viber" at bounding box center [992, 223] width 52 height 31
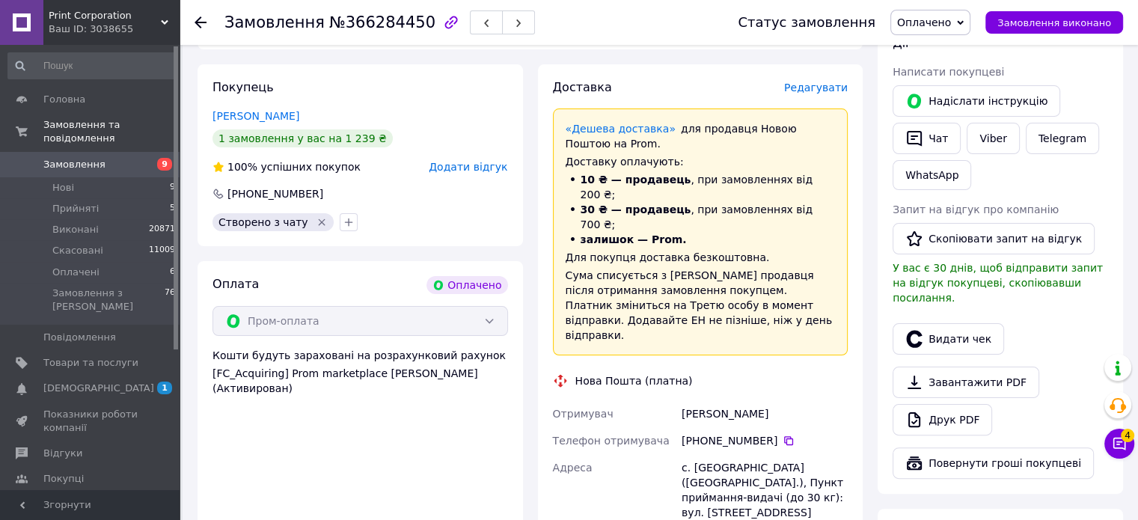
scroll to position [355, 0]
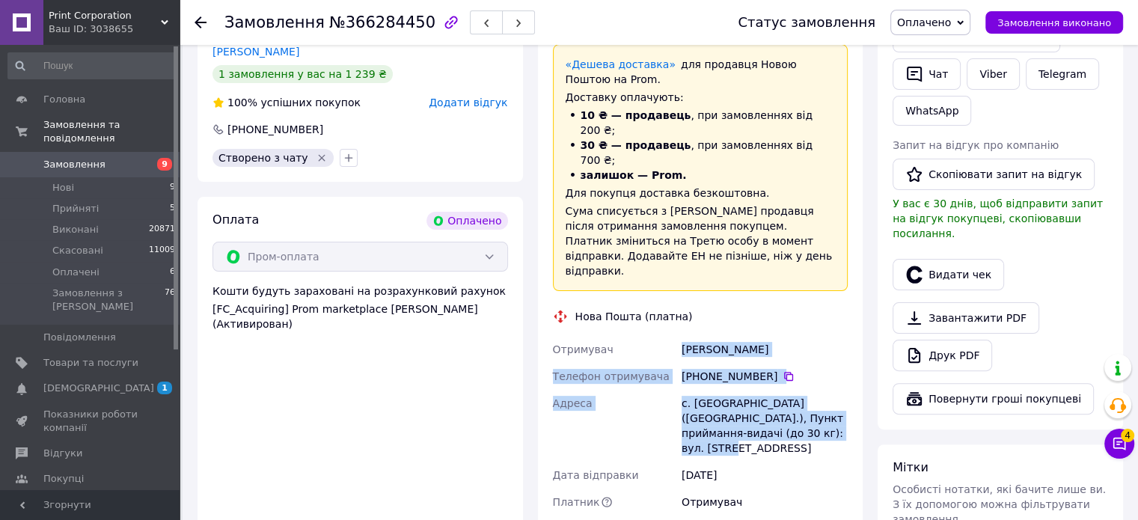
drag, startPoint x: 661, startPoint y: 299, endPoint x: 680, endPoint y: 512, distance: 213.2
click at [797, 395] on div "Отримувач Балко Олена Телефон отримувача +380 97 314 05 80   Адреса с. Владисла…" at bounding box center [700, 439] width 301 height 206
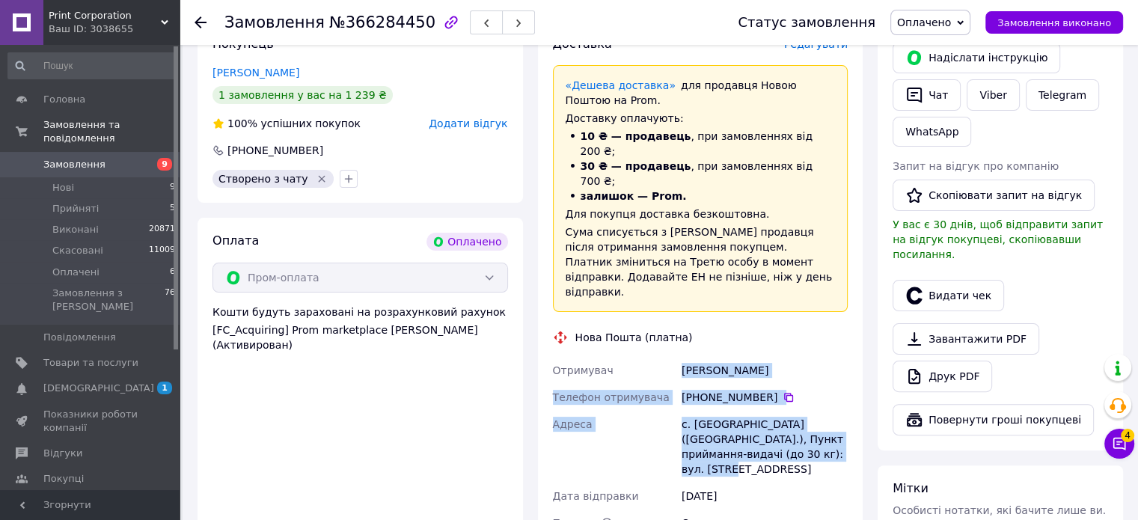
scroll to position [0, 0]
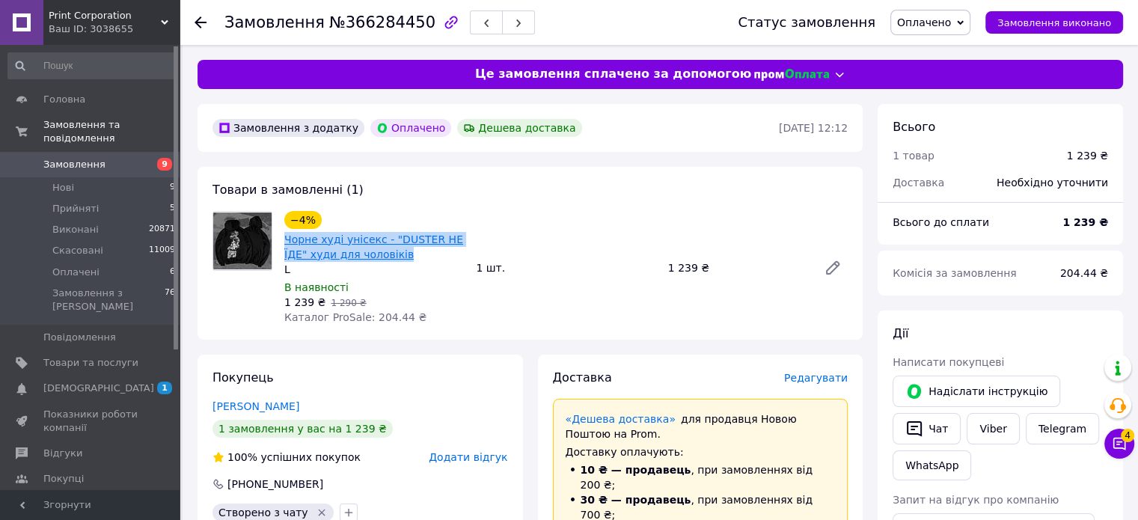
drag, startPoint x: 395, startPoint y: 254, endPoint x: 286, endPoint y: 236, distance: 110.7
click at [286, 236] on span "Чорне худі унісекс - "DUSTER НЕ ЇДЕ" худи для чоловіків" at bounding box center [374, 247] width 180 height 30
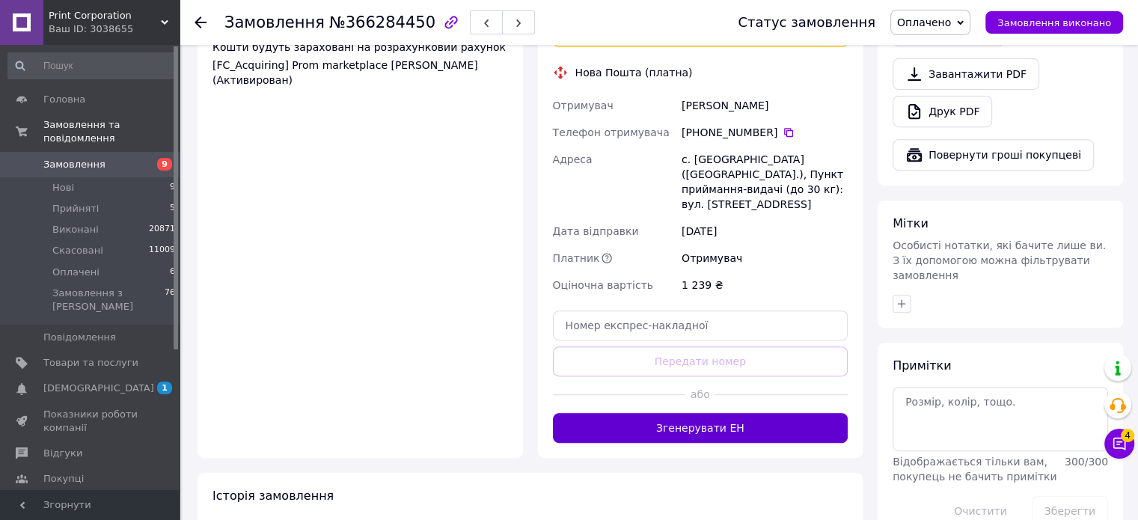
click at [767, 413] on button "Згенерувати ЕН" at bounding box center [700, 428] width 295 height 30
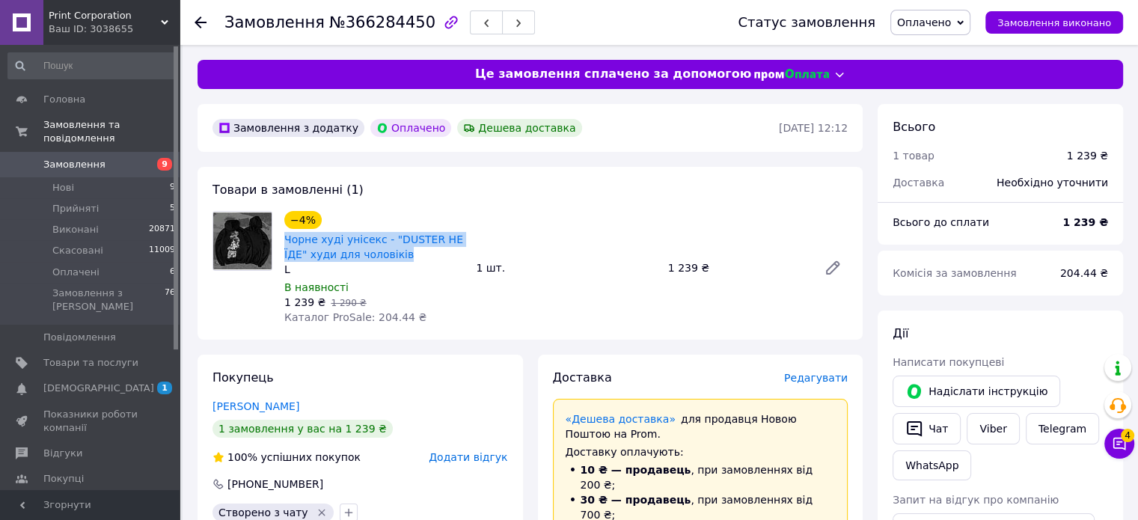
click at [195, 26] on icon at bounding box center [200, 22] width 12 height 12
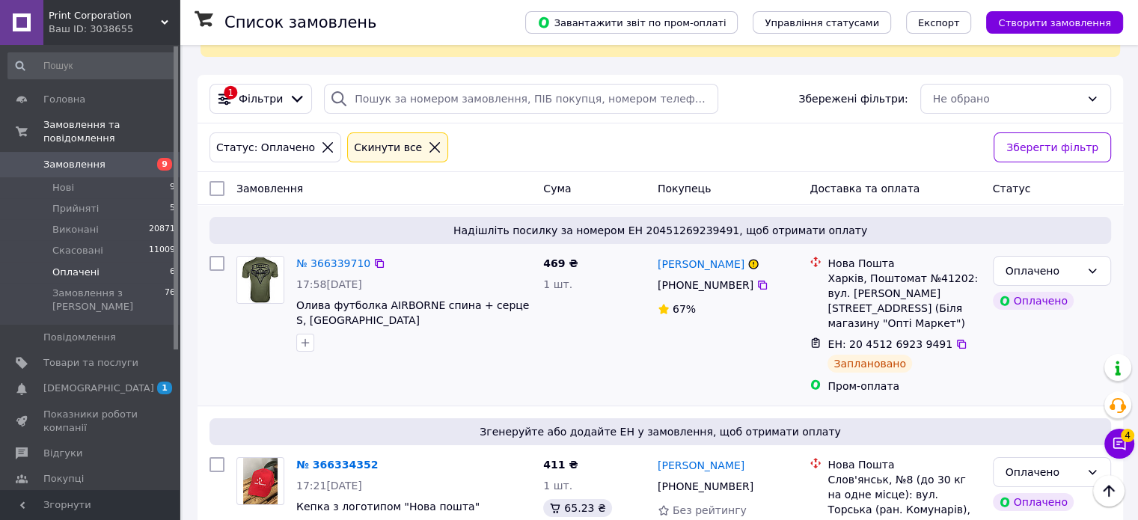
scroll to position [75, 0]
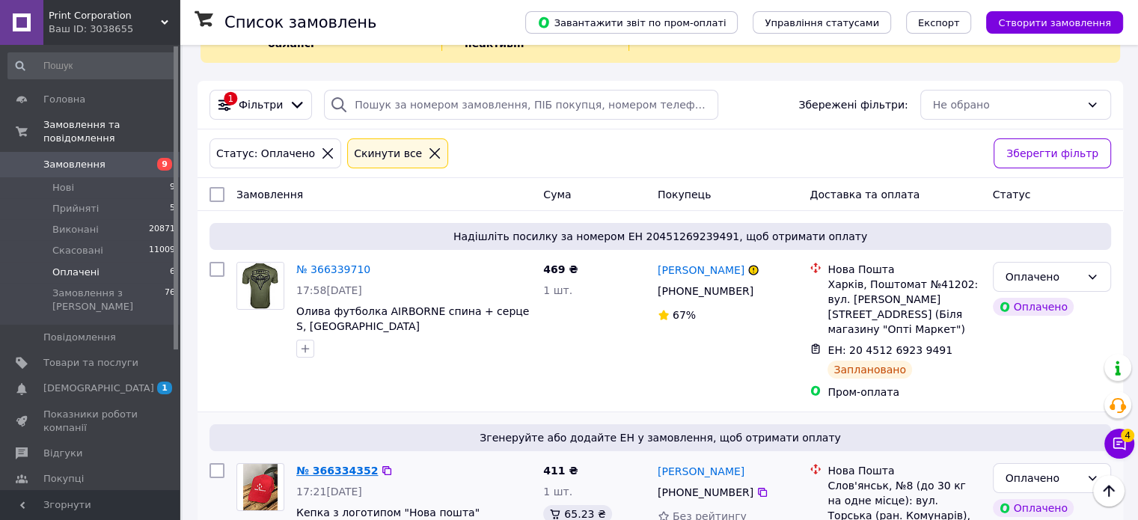
click at [323, 464] on link "№ 366334352" at bounding box center [337, 470] width 82 height 12
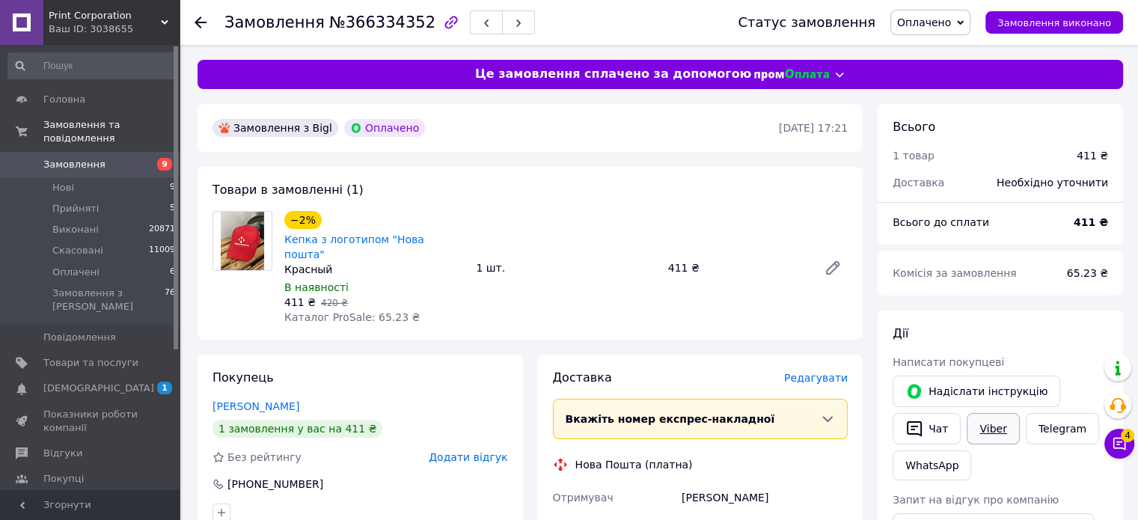
click at [978, 423] on link "Viber" at bounding box center [992, 428] width 52 height 31
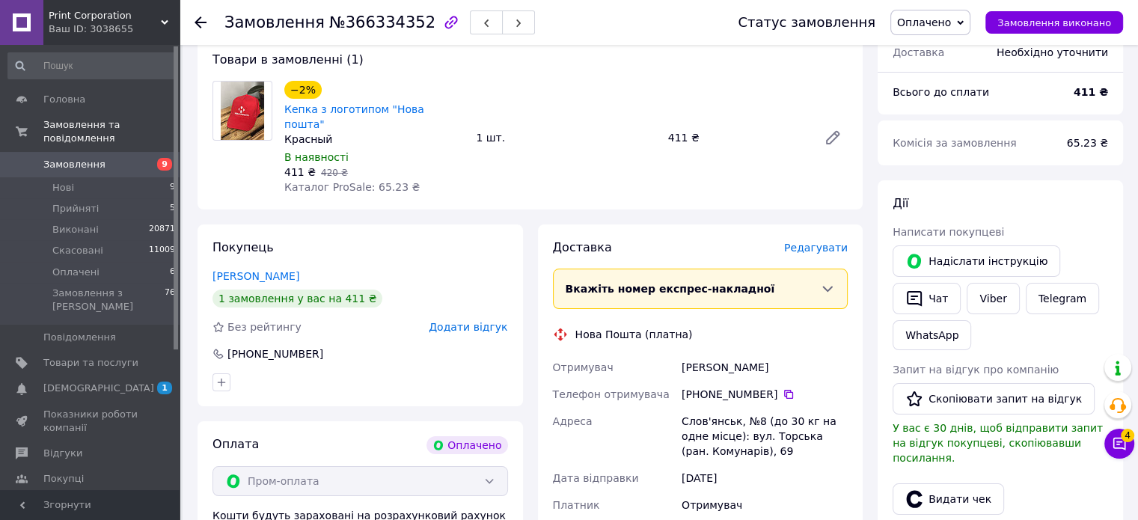
scroll to position [224, 0]
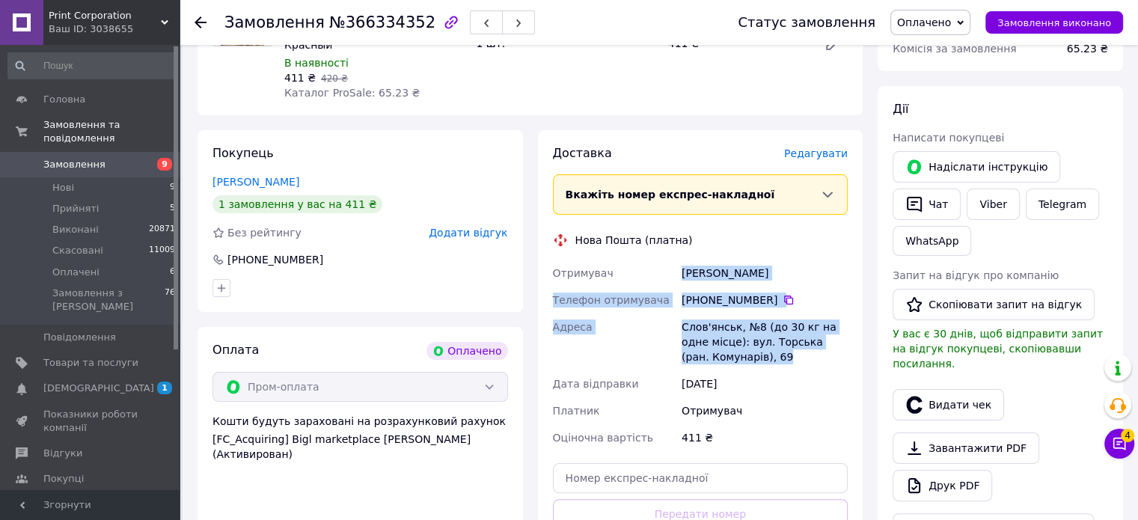
drag, startPoint x: 673, startPoint y: 251, endPoint x: 779, endPoint y: 350, distance: 145.0
click at [779, 350] on div "Отримувач ГЛАВЧУК Роман Телефон отримувача +380 67 011 69 48   Адреса Слов'янсь…" at bounding box center [700, 355] width 301 height 191
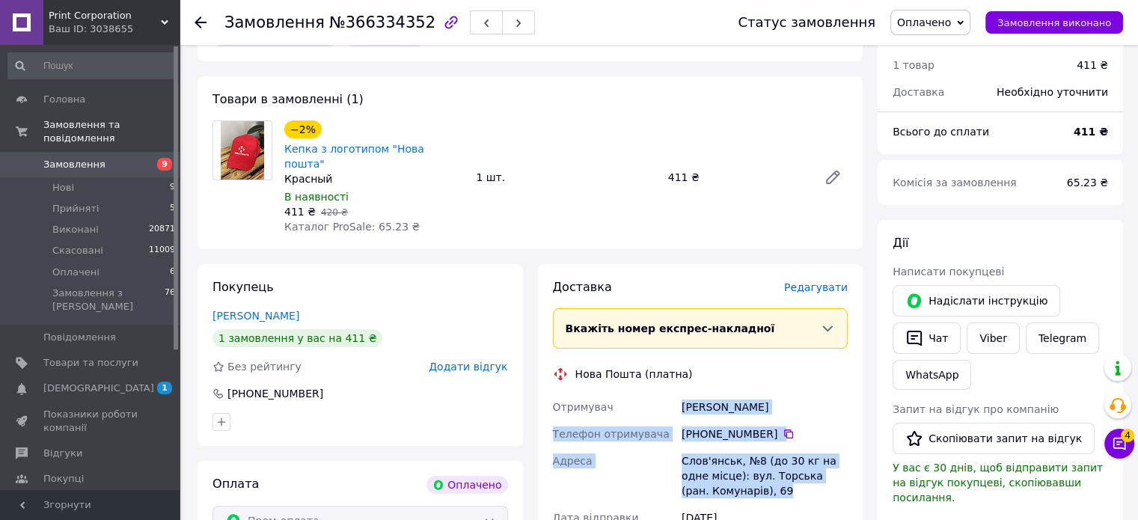
scroll to position [0, 0]
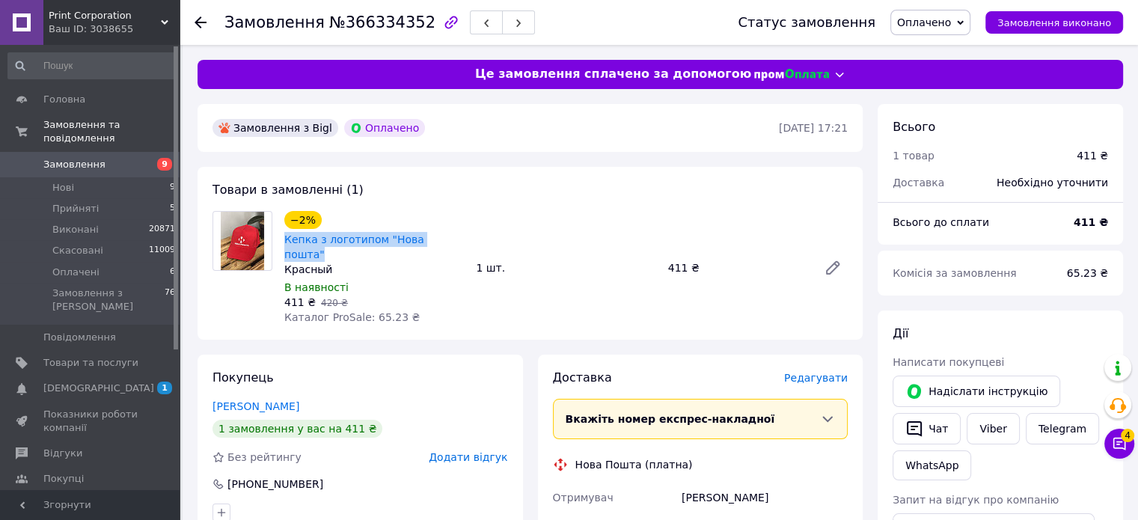
drag, startPoint x: 446, startPoint y: 236, endPoint x: 283, endPoint y: 242, distance: 162.4
click at [283, 242] on div "−2% Кепка з логотипом "Нова пошта"" at bounding box center [374, 236] width 183 height 54
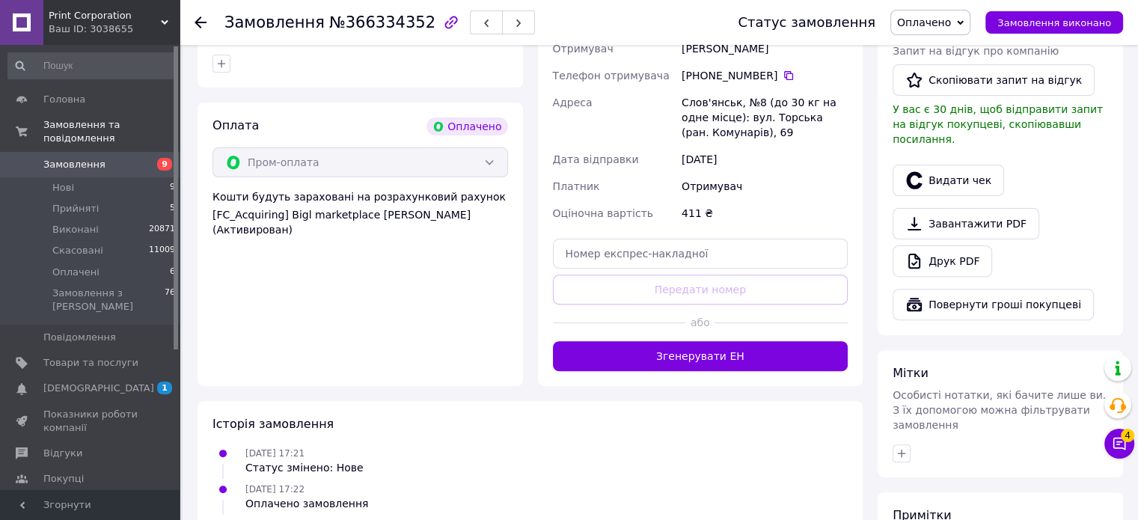
click at [698, 341] on button "Згенерувати ЕН" at bounding box center [700, 356] width 295 height 30
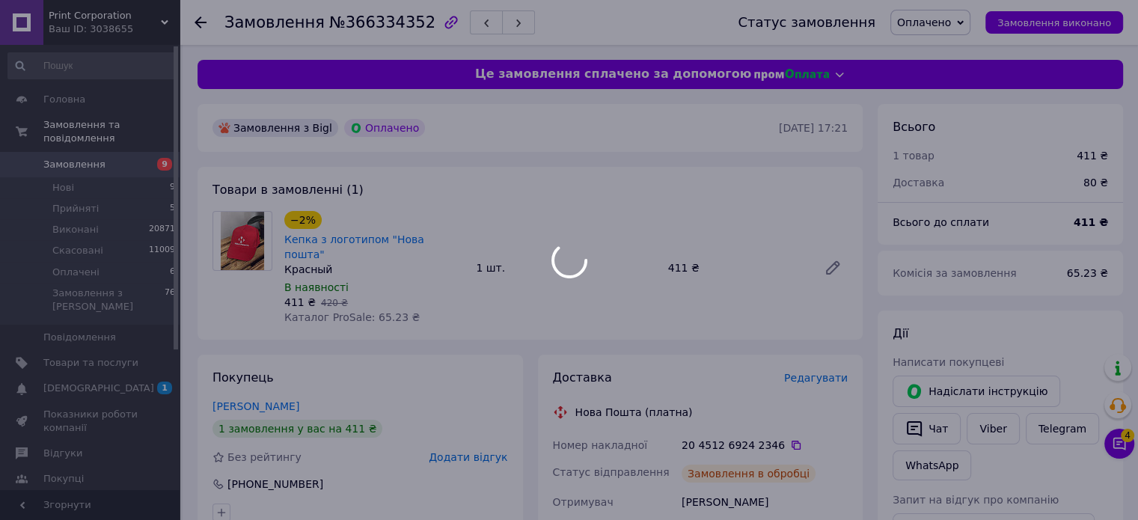
click at [200, 28] on div at bounding box center [200, 22] width 12 height 15
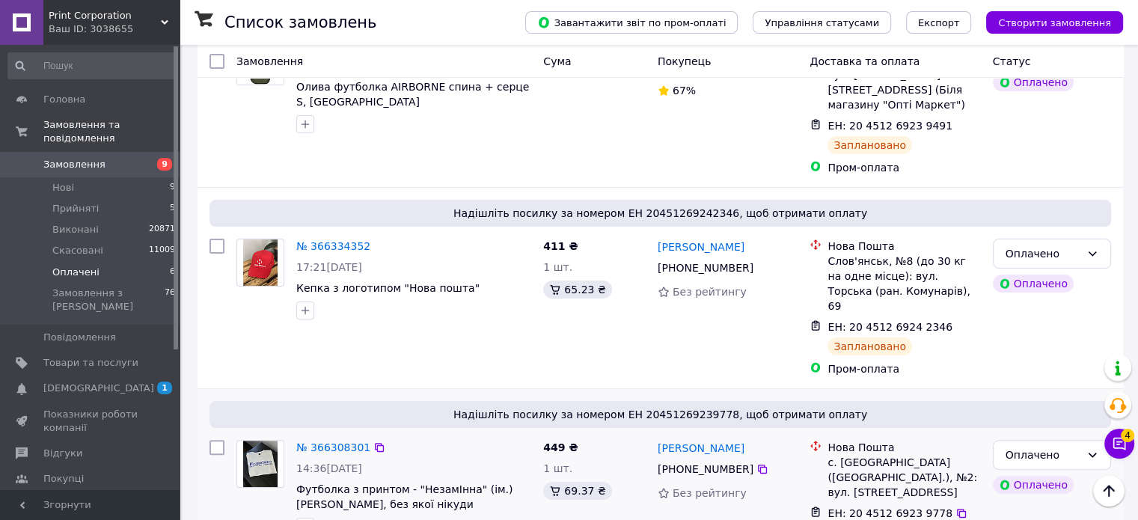
scroll to position [524, 0]
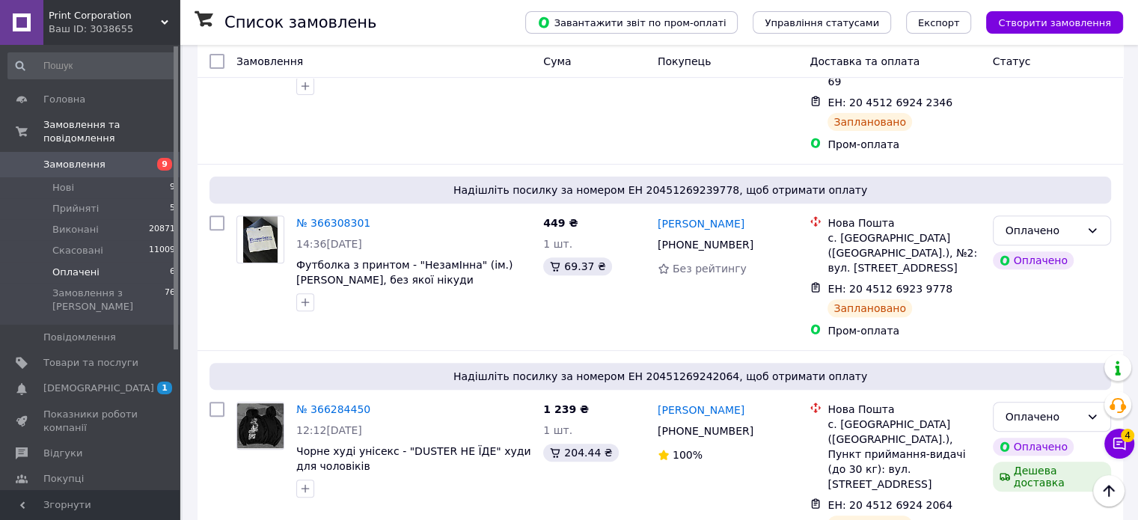
click at [141, 25] on div "Ваш ID: 3038655" at bounding box center [114, 28] width 131 height 13
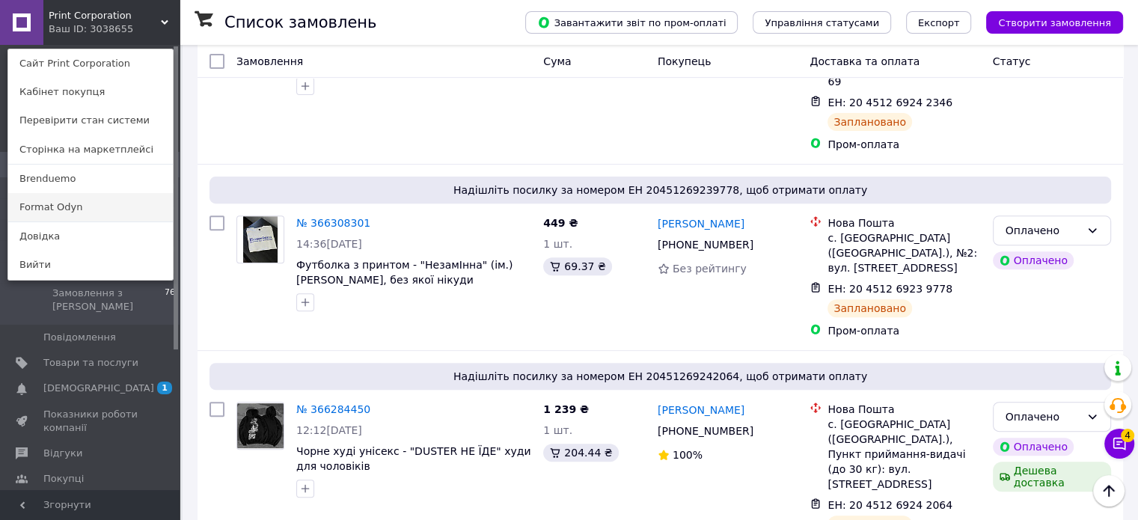
click at [130, 203] on link "Format Odyn" at bounding box center [90, 207] width 165 height 28
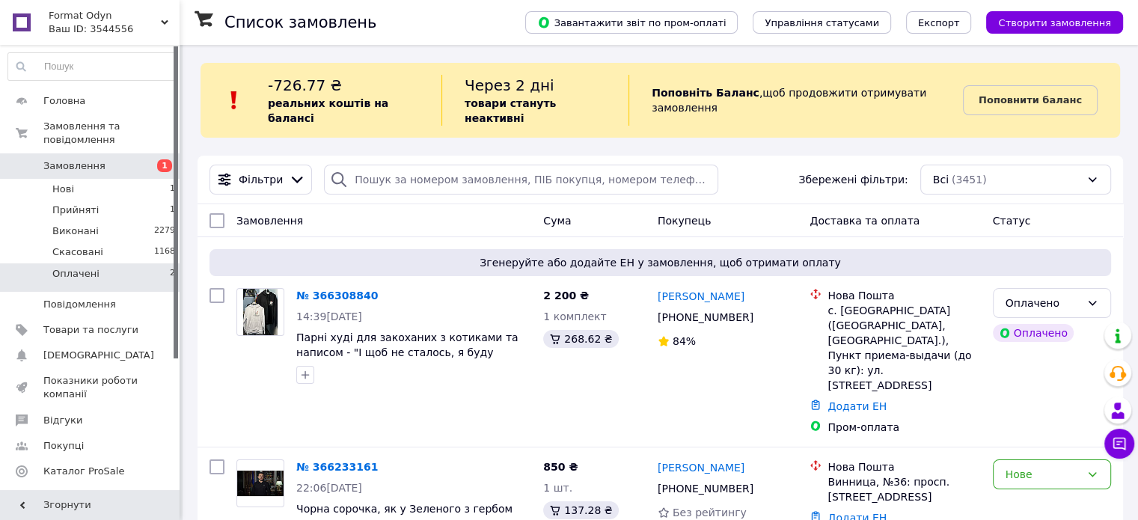
click at [105, 266] on li "Оплачені 2" at bounding box center [92, 277] width 184 height 28
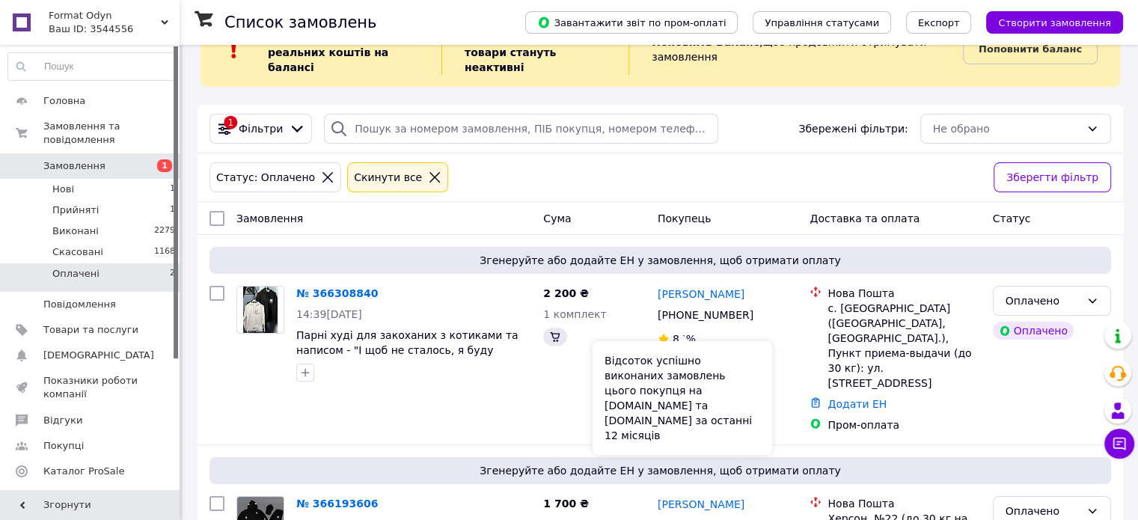
scroll to position [111, 0]
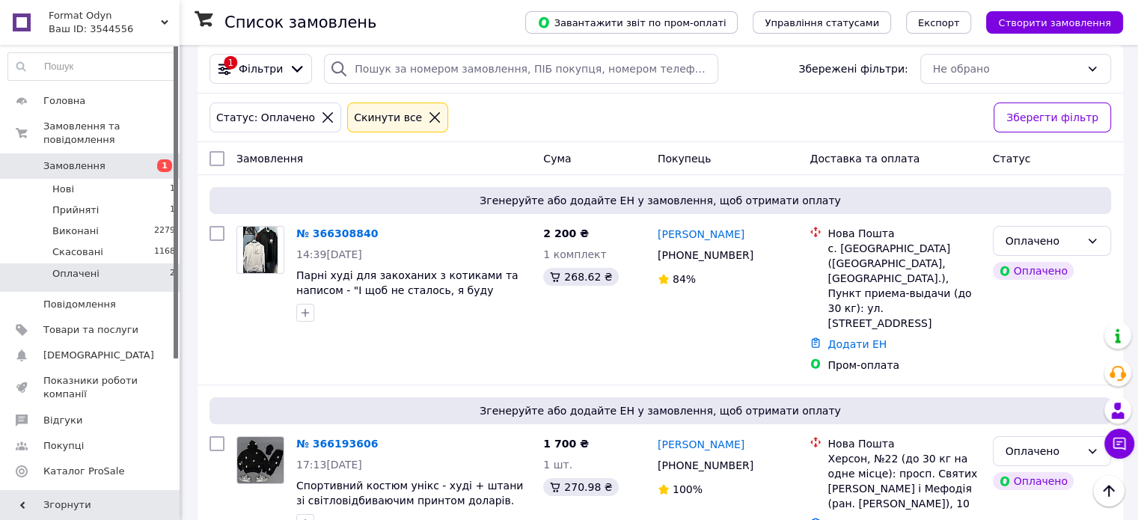
click at [325, 438] on link "№ 366193606" at bounding box center [337, 444] width 82 height 12
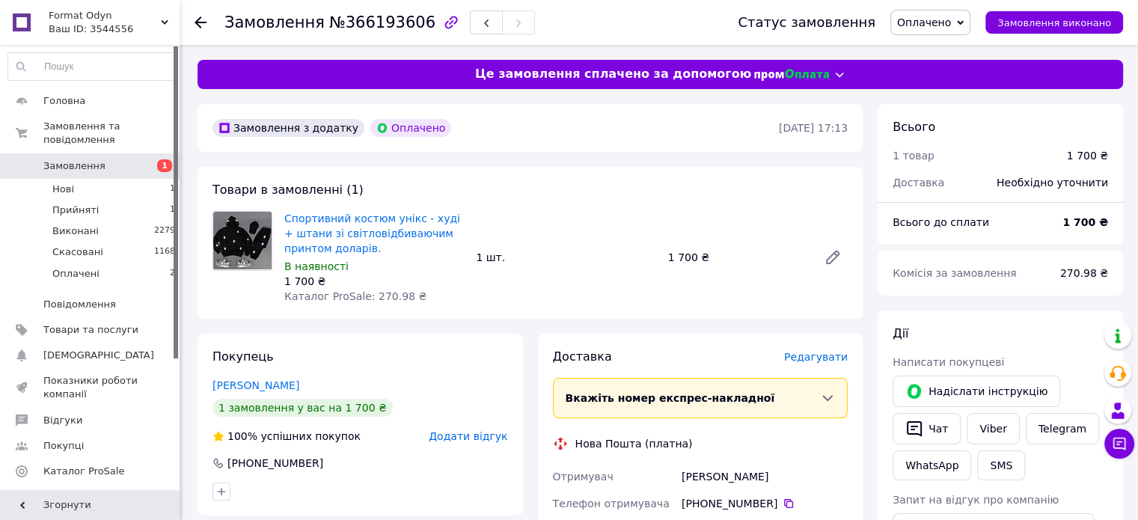
click at [199, 26] on use at bounding box center [200, 22] width 12 height 12
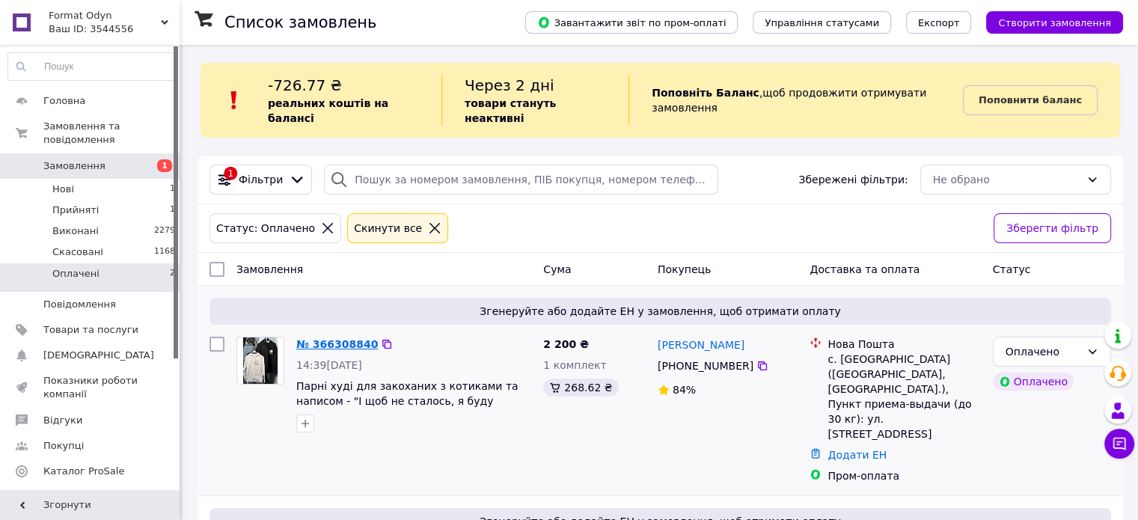
click at [314, 338] on link "№ 366308840" at bounding box center [337, 344] width 82 height 12
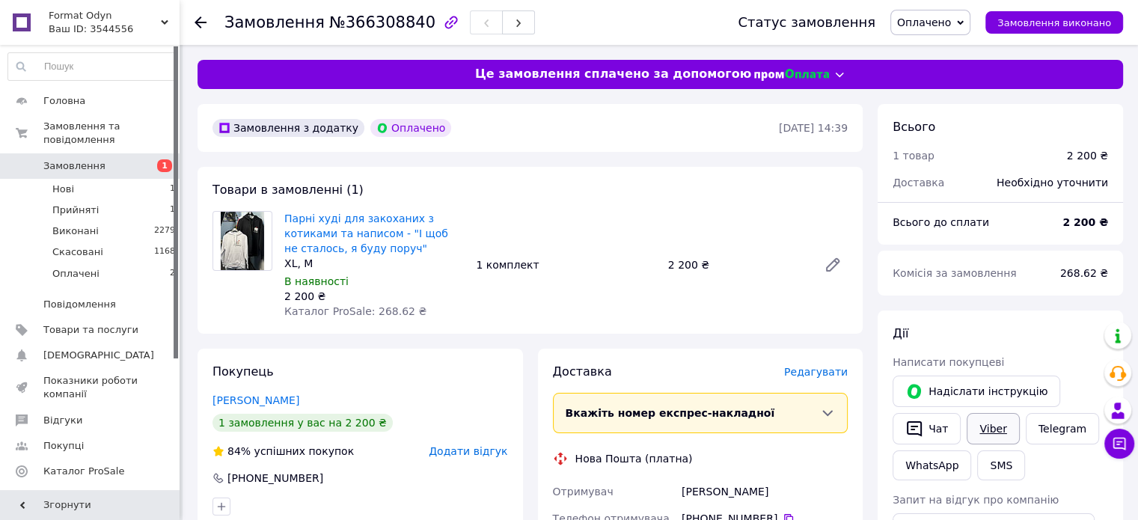
click at [1008, 426] on link "Viber" at bounding box center [992, 428] width 52 height 31
click at [1008, 425] on link "Viber" at bounding box center [992, 428] width 52 height 31
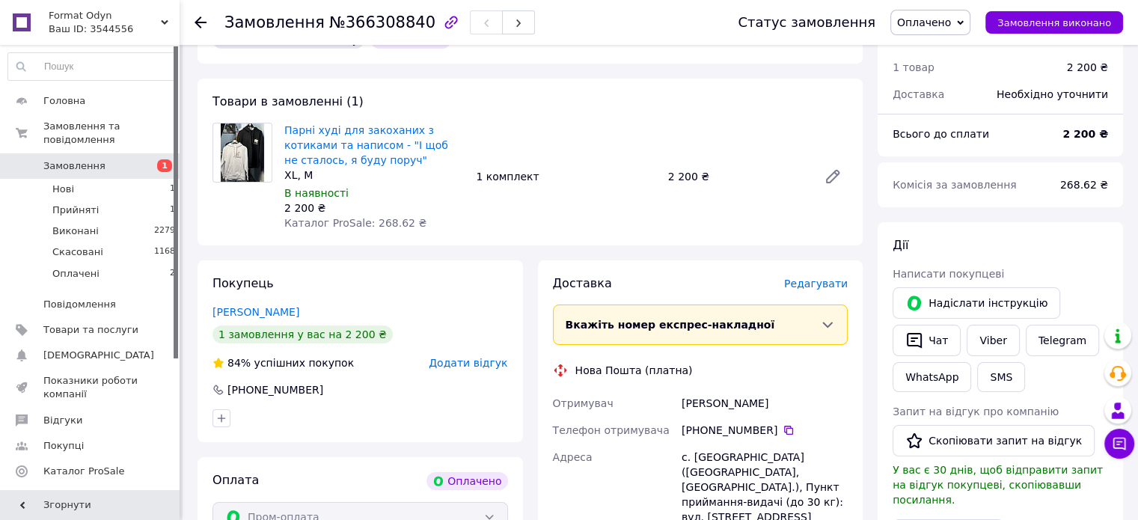
scroll to position [150, 0]
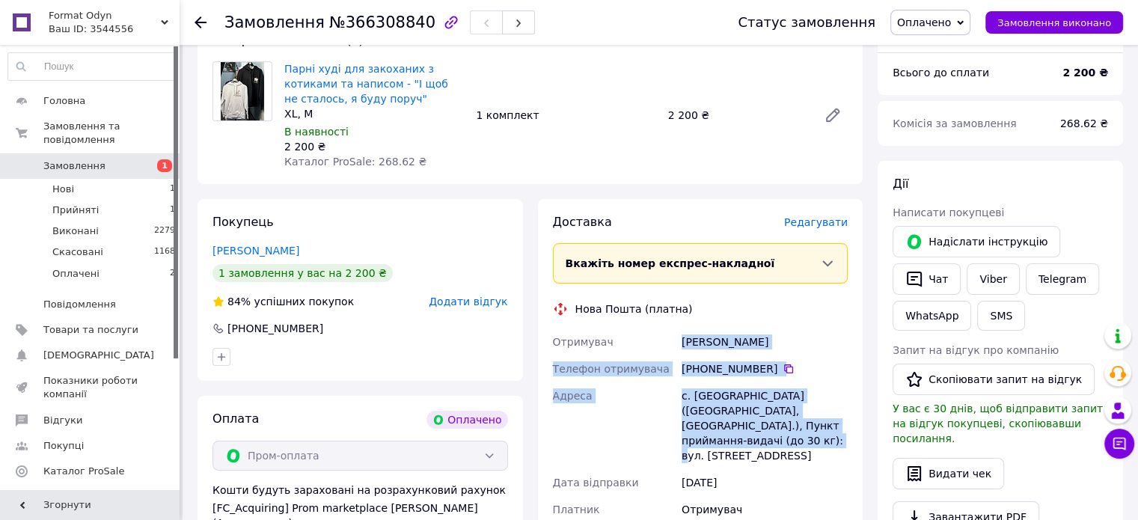
copy div "Отримувач Сердюк Яна Телефон отримувача +380 66 675 71 19   Адреса с. Семенівка…"
drag, startPoint x: 673, startPoint y: 349, endPoint x: 830, endPoint y: 439, distance: 180.3
click at [830, 439] on div "Отримувач Сердюк Яна Телефон отримувача +380 66 675 71 19   Адреса с. Семенівка…" at bounding box center [700, 438] width 301 height 221
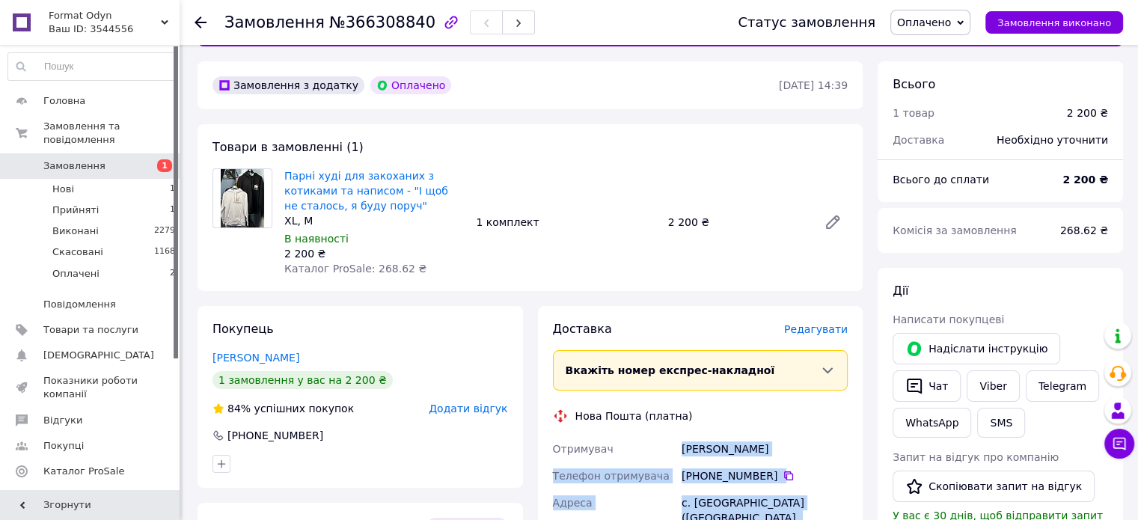
scroll to position [0, 0]
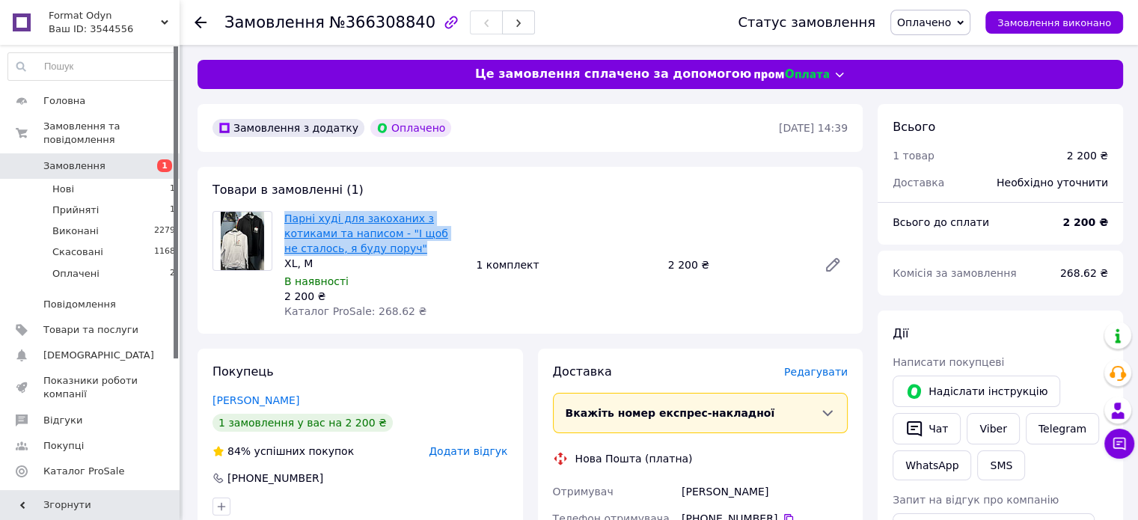
copy link "Парні худі для закоханих з котиками та написом - "І щоб не сталось, я буду пору…"
drag, startPoint x: 368, startPoint y: 245, endPoint x: 320, endPoint y: 241, distance: 48.0
click at [287, 219] on span "Парні худі для закоханих з котиками та написом - "І щоб не сталось, я буду пору…" at bounding box center [374, 233] width 180 height 45
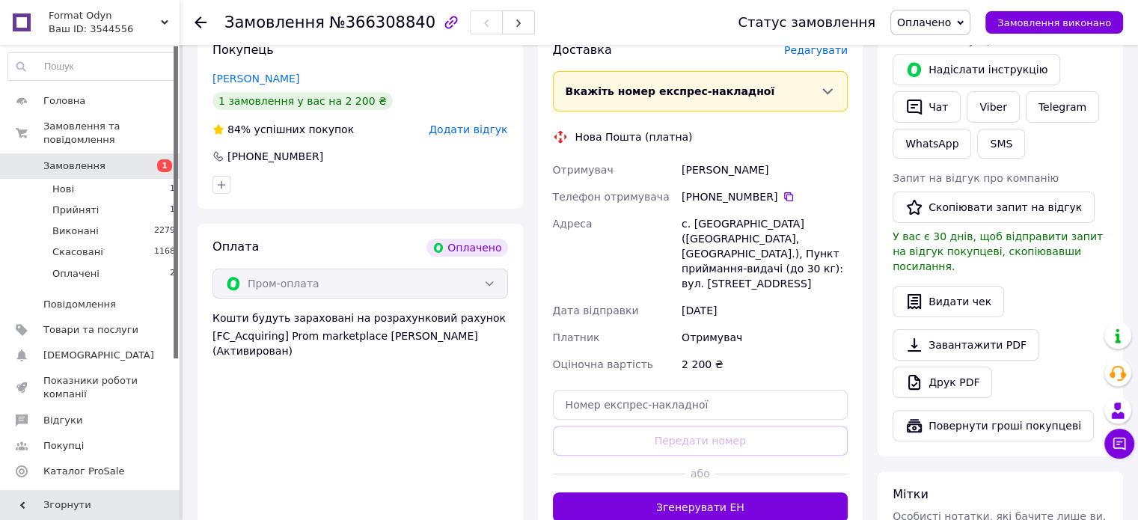
scroll to position [374, 0]
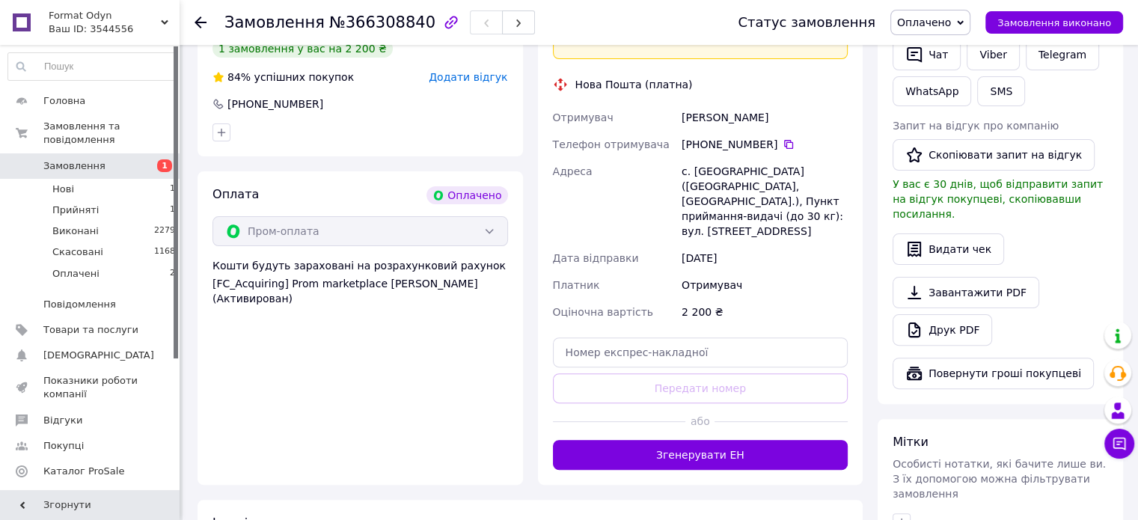
click at [680, 440] on button "Згенерувати ЕН" at bounding box center [700, 455] width 295 height 30
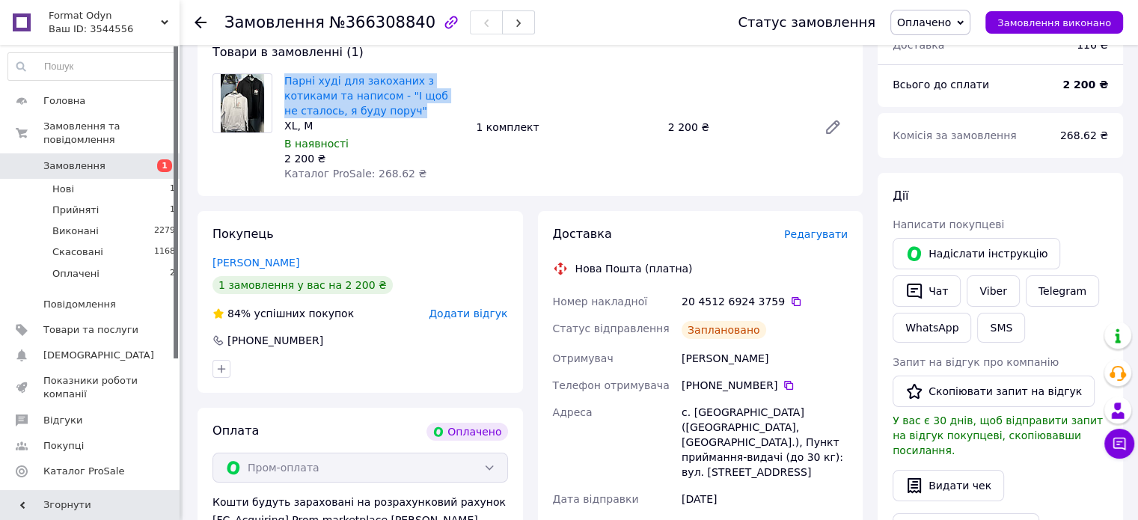
scroll to position [0, 0]
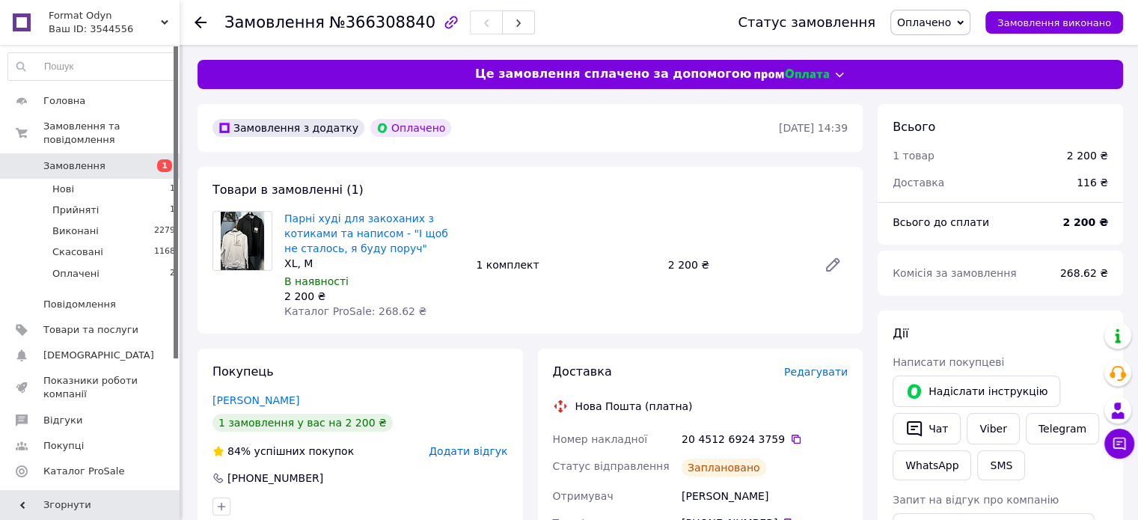
click at [202, 18] on icon at bounding box center [200, 22] width 12 height 12
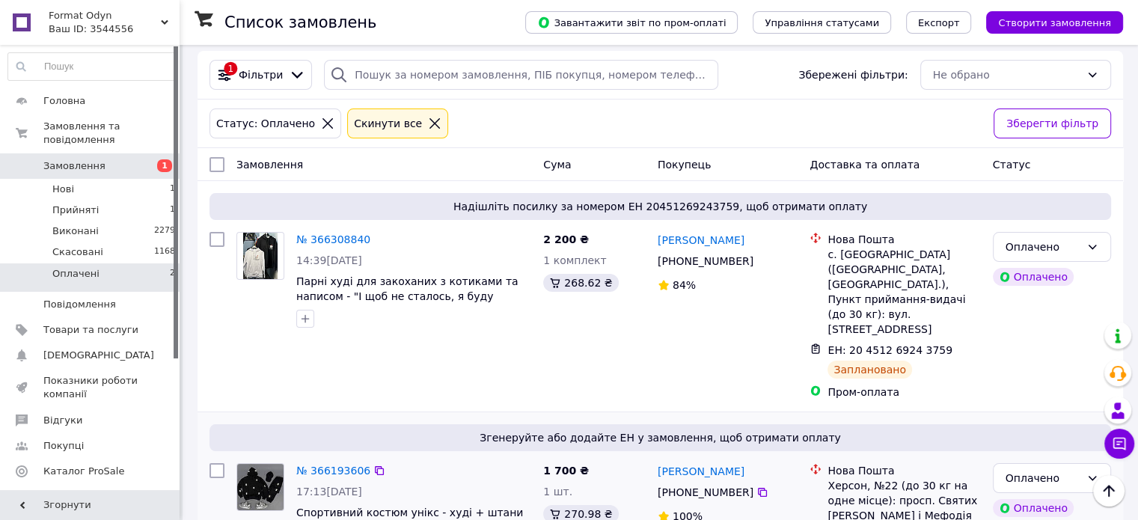
scroll to position [132, 0]
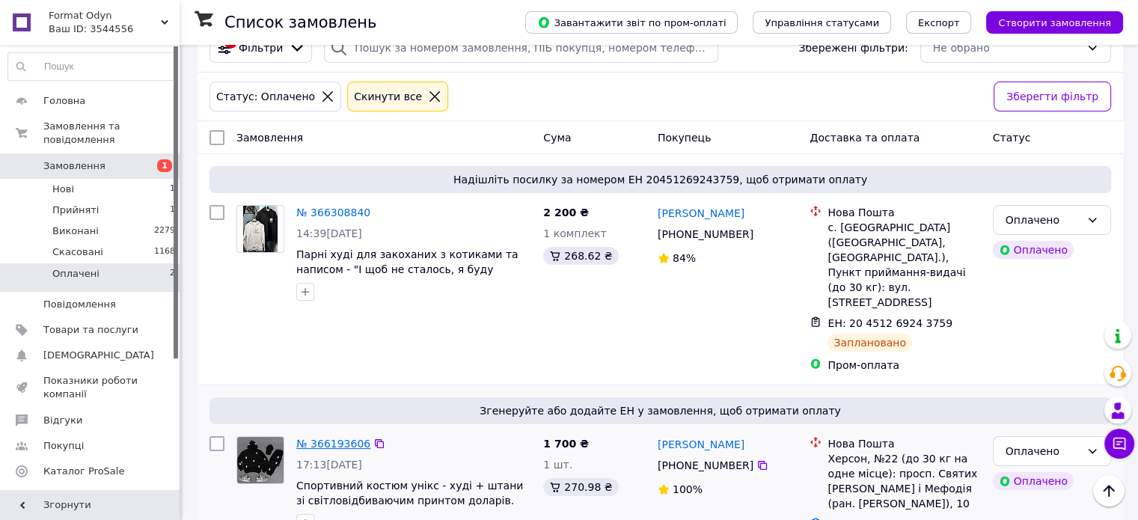
click at [322, 438] on link "№ 366193606" at bounding box center [333, 444] width 74 height 12
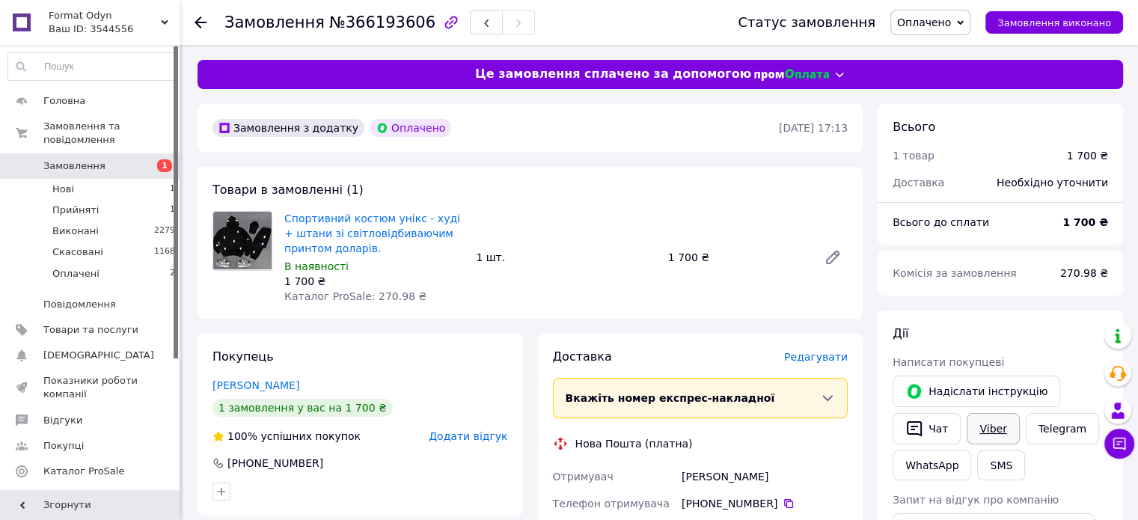
click at [993, 416] on link "Viber" at bounding box center [992, 428] width 52 height 31
click at [993, 417] on link "Viber" at bounding box center [992, 428] width 52 height 31
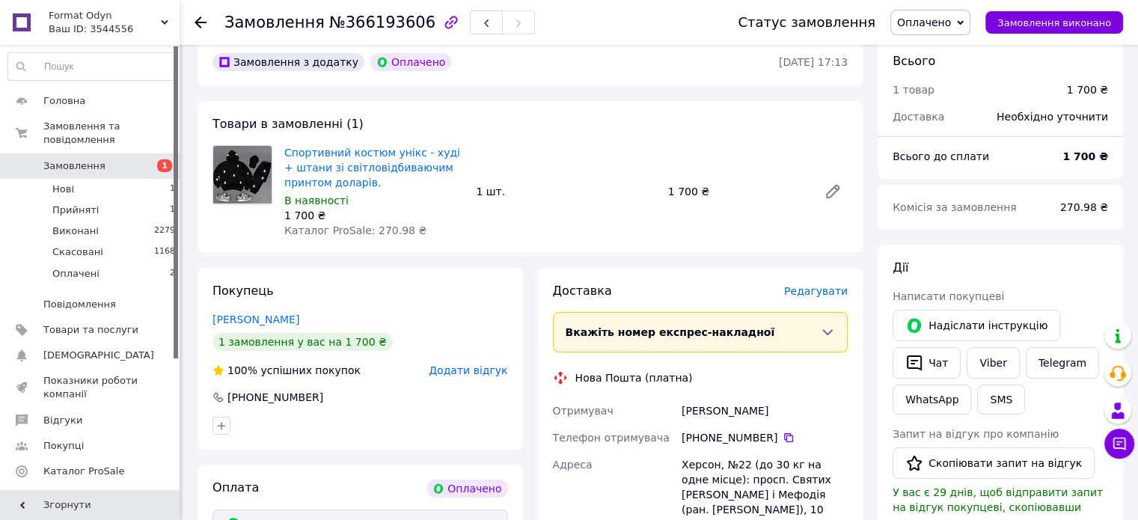
scroll to position [224, 0]
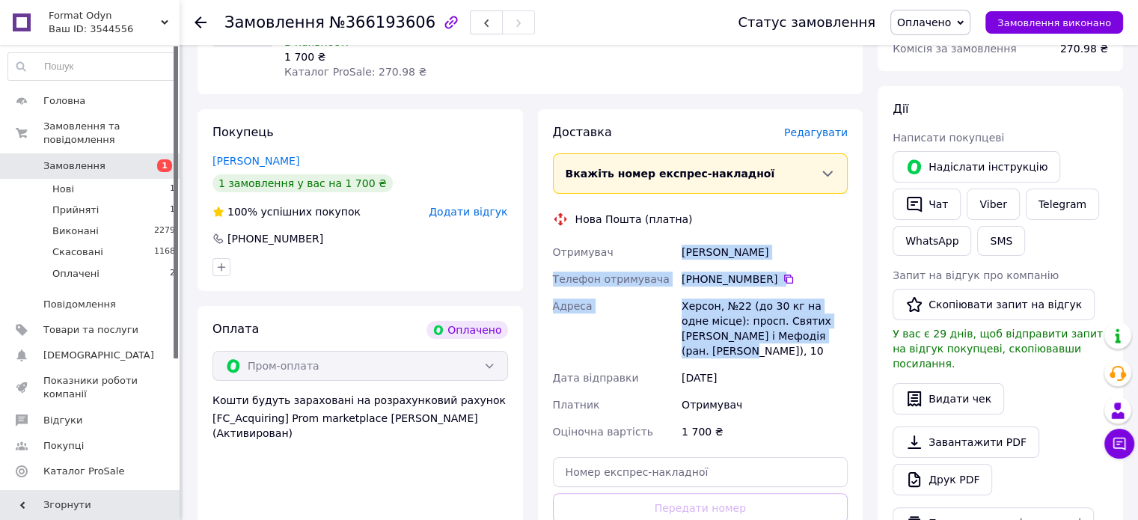
copy div "Нетребенко Виктория Телефон отримувача +380 66 871 10 11   Адреса Херсон, №22 (…"
drag, startPoint x: 696, startPoint y: 280, endPoint x: 764, endPoint y: 421, distance: 156.9
click at [829, 337] on div "Отримувач Нетребенко Виктория Телефон отримувача +380 66 871 10 11   Адреса Хер…" at bounding box center [700, 342] width 301 height 206
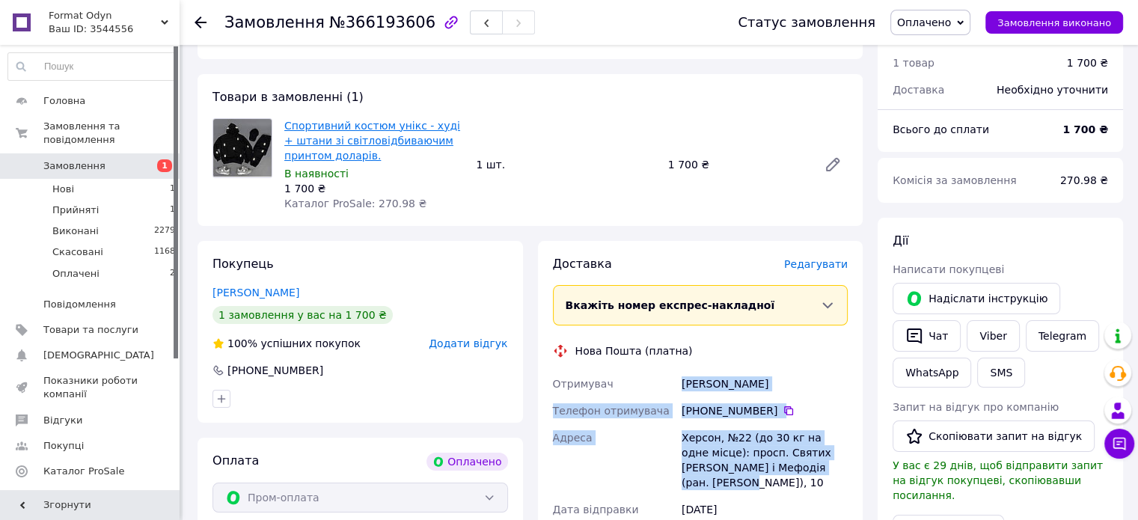
scroll to position [0, 0]
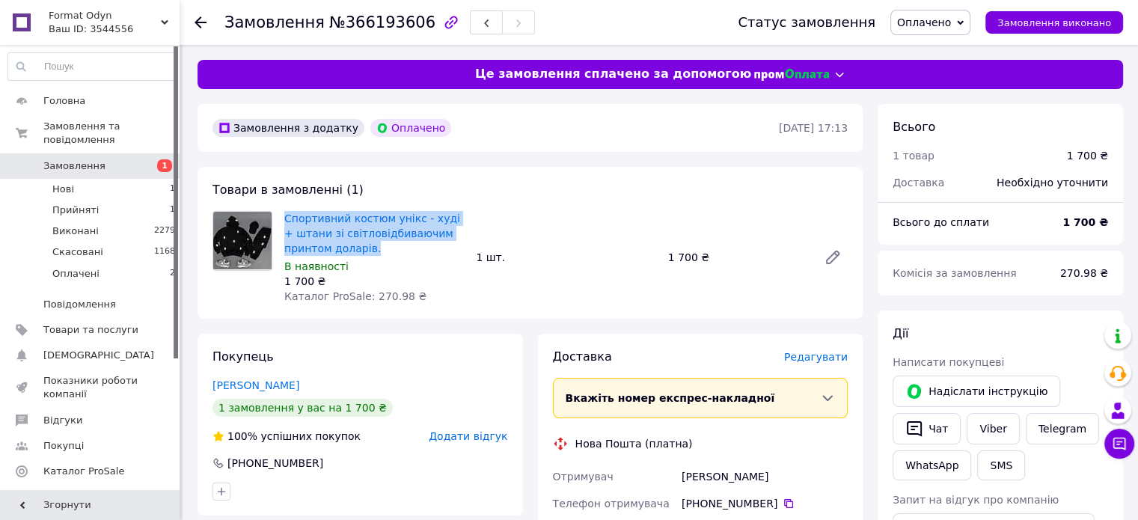
copy link "Спортивний костюм унікс - худі + штани зі світловідбиваючим принтом доларів."
drag, startPoint x: 384, startPoint y: 242, endPoint x: 283, endPoint y: 220, distance: 103.4
click at [283, 220] on div "Спортивний костюм унікс - худі + штани зі світловідбиваючим принтом доларів. В …" at bounding box center [373, 257] width 191 height 99
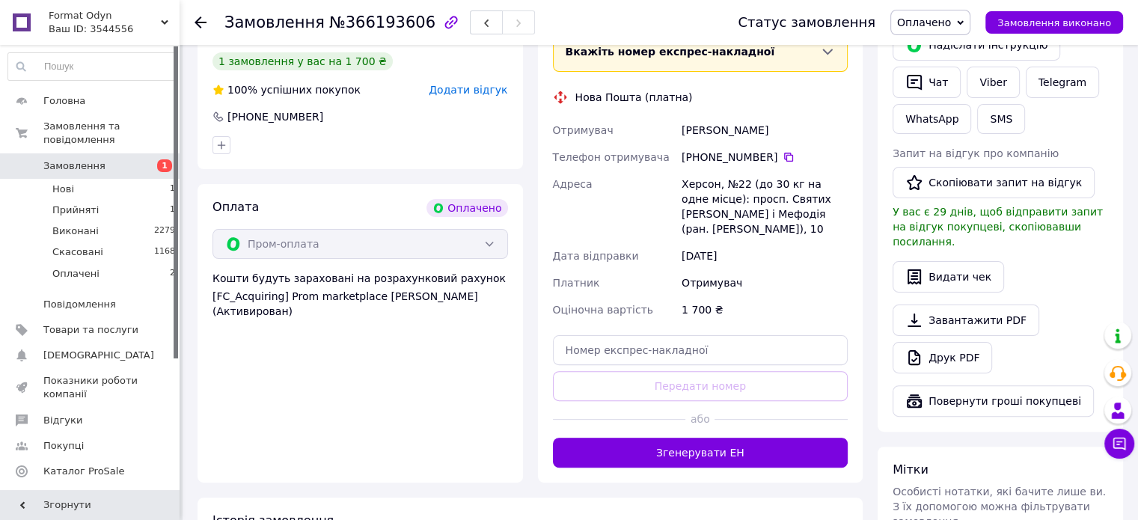
scroll to position [372, 0]
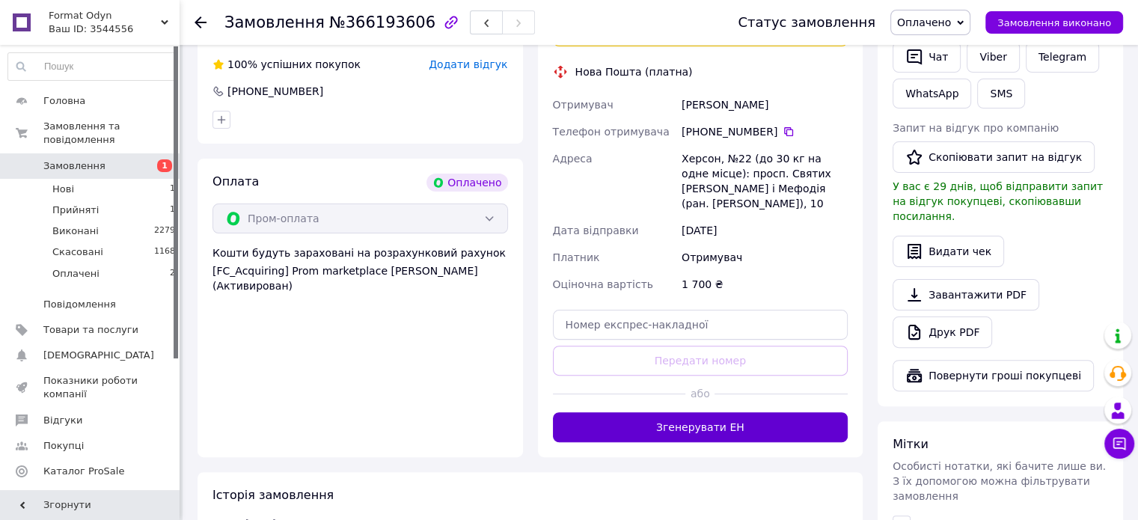
click at [654, 412] on button "Згенерувати ЕН" at bounding box center [700, 427] width 295 height 30
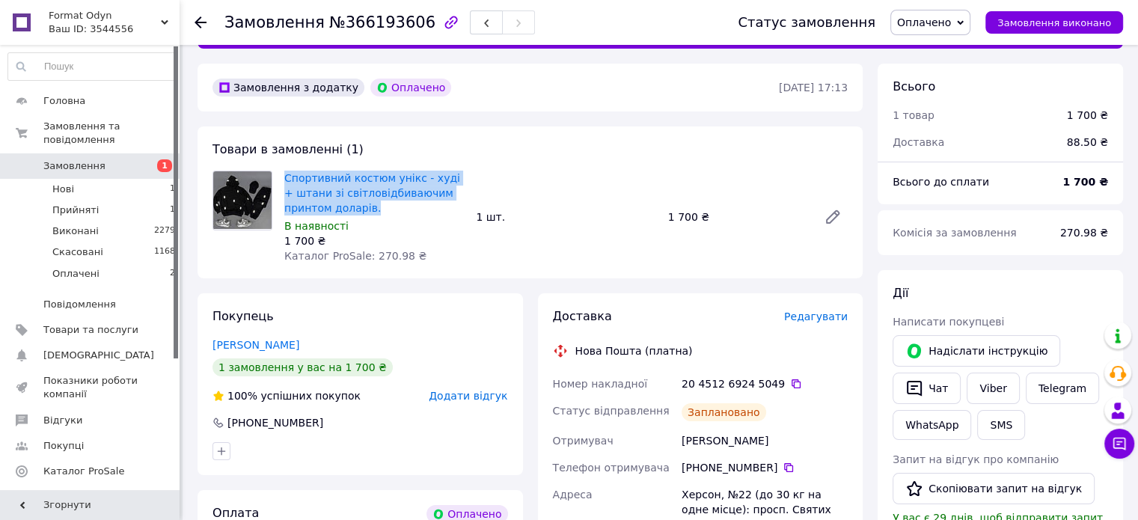
scroll to position [0, 0]
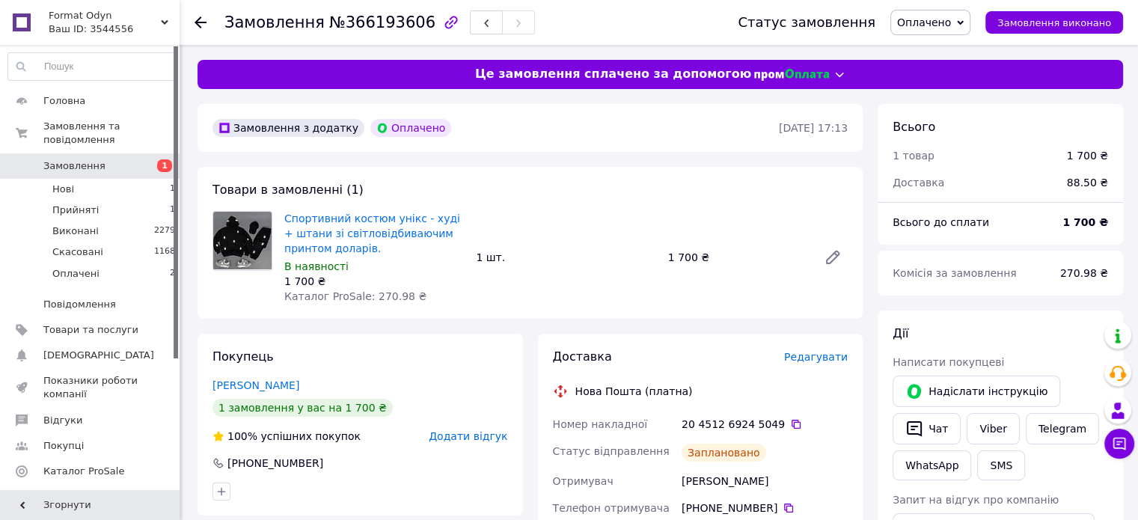
drag, startPoint x: 198, startPoint y: 27, endPoint x: 380, endPoint y: 184, distance: 240.2
click at [200, 28] on div at bounding box center [200, 22] width 12 height 15
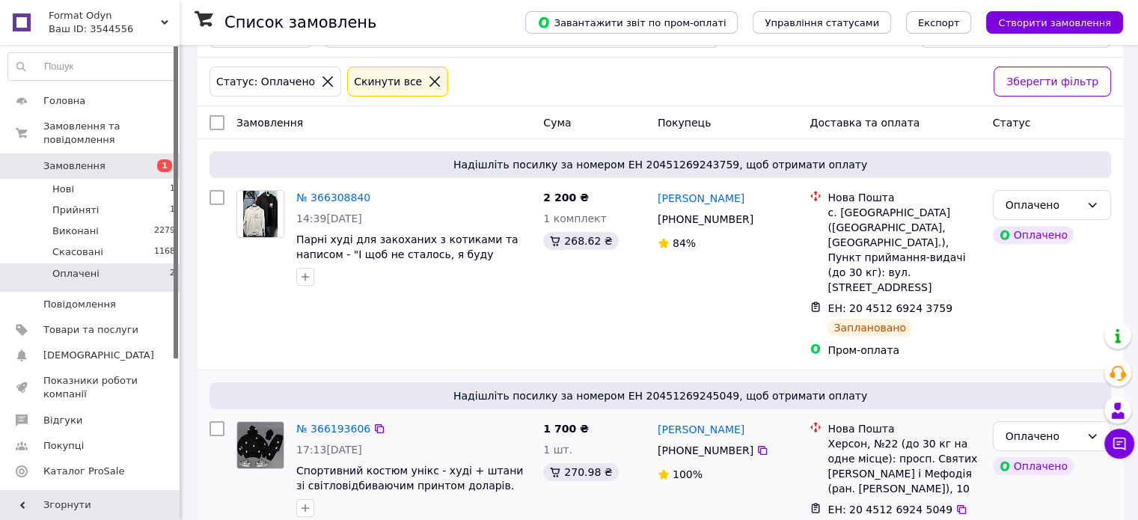
scroll to position [153, 0]
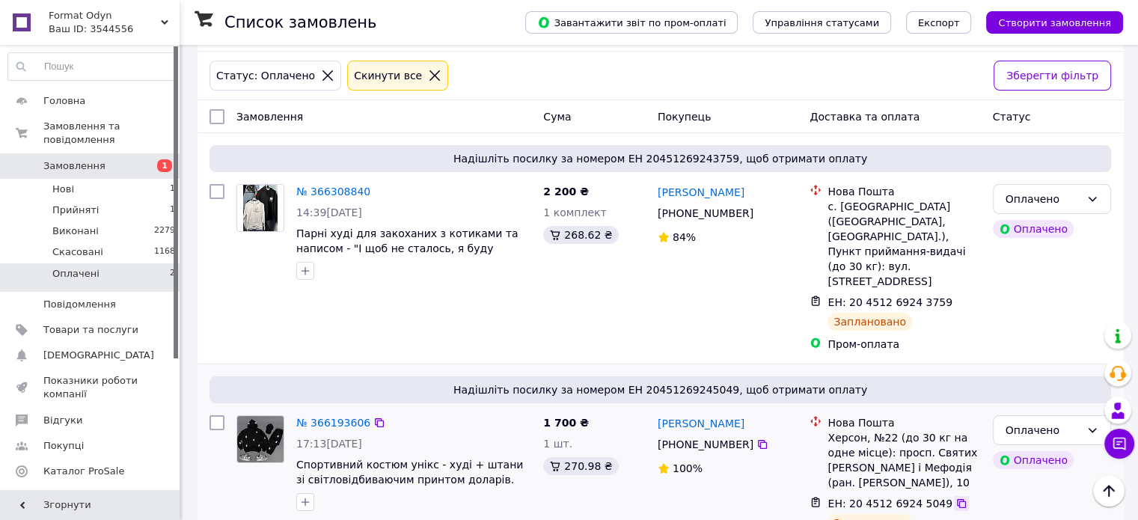
click at [955, 497] on icon at bounding box center [961, 503] width 12 height 12
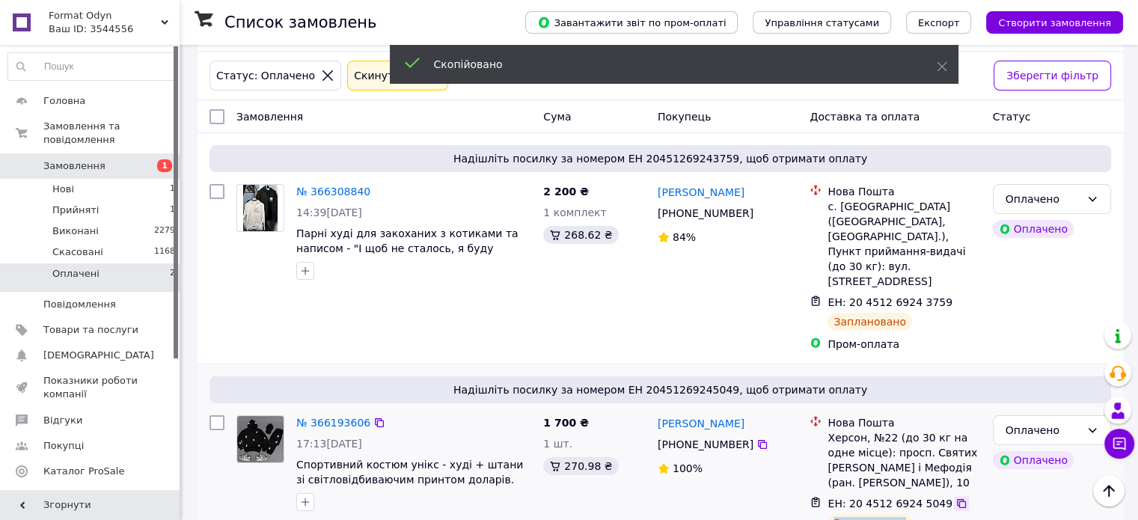
click at [955, 497] on icon at bounding box center [961, 503] width 12 height 12
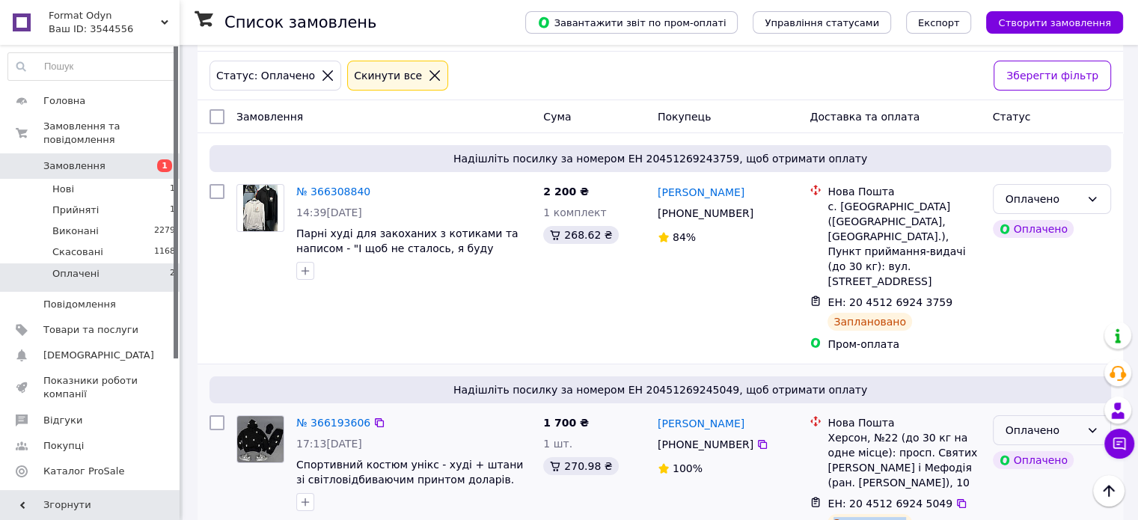
click at [1080, 415] on div "Оплачено" at bounding box center [1052, 430] width 118 height 30
click at [1037, 446] on li "Виконано" at bounding box center [1051, 443] width 117 height 27
click at [129, 179] on li "Нові 1" at bounding box center [92, 189] width 184 height 21
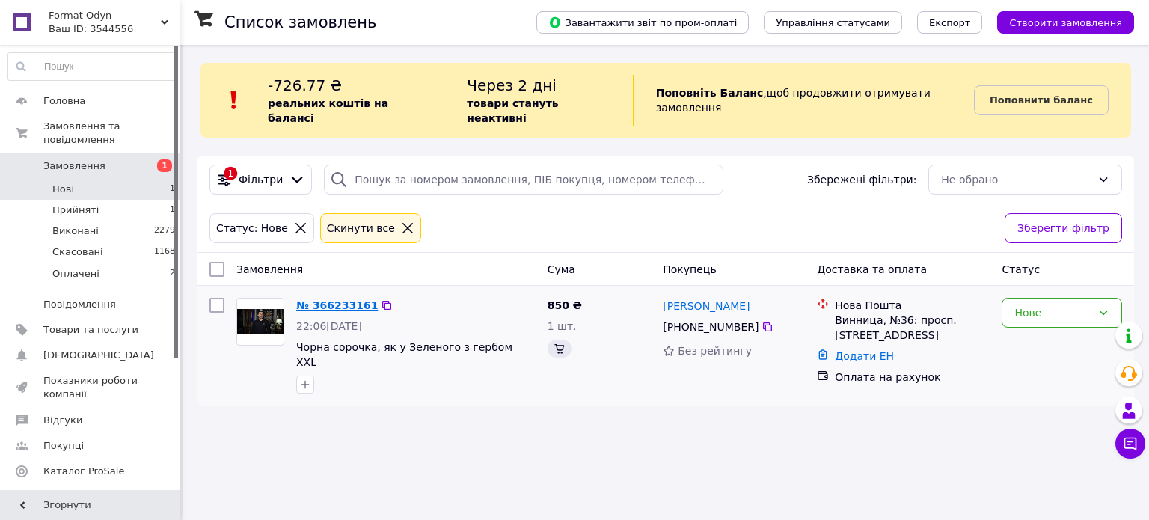
click at [340, 299] on link "№ 366233161" at bounding box center [337, 305] width 82 height 12
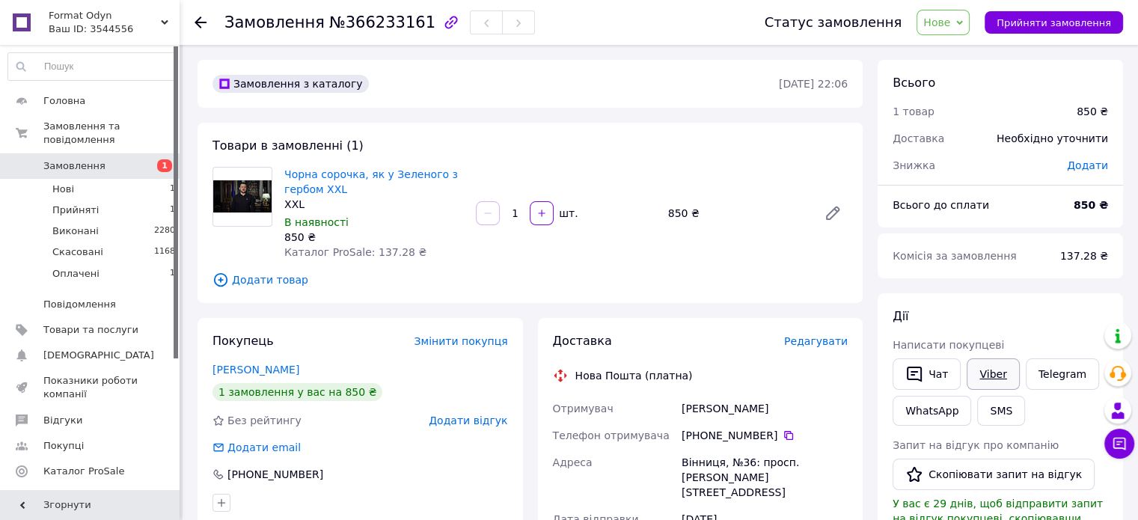
click at [987, 365] on link "Viber" at bounding box center [992, 373] width 52 height 31
drag, startPoint x: 987, startPoint y: 365, endPoint x: 668, endPoint y: 453, distance: 331.4
click at [985, 367] on link "Viber" at bounding box center [992, 373] width 52 height 31
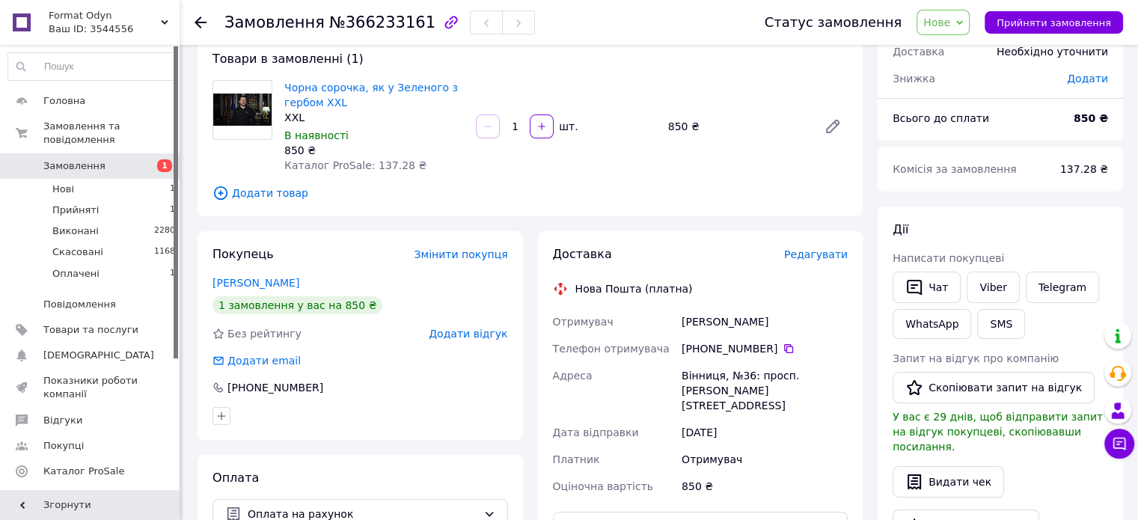
scroll to position [150, 0]
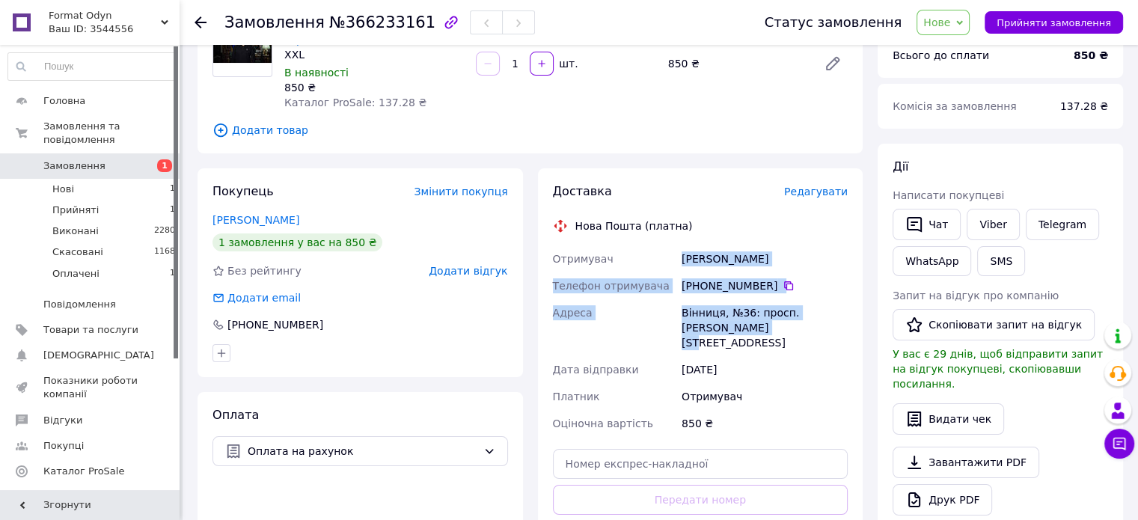
copy div "Отримувач Алова Ксенія Телефон отримувача +380 99 108 05 76   Адреса Вінниця, №…"
drag, startPoint x: 676, startPoint y: 263, endPoint x: 807, endPoint y: 334, distance: 148.9
click at [807, 334] on div "Отримувач Алова Ксенія Телефон отримувача +380 99 108 05 76   Адреса Вінниця, №…" at bounding box center [700, 340] width 301 height 191
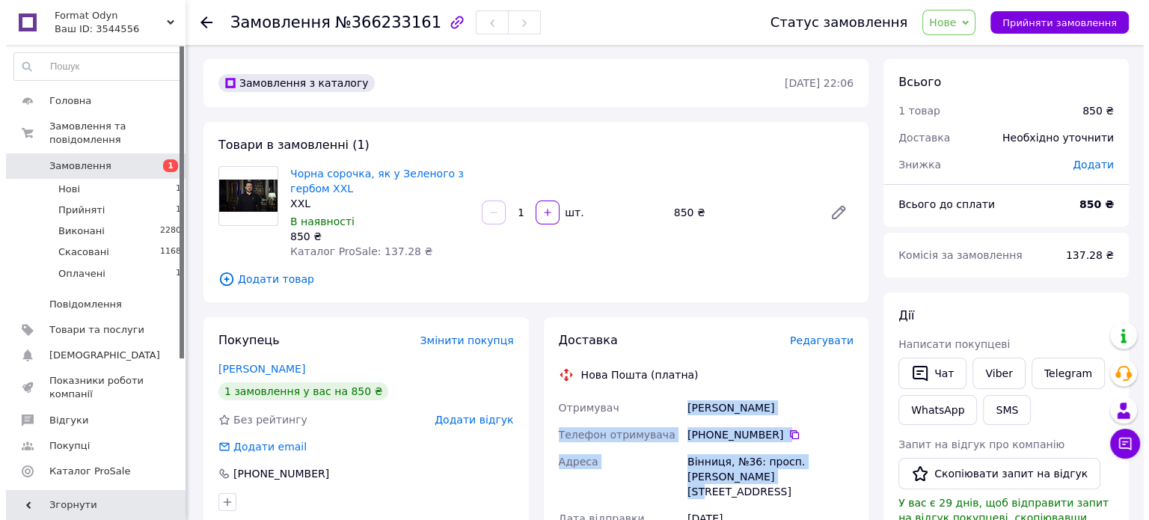
scroll to position [0, 0]
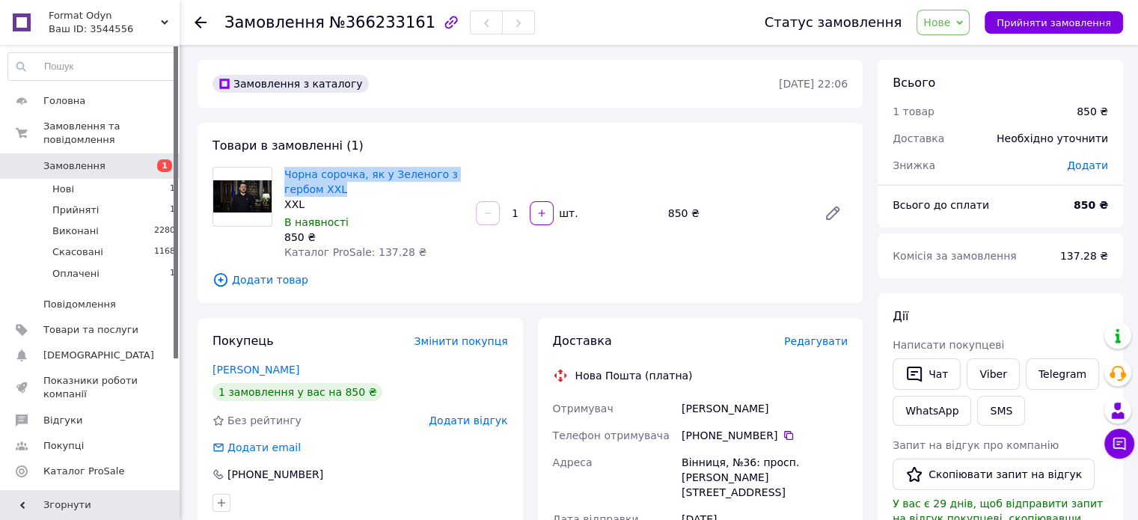
copy link "Чорна сорочка, як у Зеленого з гербом XXL"
drag, startPoint x: 378, startPoint y: 185, endPoint x: 280, endPoint y: 171, distance: 98.3
click at [280, 171] on div "Чорна сорочка, як у Зеленого з гербом XXL XXL В наявності 850 ₴ Каталог ProSale…" at bounding box center [373, 213] width 191 height 99
click at [950, 28] on span "Нове" at bounding box center [936, 22] width 27 height 12
click at [975, 58] on li "Прийнято" at bounding box center [951, 52] width 69 height 22
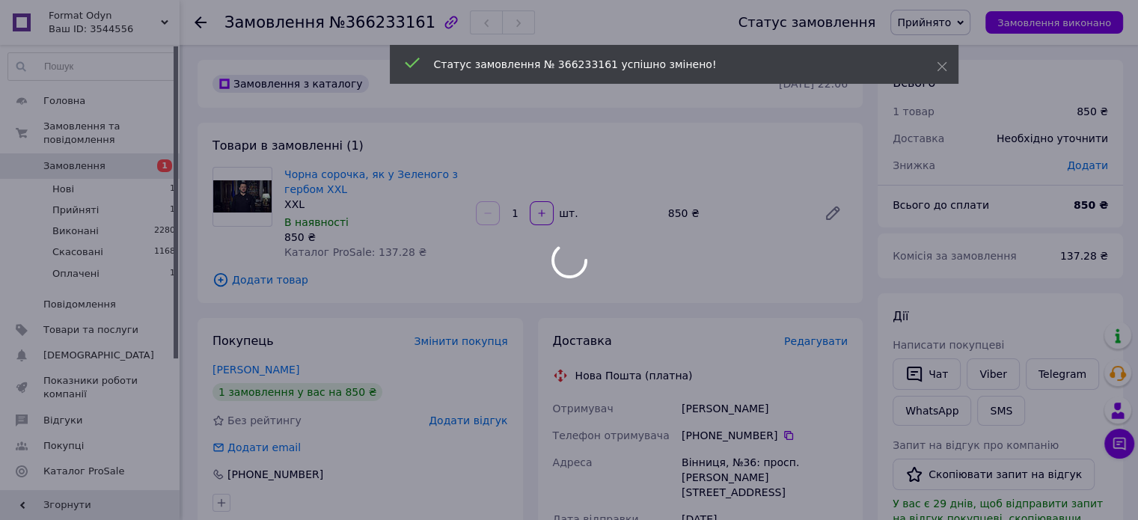
click at [198, 17] on icon at bounding box center [200, 22] width 12 height 12
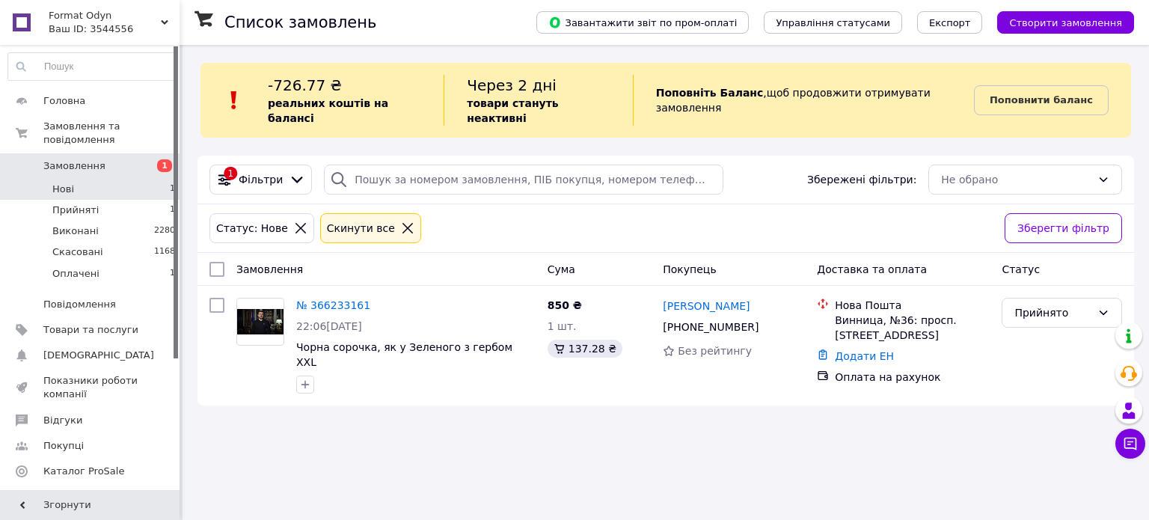
click at [156, 31] on div "Ваш ID: 3544556" at bounding box center [114, 28] width 131 height 13
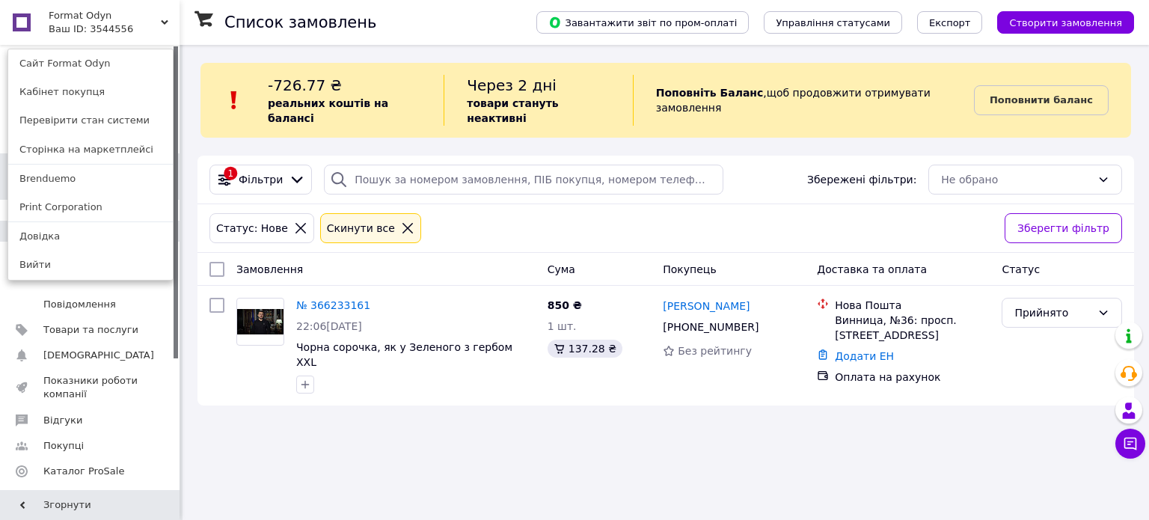
drag, startPoint x: 92, startPoint y: 206, endPoint x: 131, endPoint y: 224, distance: 43.2
click at [92, 206] on link "Print Corporation" at bounding box center [90, 207] width 165 height 28
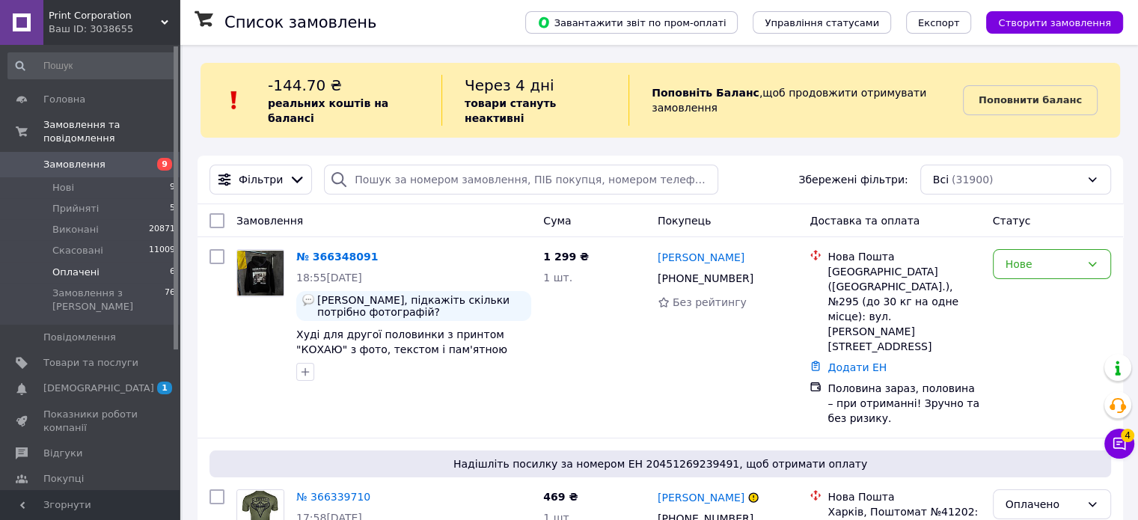
click at [163, 262] on li "Оплачені 6" at bounding box center [92, 272] width 184 height 21
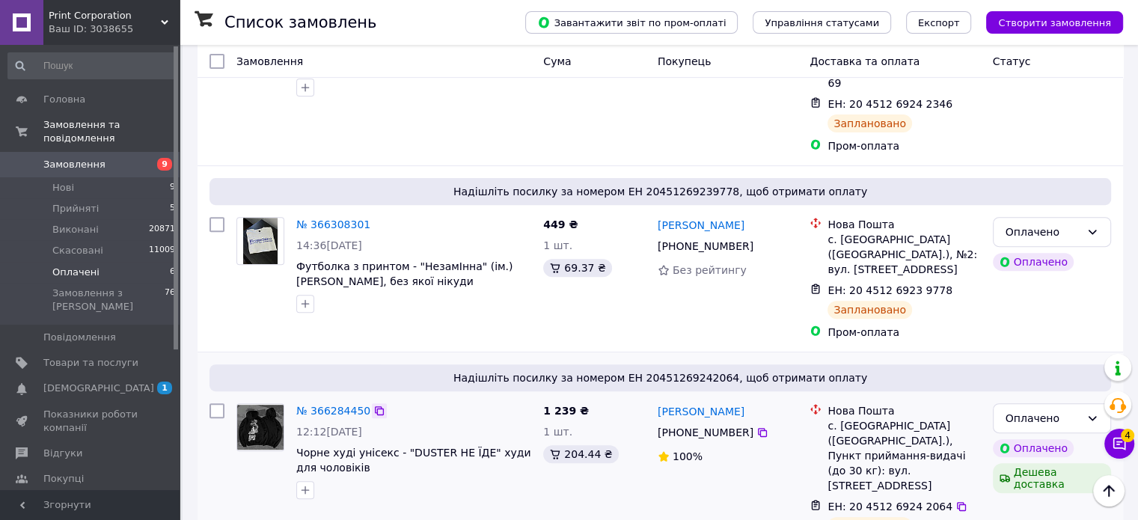
scroll to position [524, 0]
click at [955, 499] on icon at bounding box center [961, 505] width 12 height 12
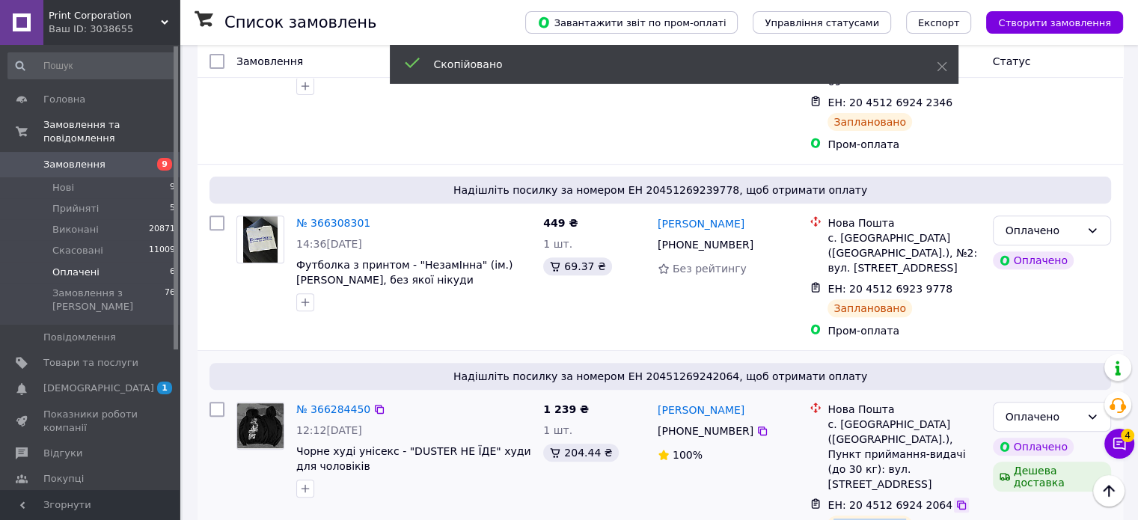
click at [955, 499] on icon at bounding box center [961, 505] width 12 height 12
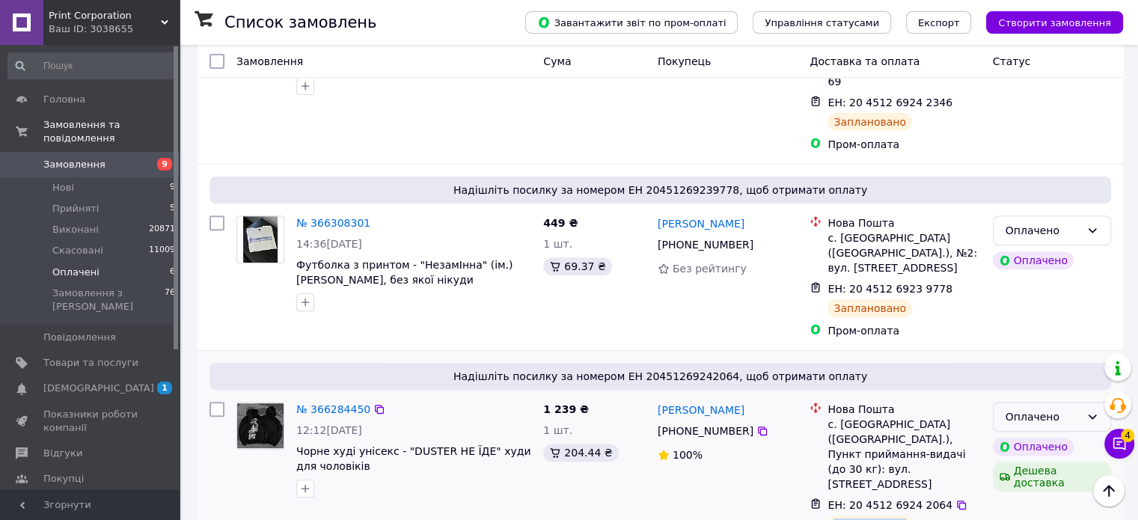
click at [1028, 408] on div "Оплачено" at bounding box center [1042, 416] width 75 height 16
click at [1012, 414] on li "Виконано" at bounding box center [1051, 416] width 117 height 27
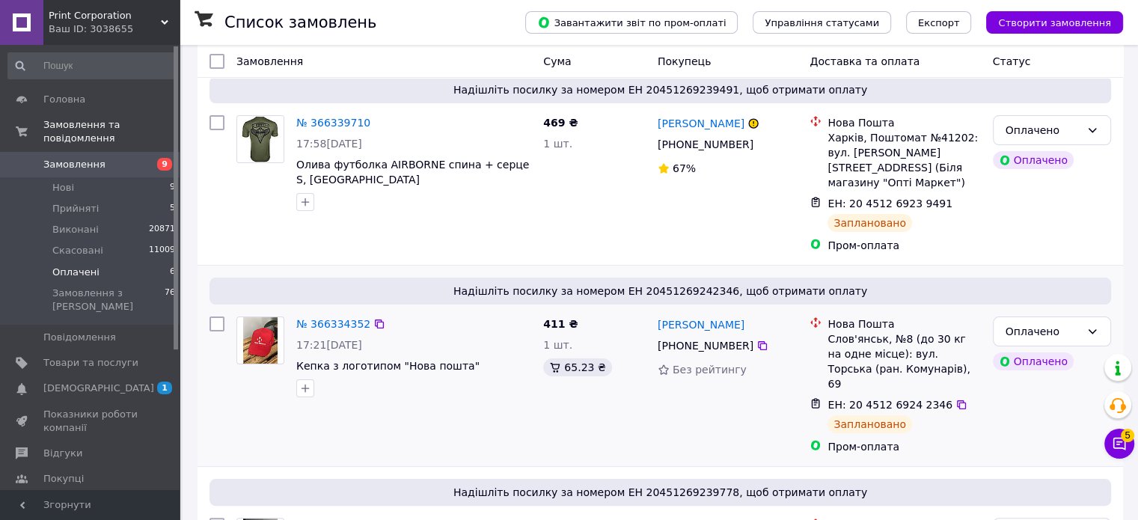
scroll to position [224, 0]
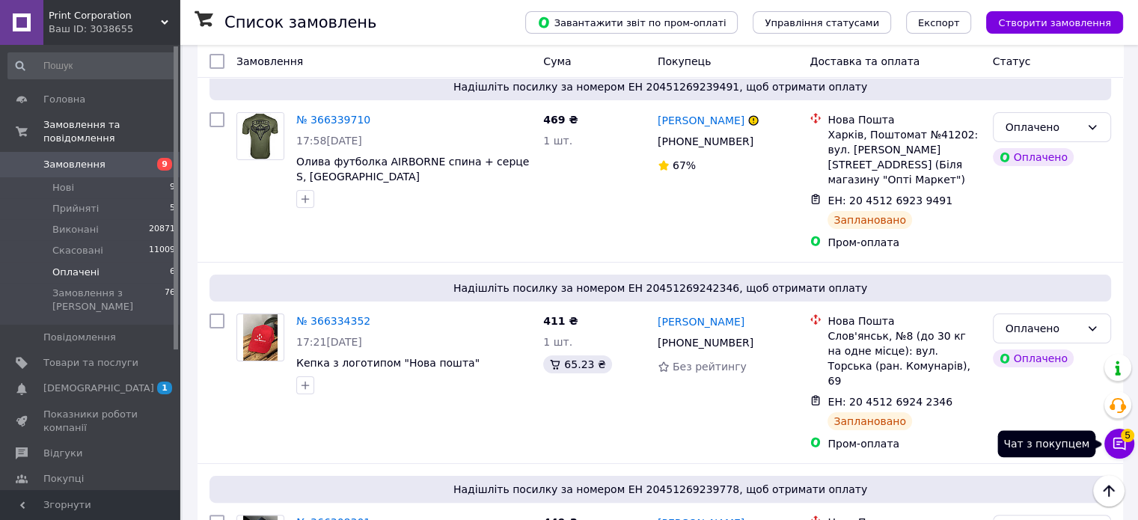
click at [1120, 441] on icon at bounding box center [1119, 443] width 15 height 15
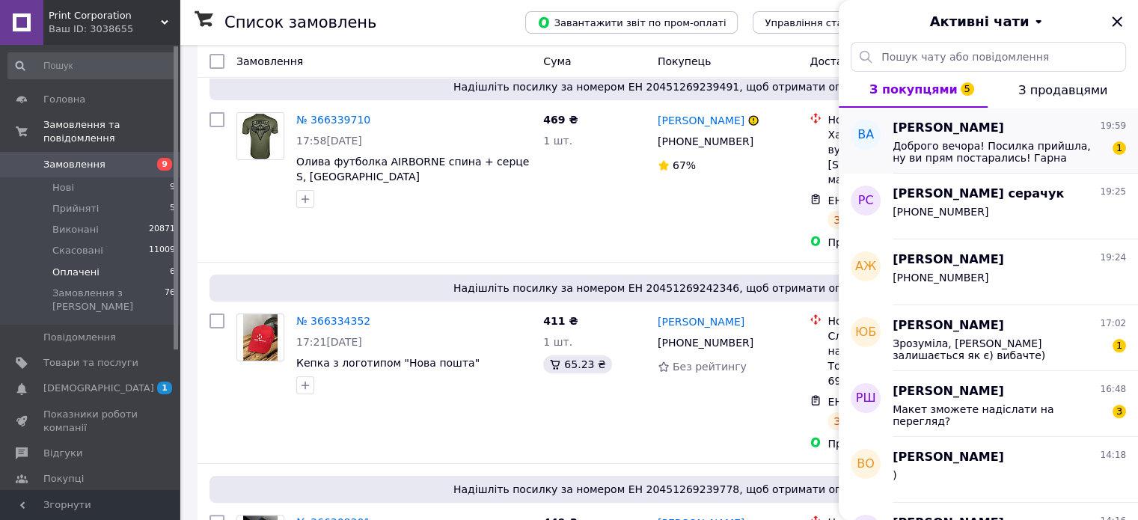
click at [939, 162] on span "Доброго вечора! Посилка прийшла, ну ви прям постарались! Гарна робота, дякую за…" at bounding box center [998, 152] width 212 height 24
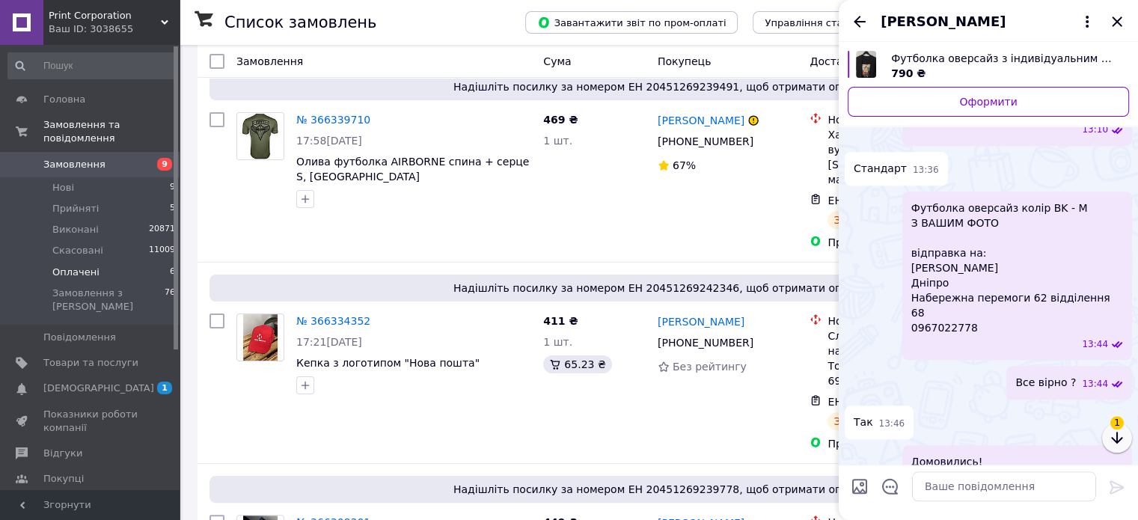
click at [1108, 438] on icon "button" at bounding box center [1117, 438] width 18 height 18
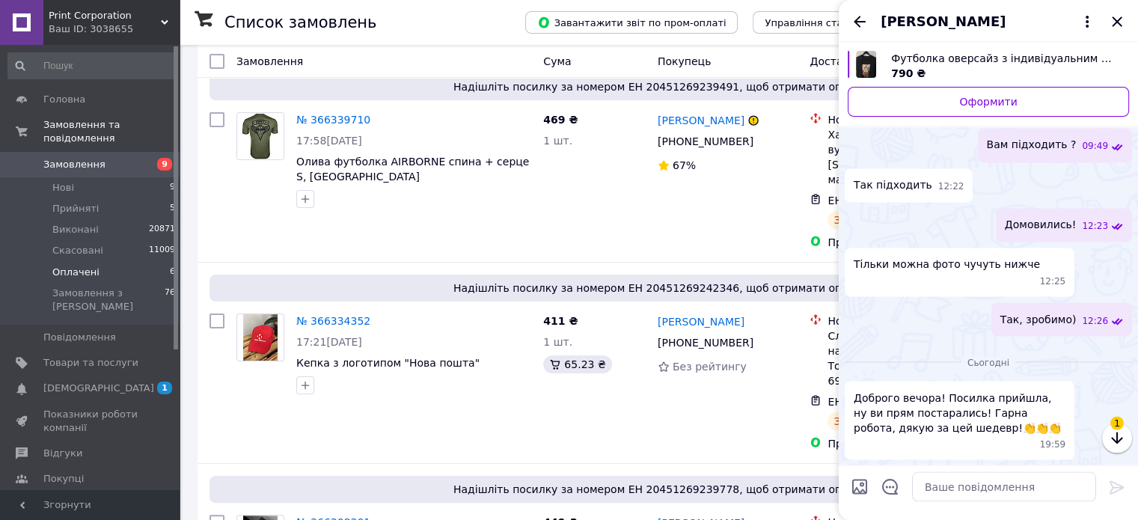
scroll to position [3411, 0]
click at [951, 482] on textarea at bounding box center [1004, 487] width 184 height 30
paste textarea "Вітаємо! Щиро радий, що вам усе сподобалося — носіть із задоволенням! Якщо поді…"
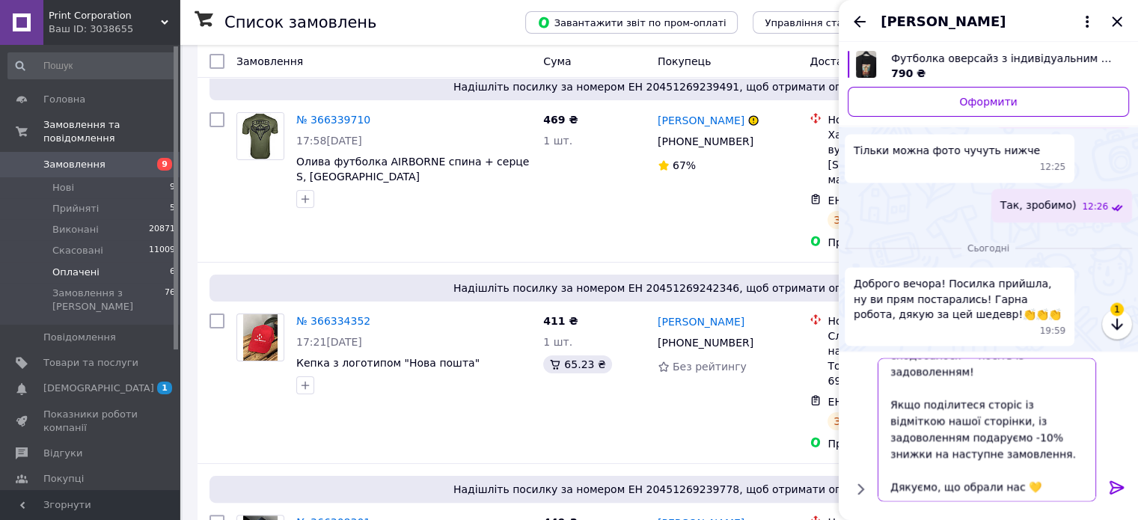
scroll to position [34, 0]
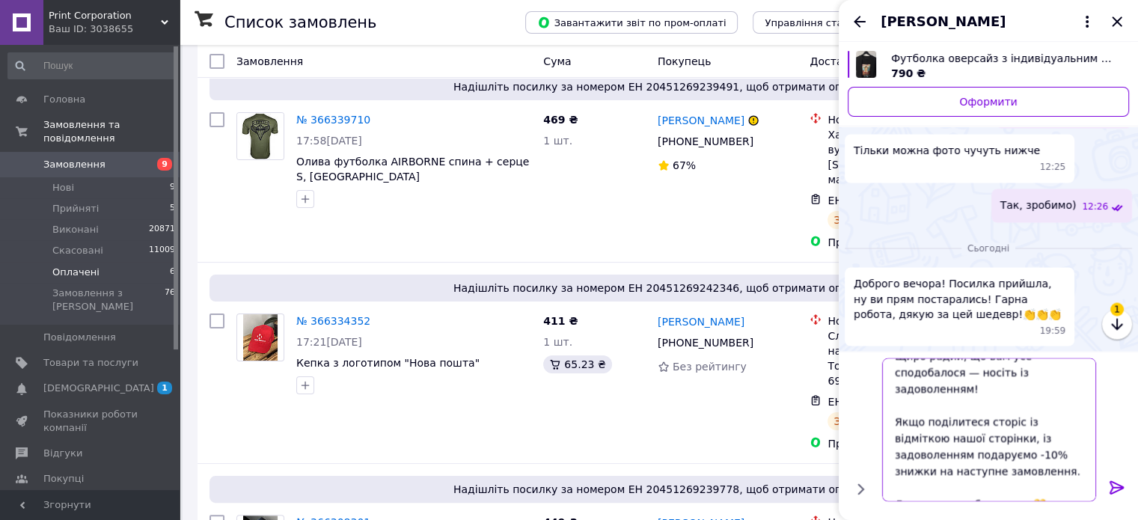
type textarea "Вітаємо! Щиро радий, що вам усе сподобалося — носіть із задоволенням! Якщо поді…"
click at [1113, 495] on icon at bounding box center [1117, 488] width 18 height 18
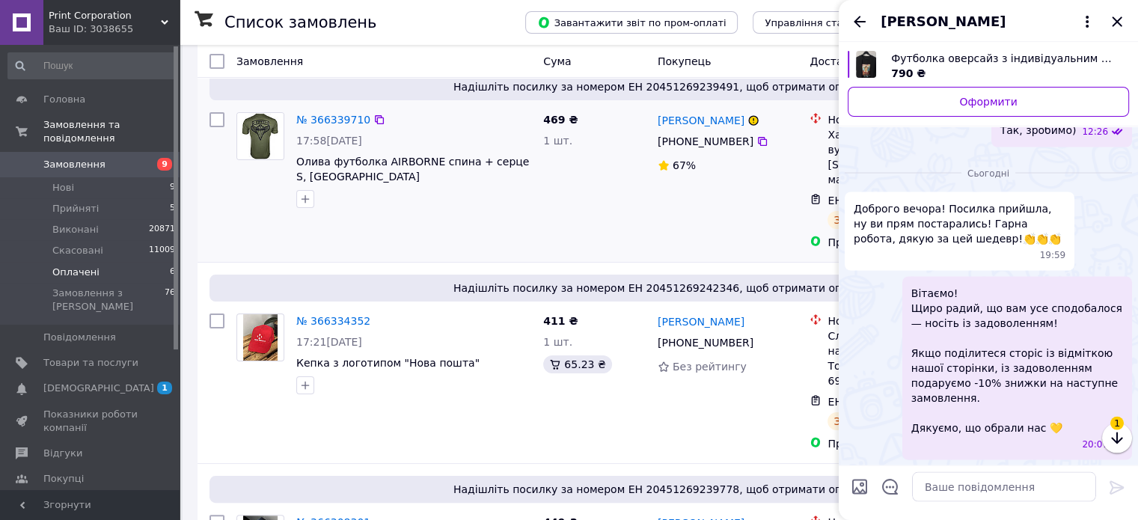
scroll to position [3558, 0]
click at [861, 21] on icon "Назад" at bounding box center [859, 21] width 12 height 11
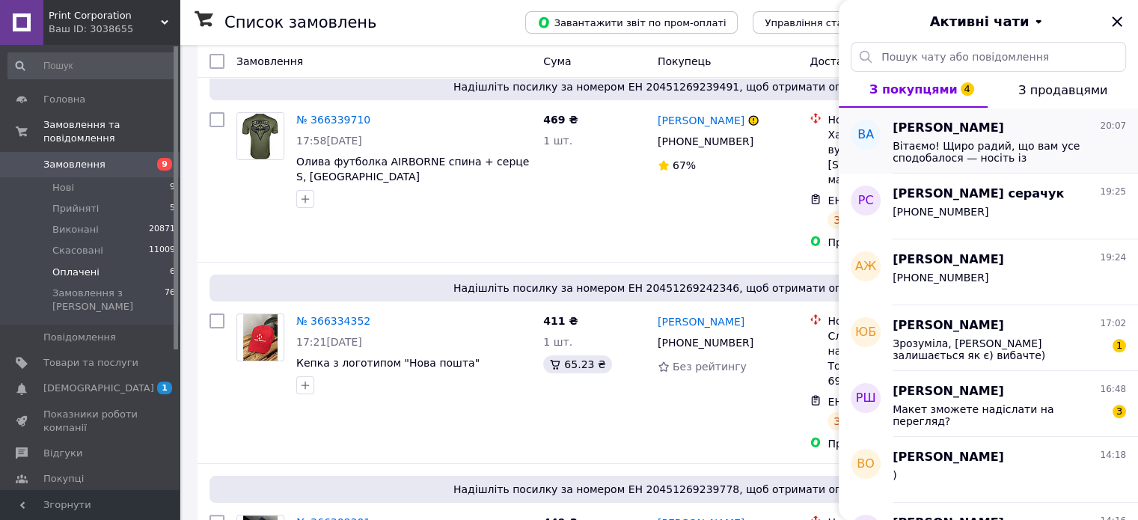
click at [1116, 20] on icon "Закрити" at bounding box center [1117, 22] width 18 height 18
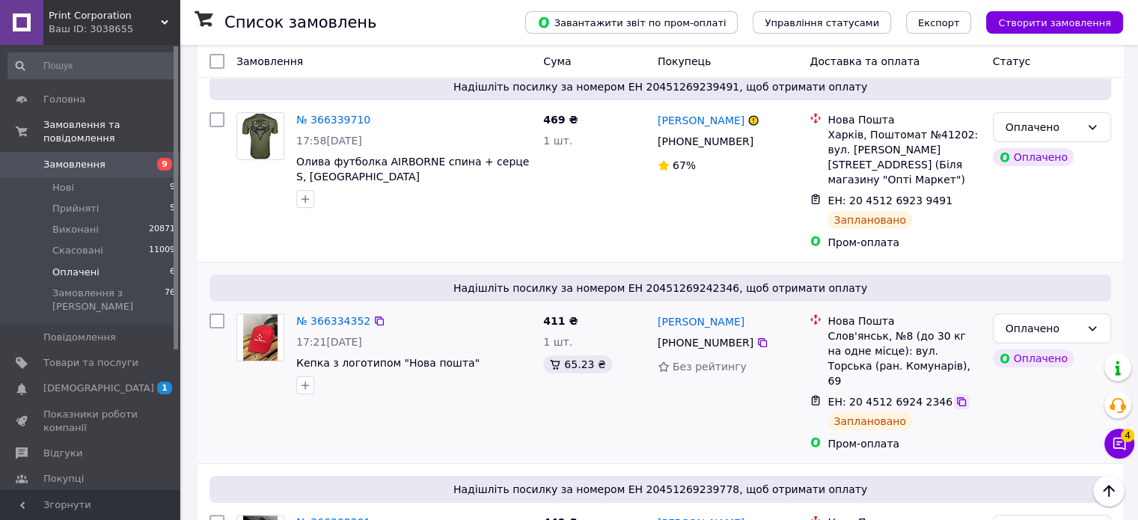
click at [955, 396] on icon at bounding box center [961, 402] width 12 height 12
click at [1025, 320] on div "Оплачено" at bounding box center [1042, 328] width 75 height 16
click at [1020, 349] on li "Виконано" at bounding box center [1051, 357] width 117 height 27
